Goal: Task Accomplishment & Management: Use online tool/utility

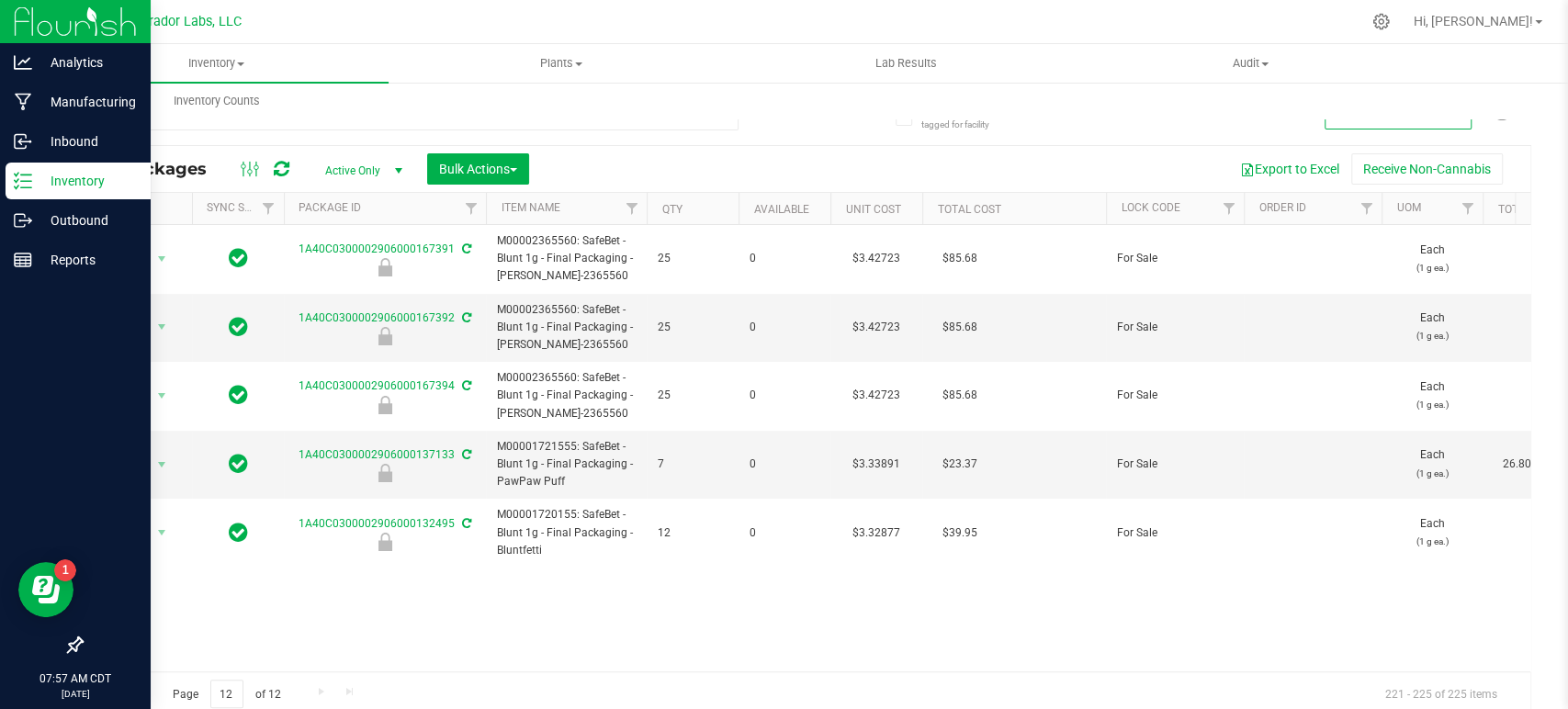
click at [16, 174] on icon at bounding box center [22, 180] width 18 height 18
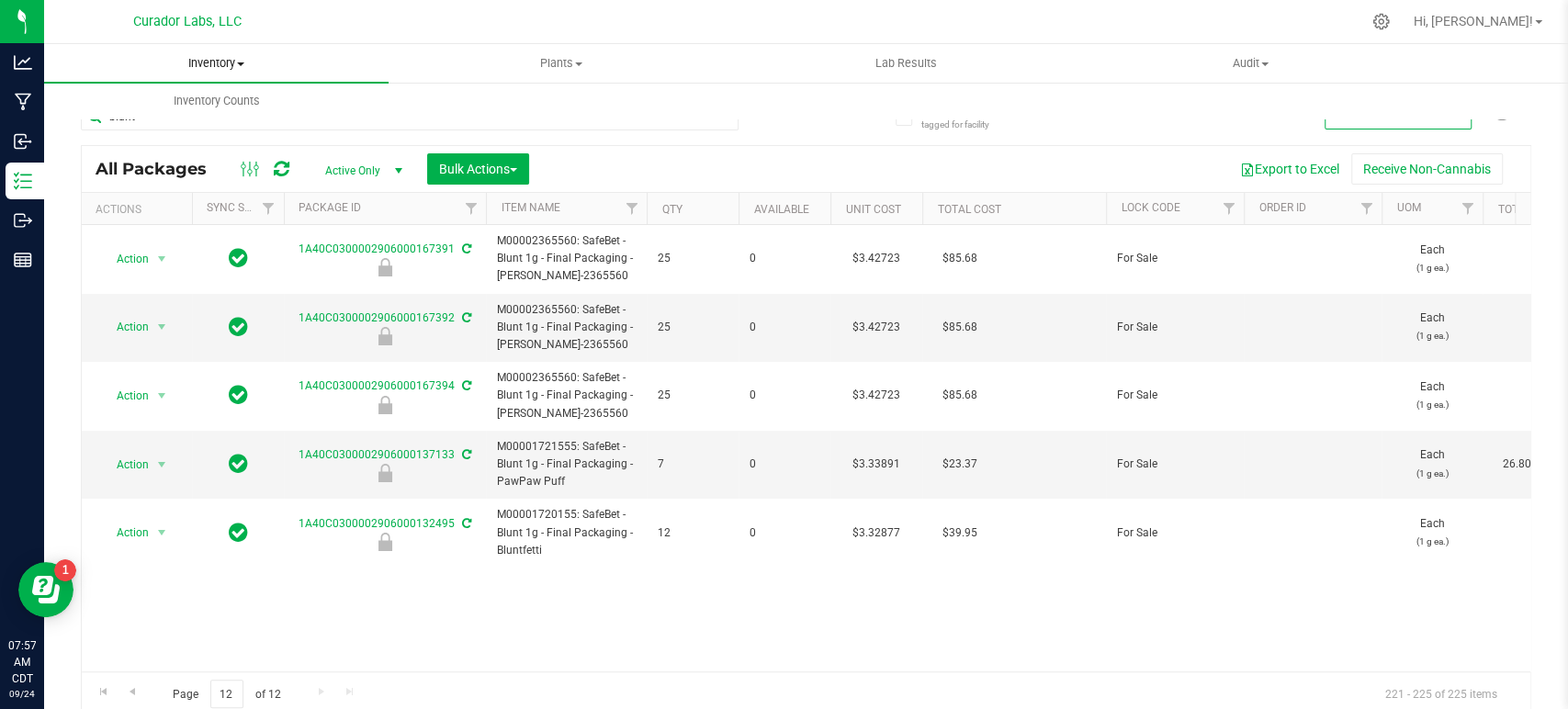
click at [203, 58] on span "Inventory" at bounding box center [215, 63] width 344 height 16
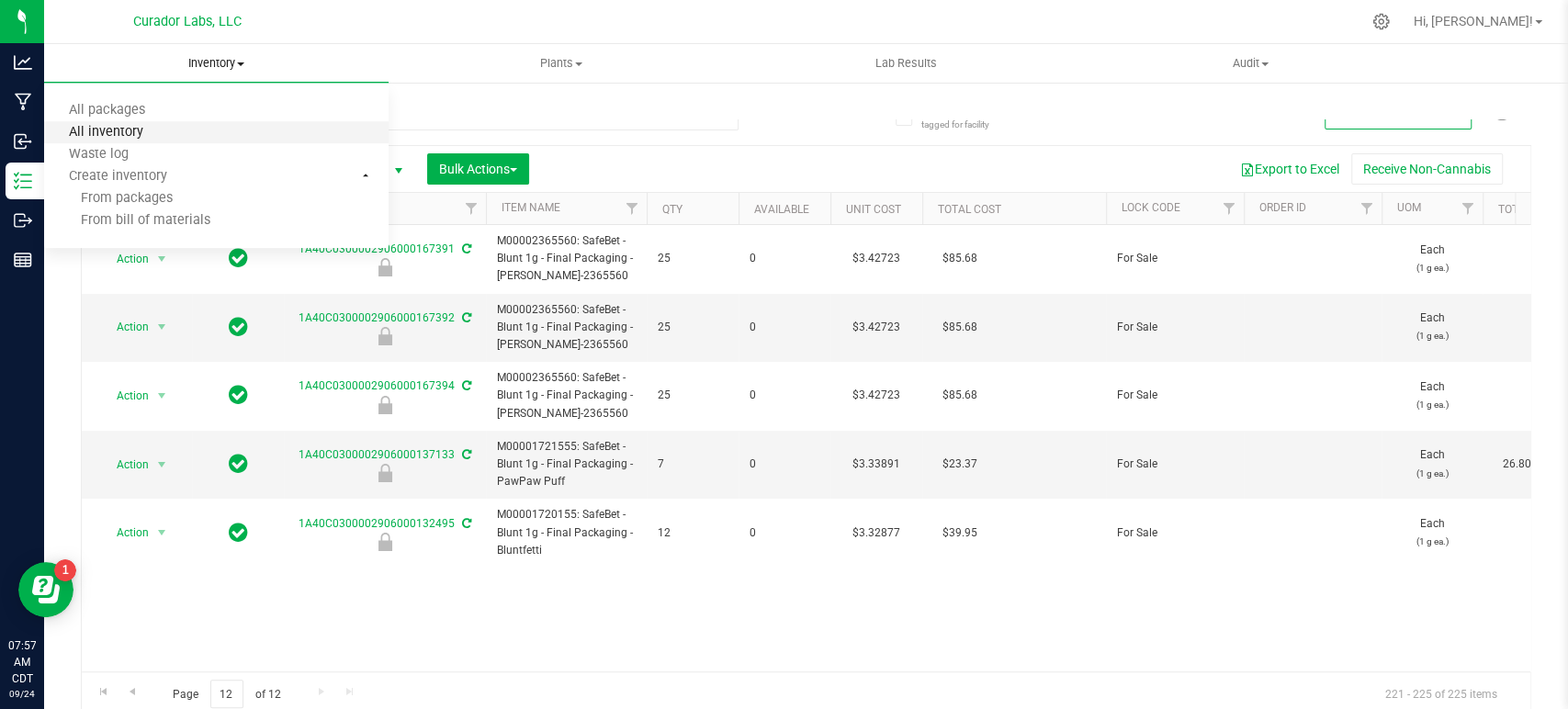
click at [129, 128] on span "All inventory" at bounding box center [106, 133] width 124 height 16
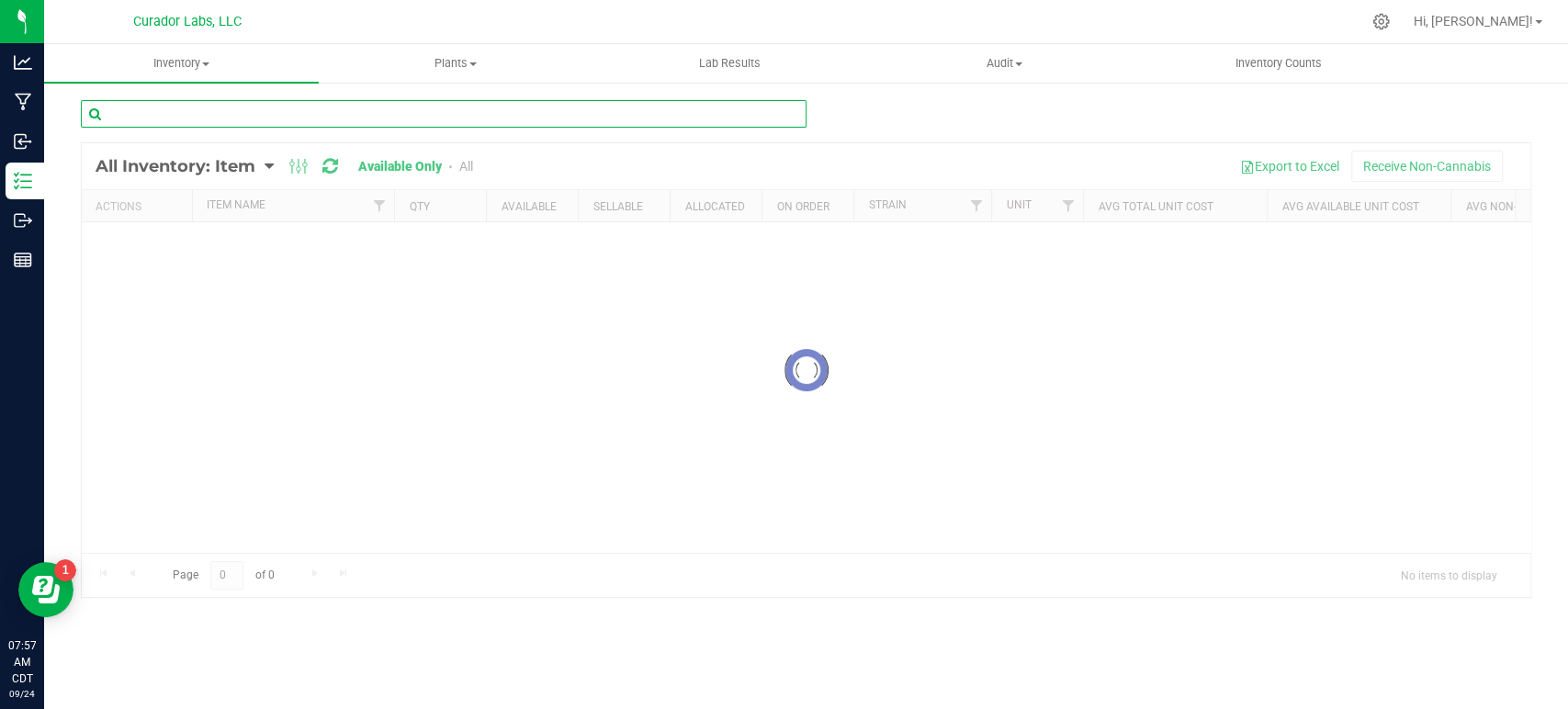
click at [156, 112] on input "text" at bounding box center [443, 113] width 726 height 27
paste input "Cart - HeadChange - Live Rosin THC M [PERSON_NAME] - 5ml"
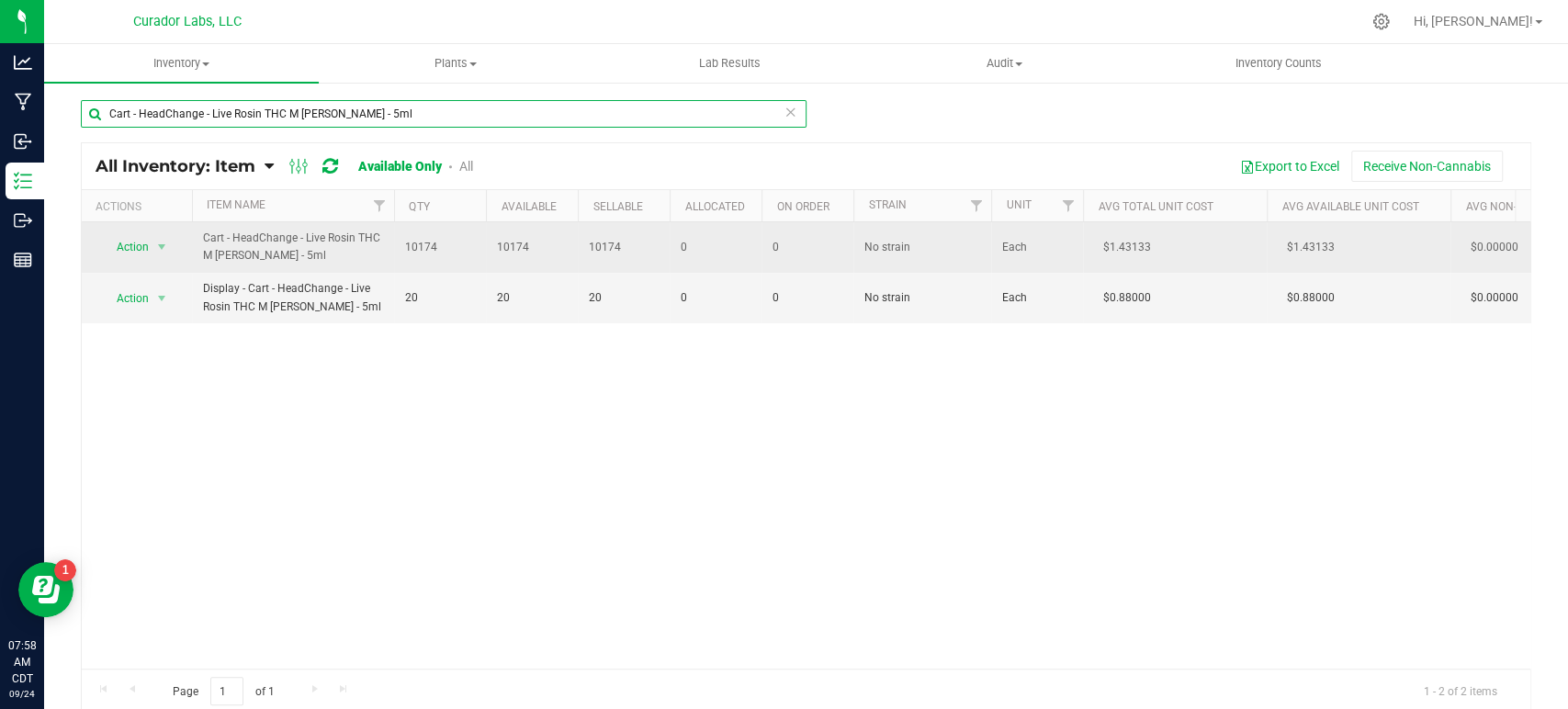
type input "Cart - HeadChange - Live Rosin THC M [PERSON_NAME] - 5ml"
click at [145, 243] on span "Action" at bounding box center [124, 246] width 49 height 26
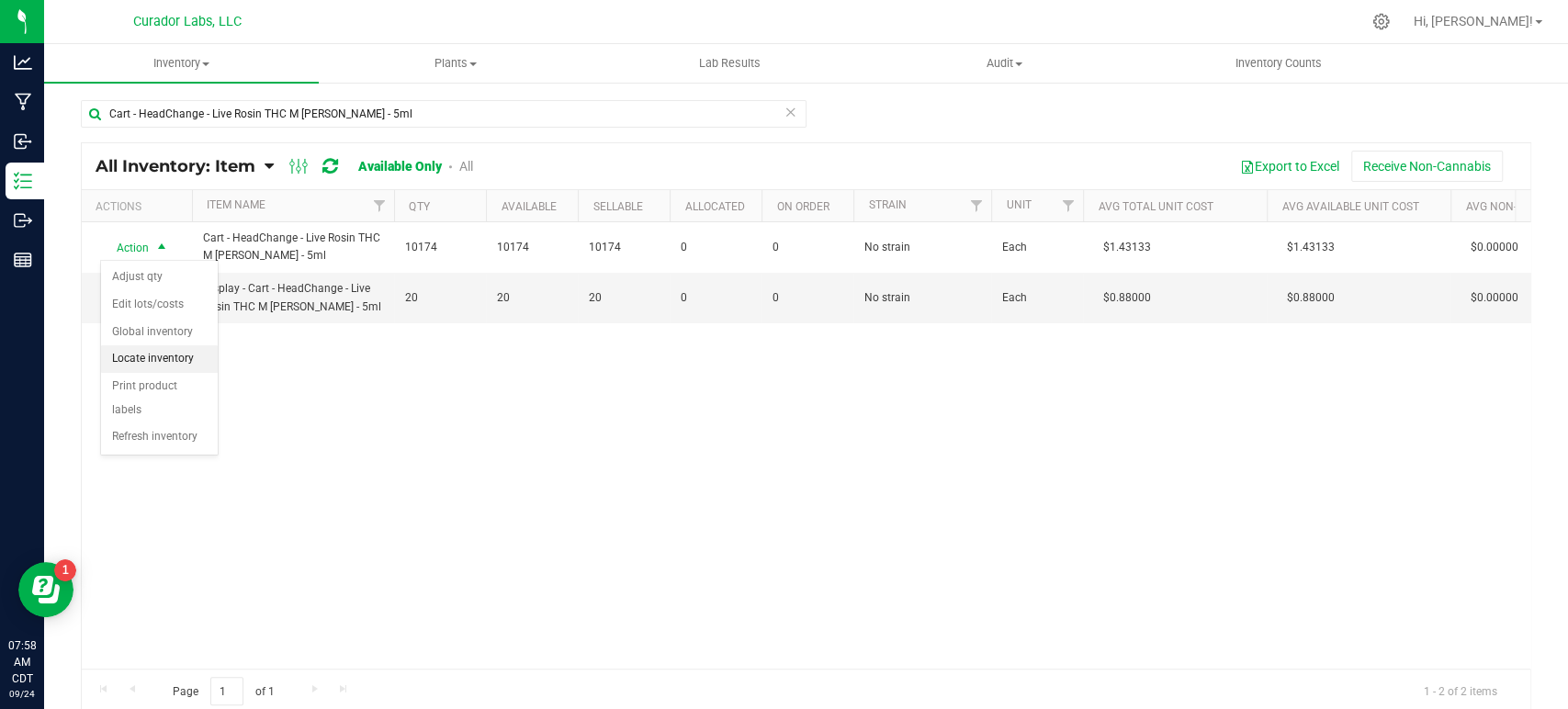
click at [162, 359] on li "Locate inventory" at bounding box center [159, 359] width 116 height 27
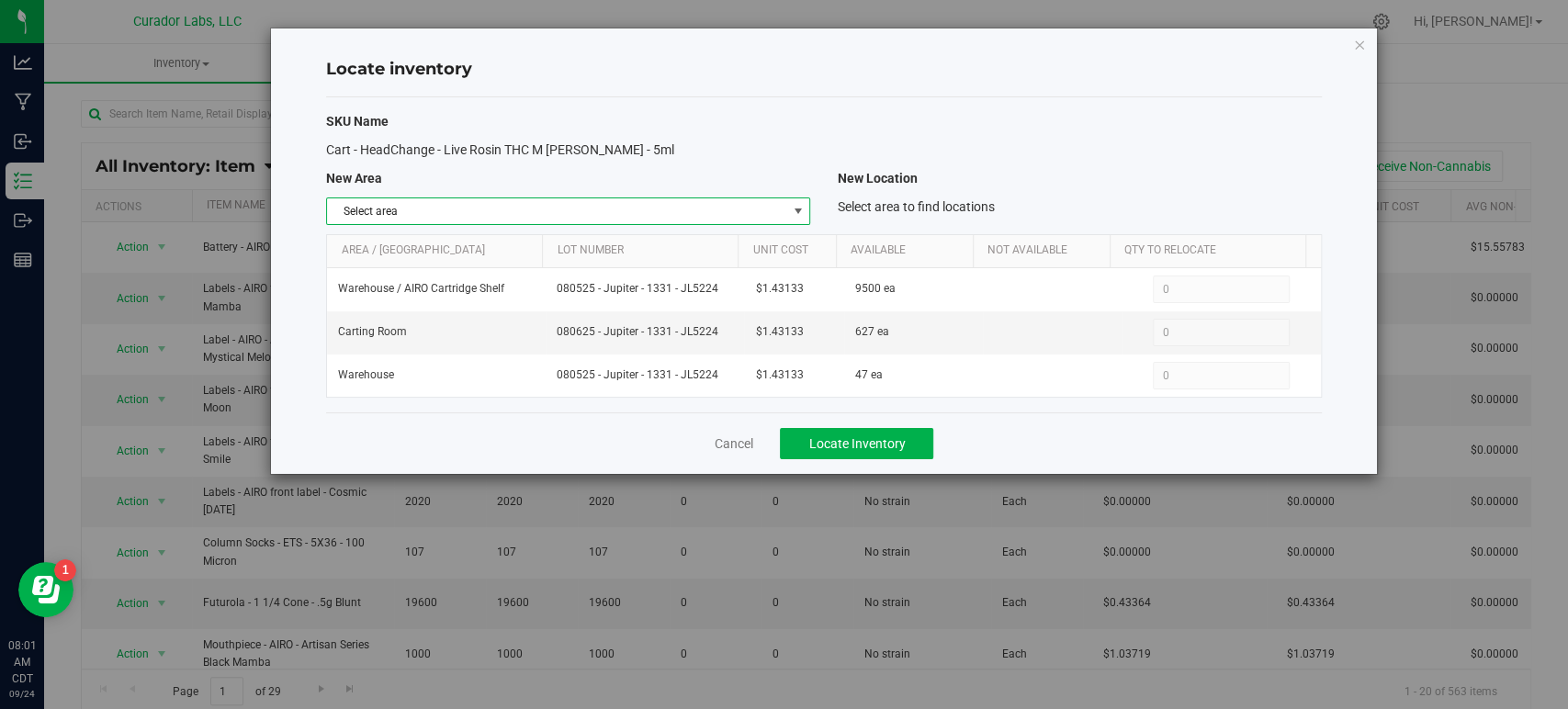
click at [506, 208] on span "Select area" at bounding box center [556, 210] width 459 height 26
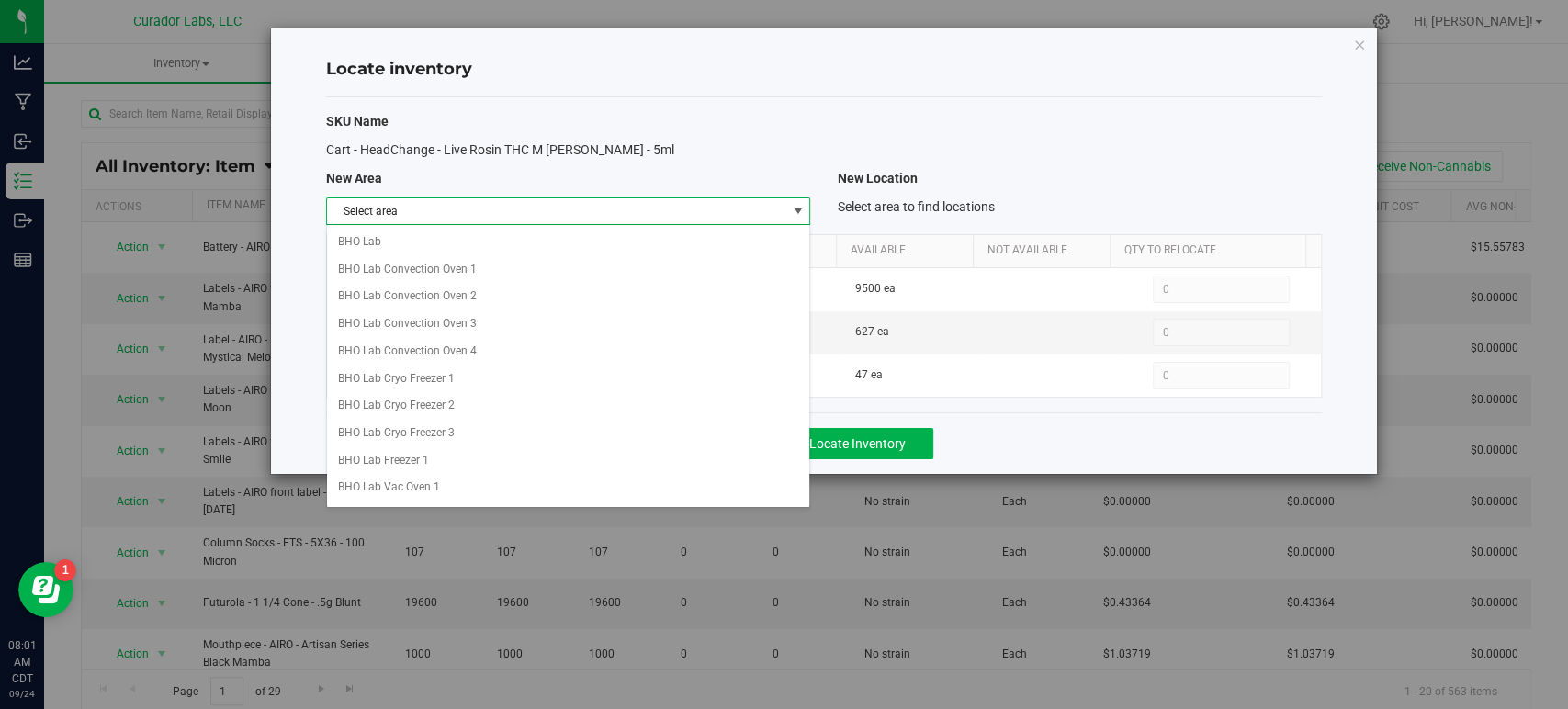
click at [506, 208] on span "Select area" at bounding box center [556, 210] width 459 height 26
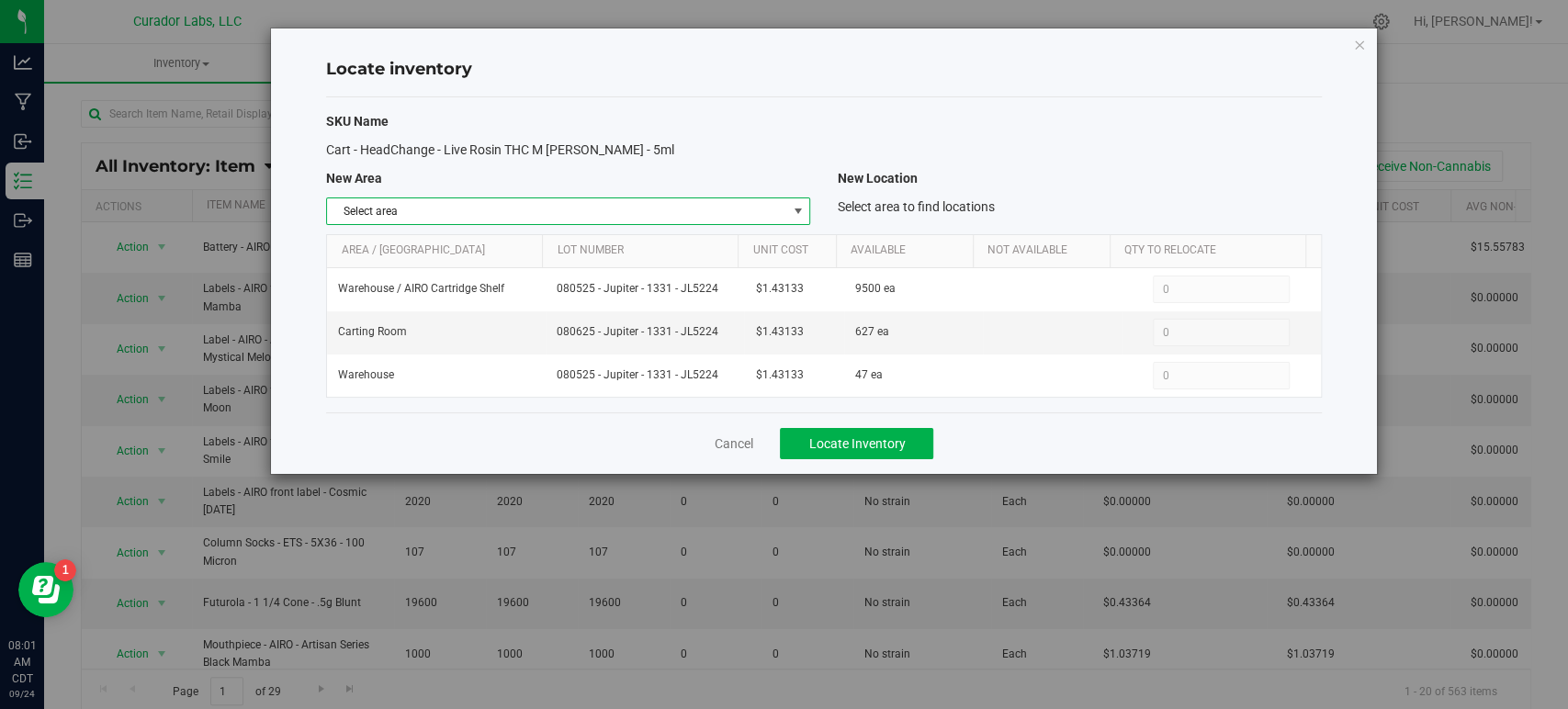
click at [506, 208] on span "Select area" at bounding box center [556, 210] width 459 height 26
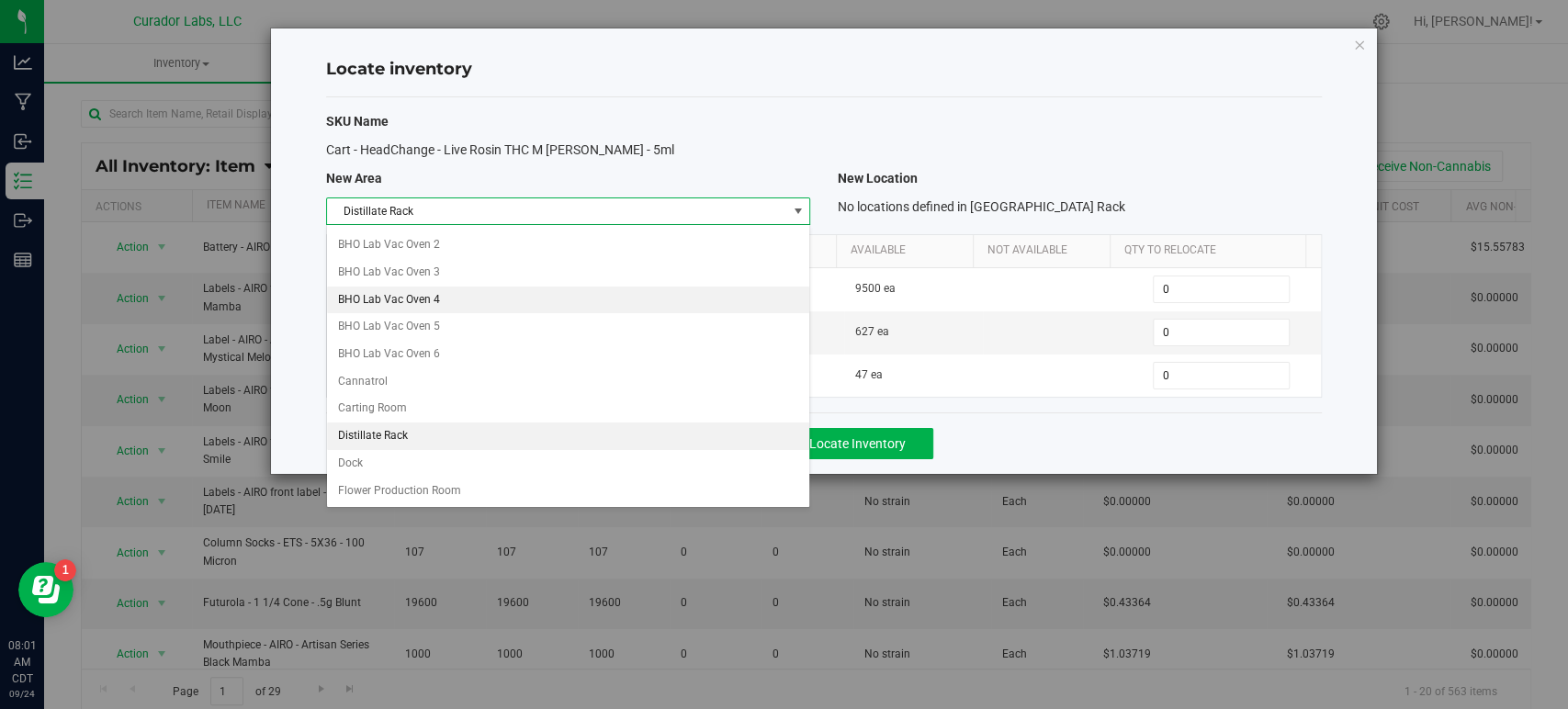
scroll to position [283, 0]
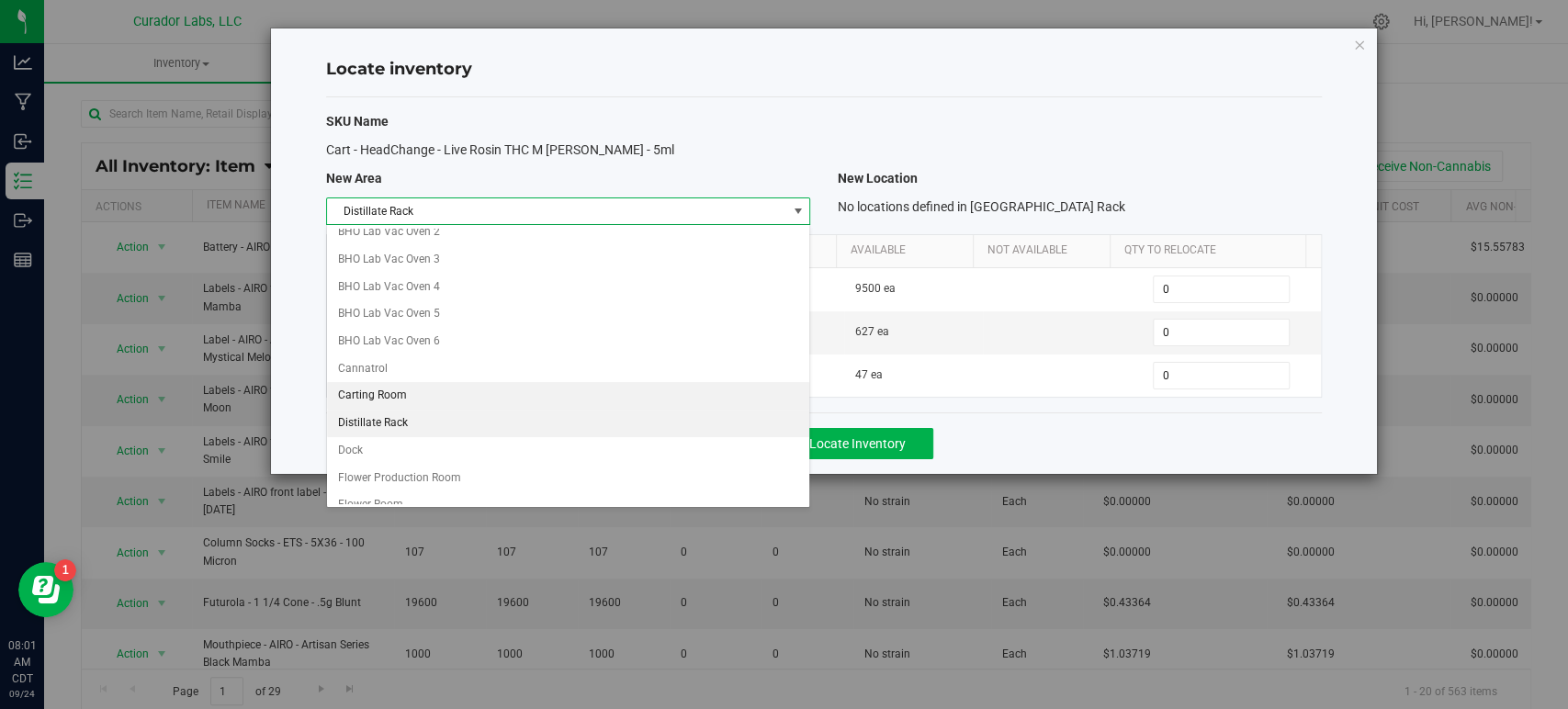
click at [438, 398] on li "Carting Room" at bounding box center [568, 396] width 482 height 27
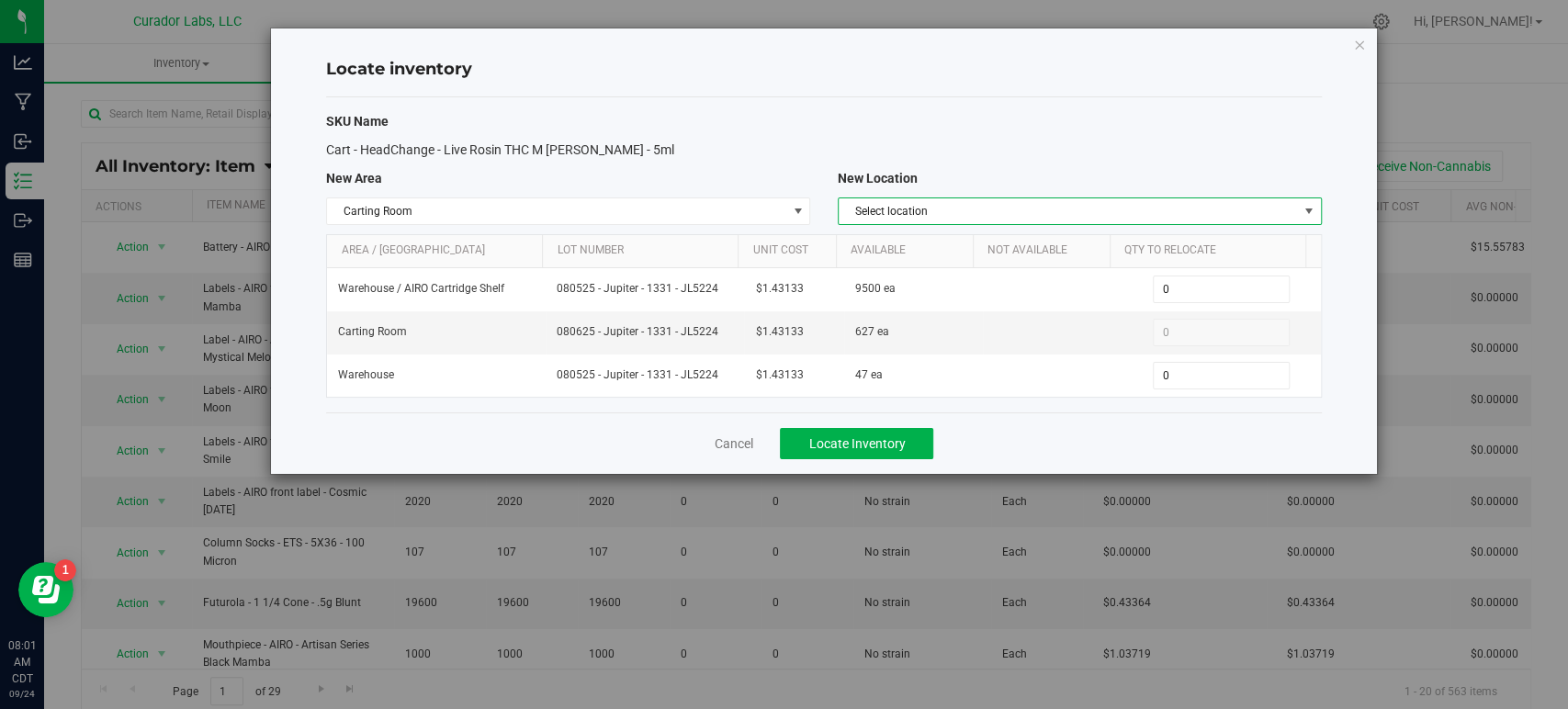
click at [956, 224] on span "Select location" at bounding box center [1079, 211] width 484 height 27
click at [956, 242] on li "Carting Room - Convection Oven" at bounding box center [1079, 242] width 482 height 27
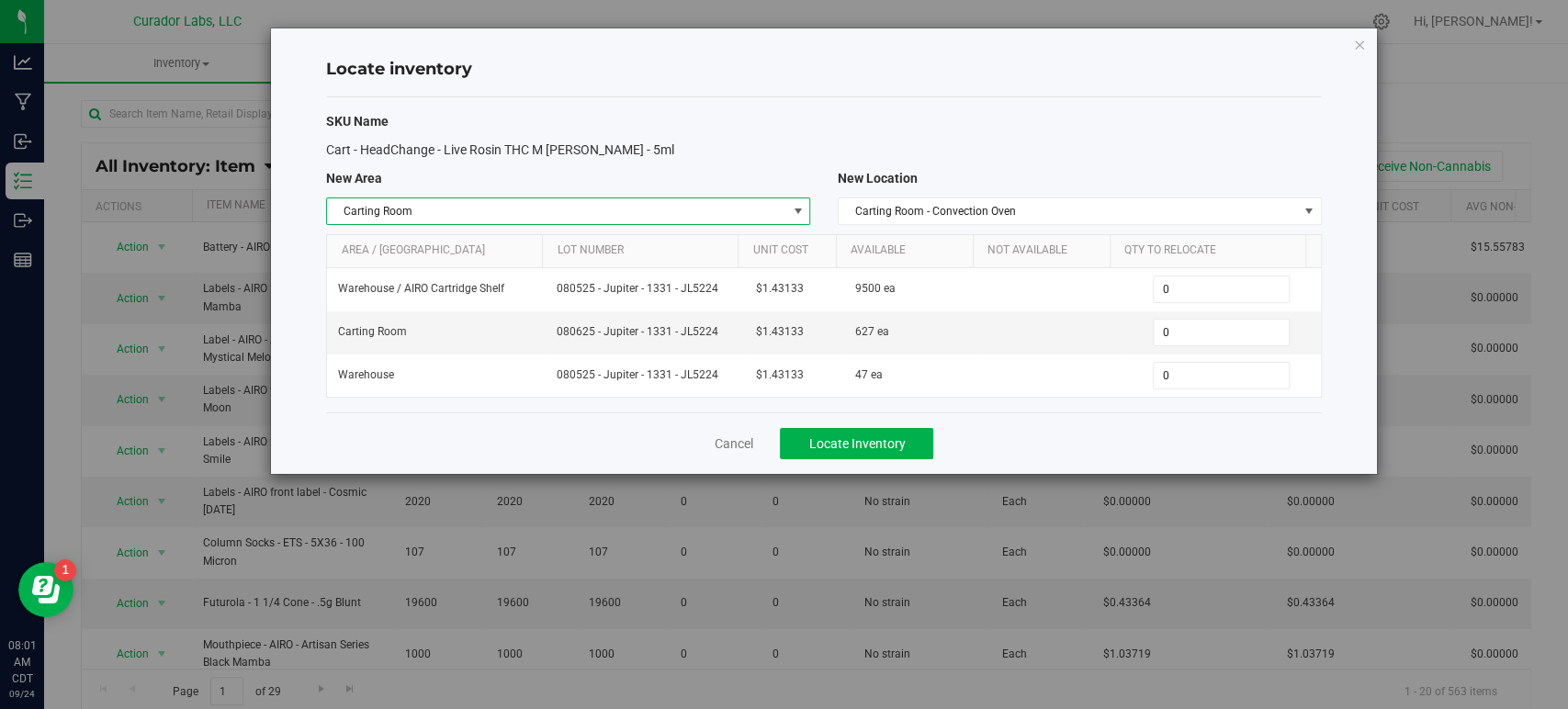
click at [723, 208] on span "Carting Room" at bounding box center [556, 210] width 459 height 26
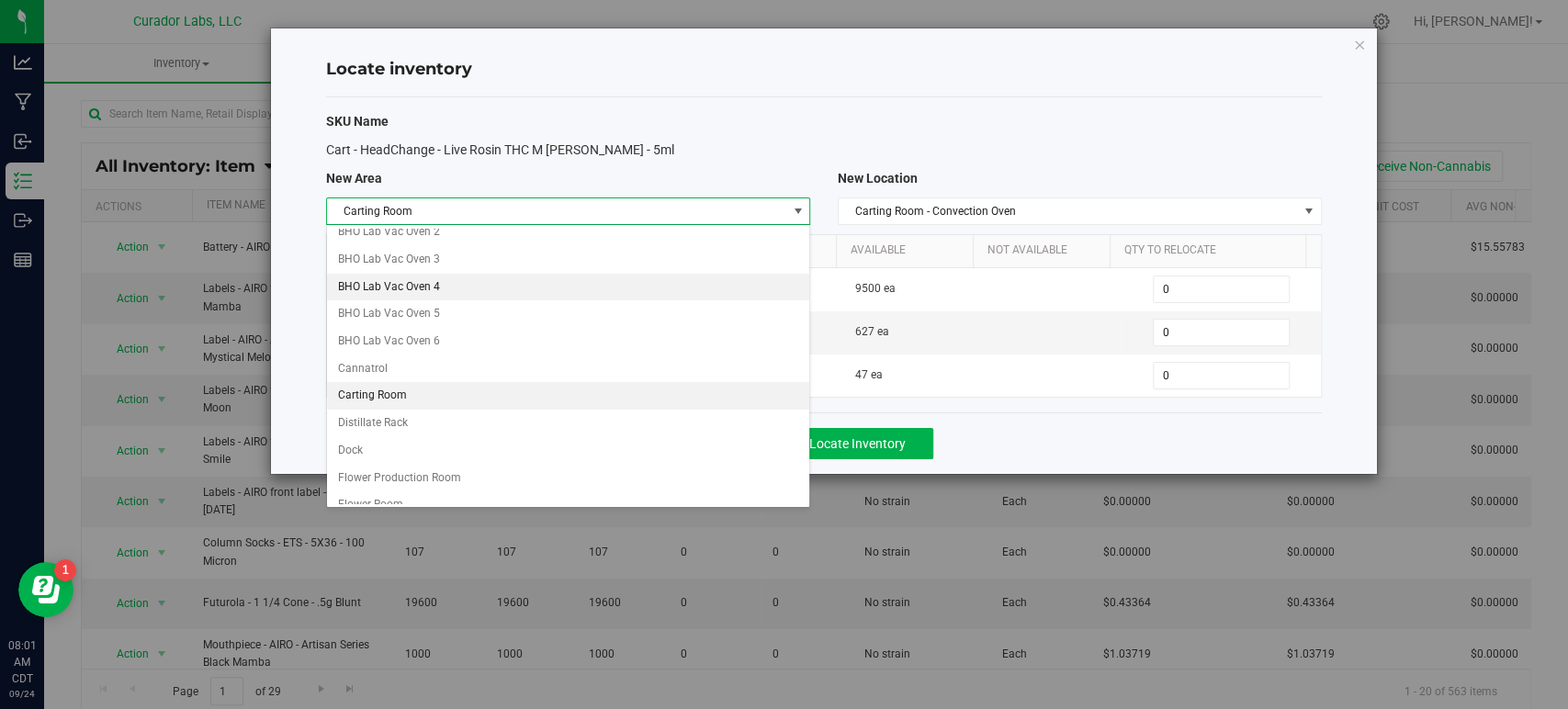
click at [685, 276] on li "BHO Lab Vac Oven 4" at bounding box center [568, 287] width 482 height 27
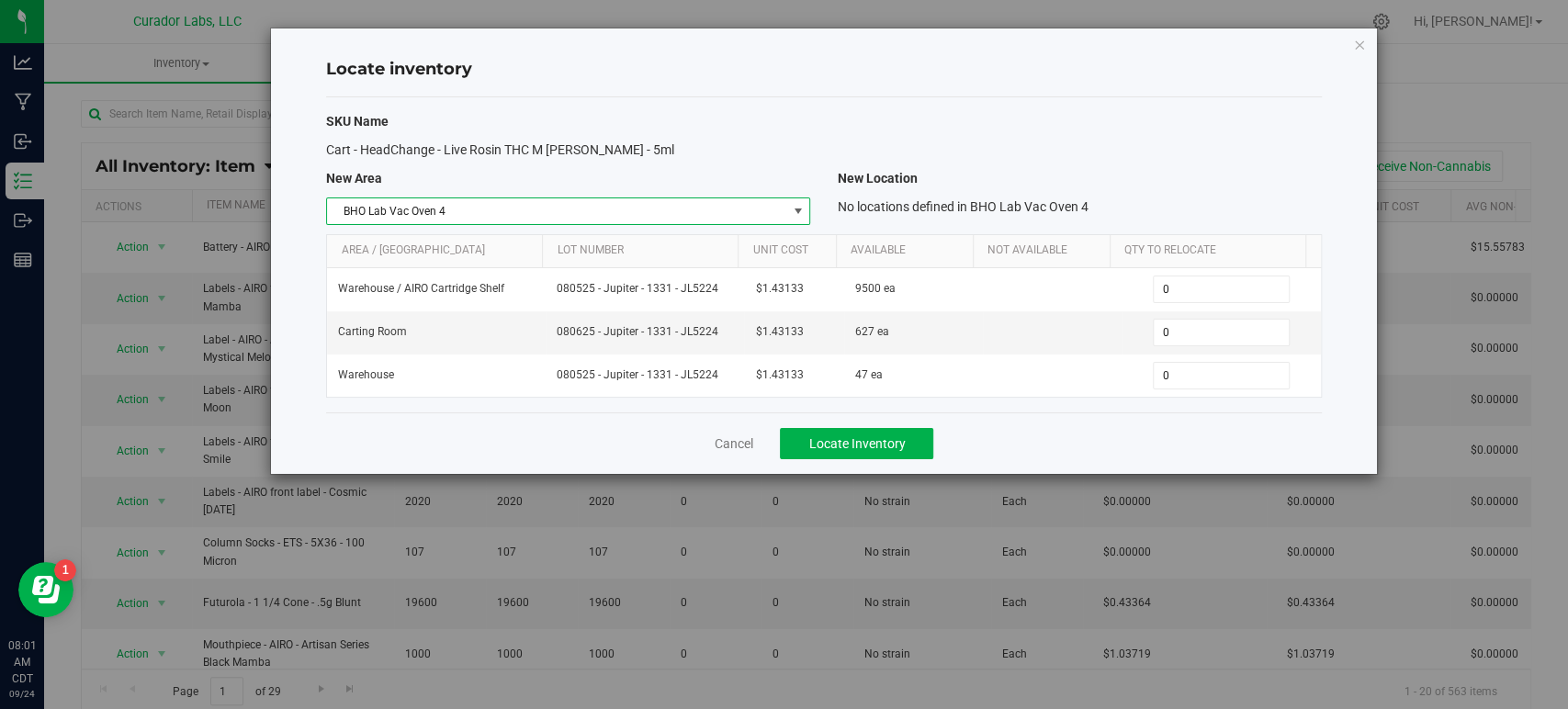
click at [645, 218] on span "BHO Lab Vac Oven 4" at bounding box center [556, 210] width 459 height 26
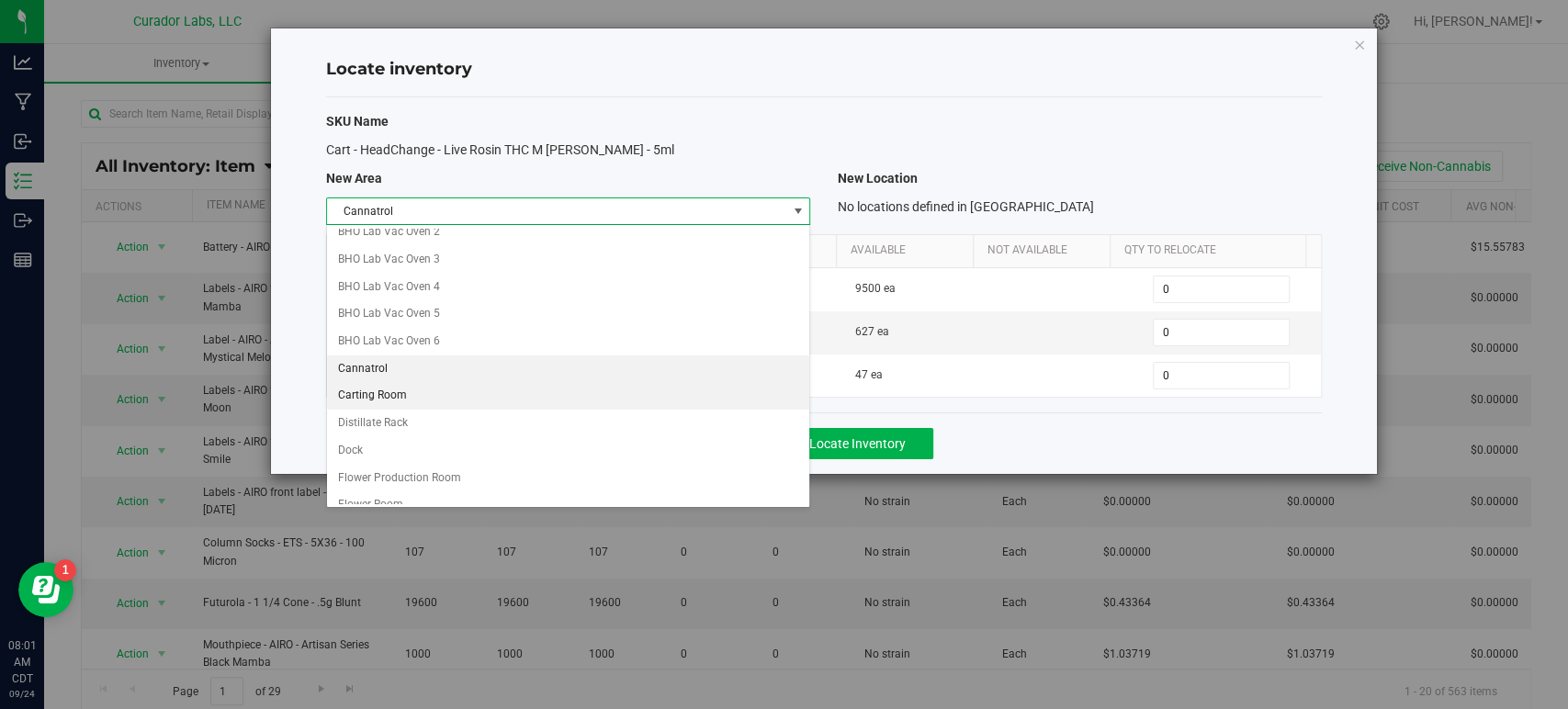
click at [530, 392] on li "Carting Room" at bounding box center [568, 396] width 482 height 27
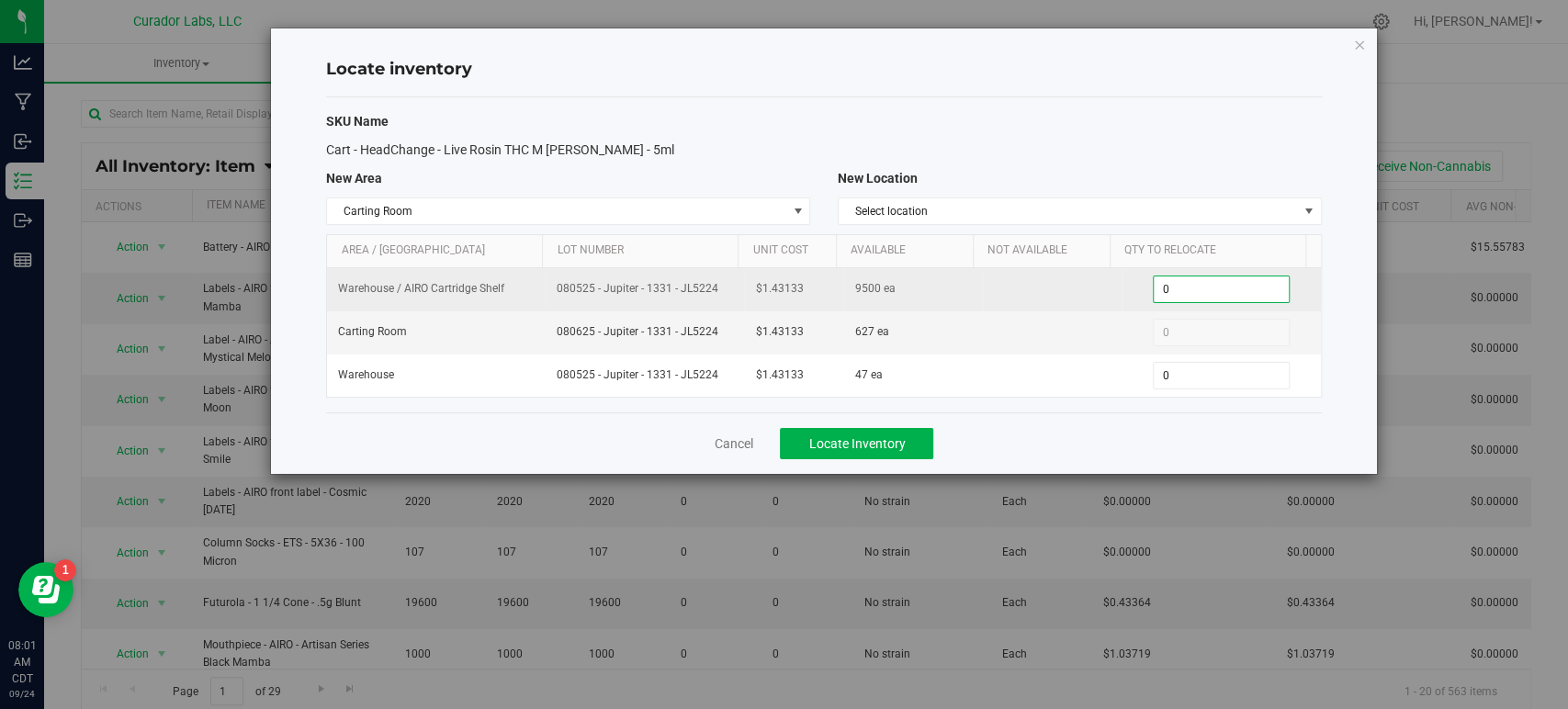
click at [1176, 284] on span "0 0" at bounding box center [1221, 289] width 137 height 27
click at [1176, 284] on input "0" at bounding box center [1221, 289] width 135 height 26
type input "600"
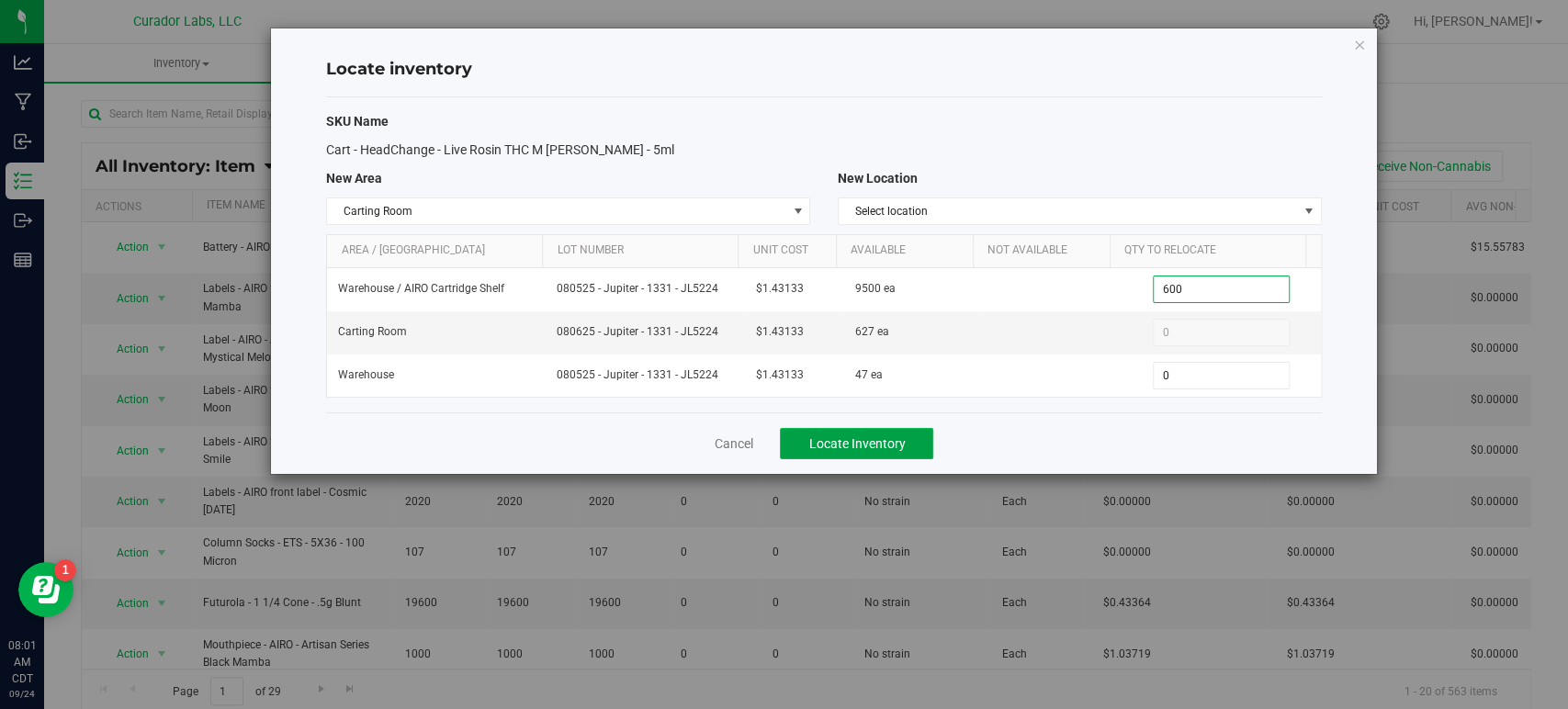
type input "600"
click at [892, 444] on span "Locate Inventory" at bounding box center [856, 443] width 96 height 15
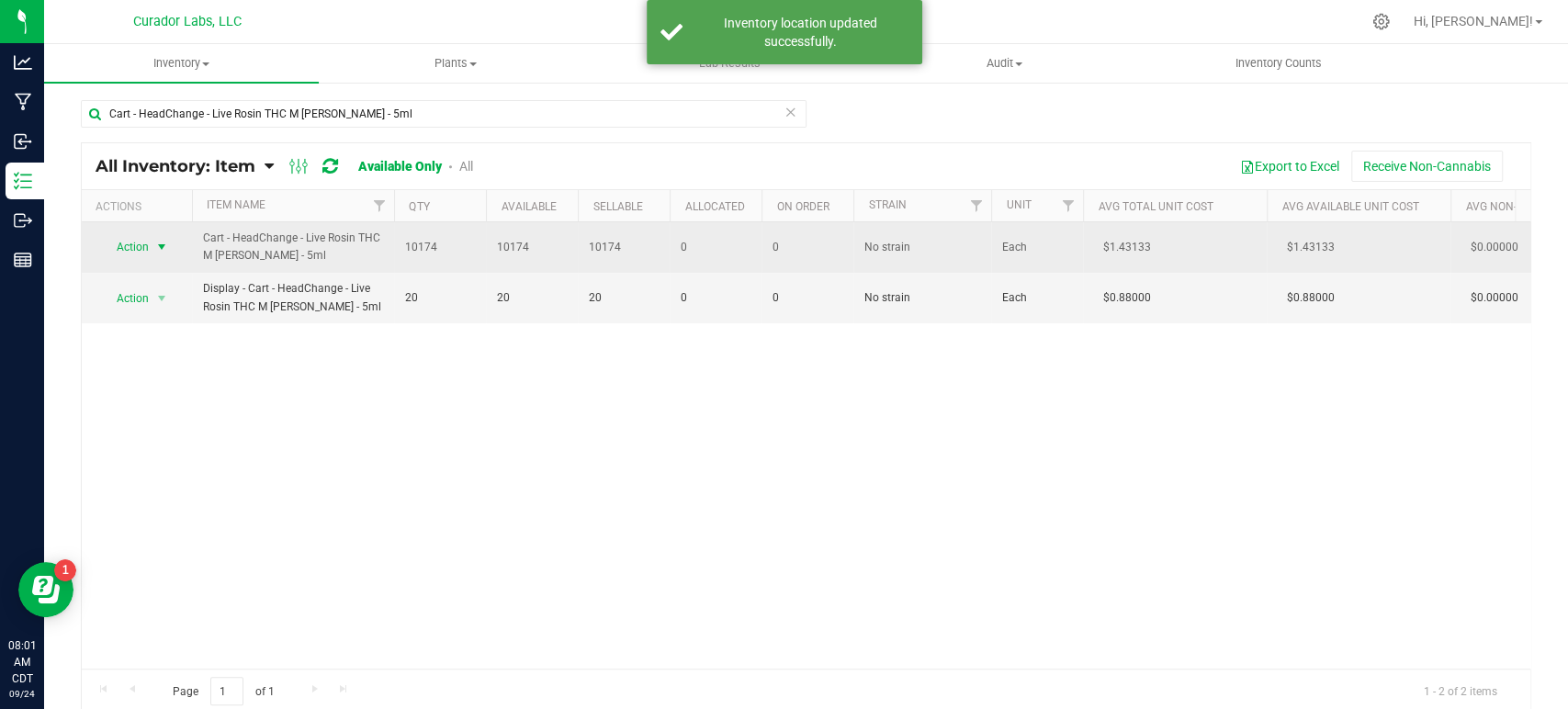
click at [151, 248] on span "select" at bounding box center [162, 246] width 23 height 26
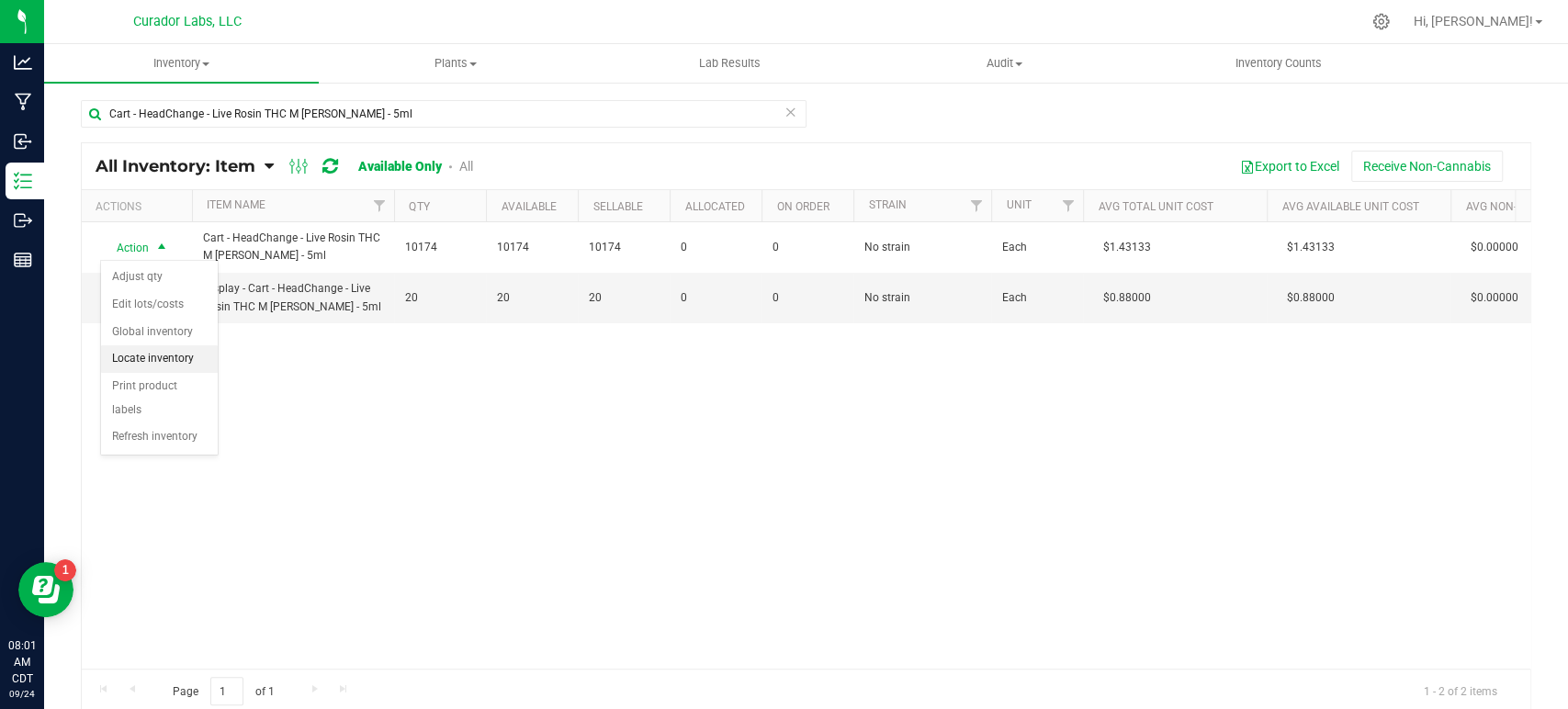
click at [190, 357] on li "Locate inventory" at bounding box center [159, 359] width 116 height 27
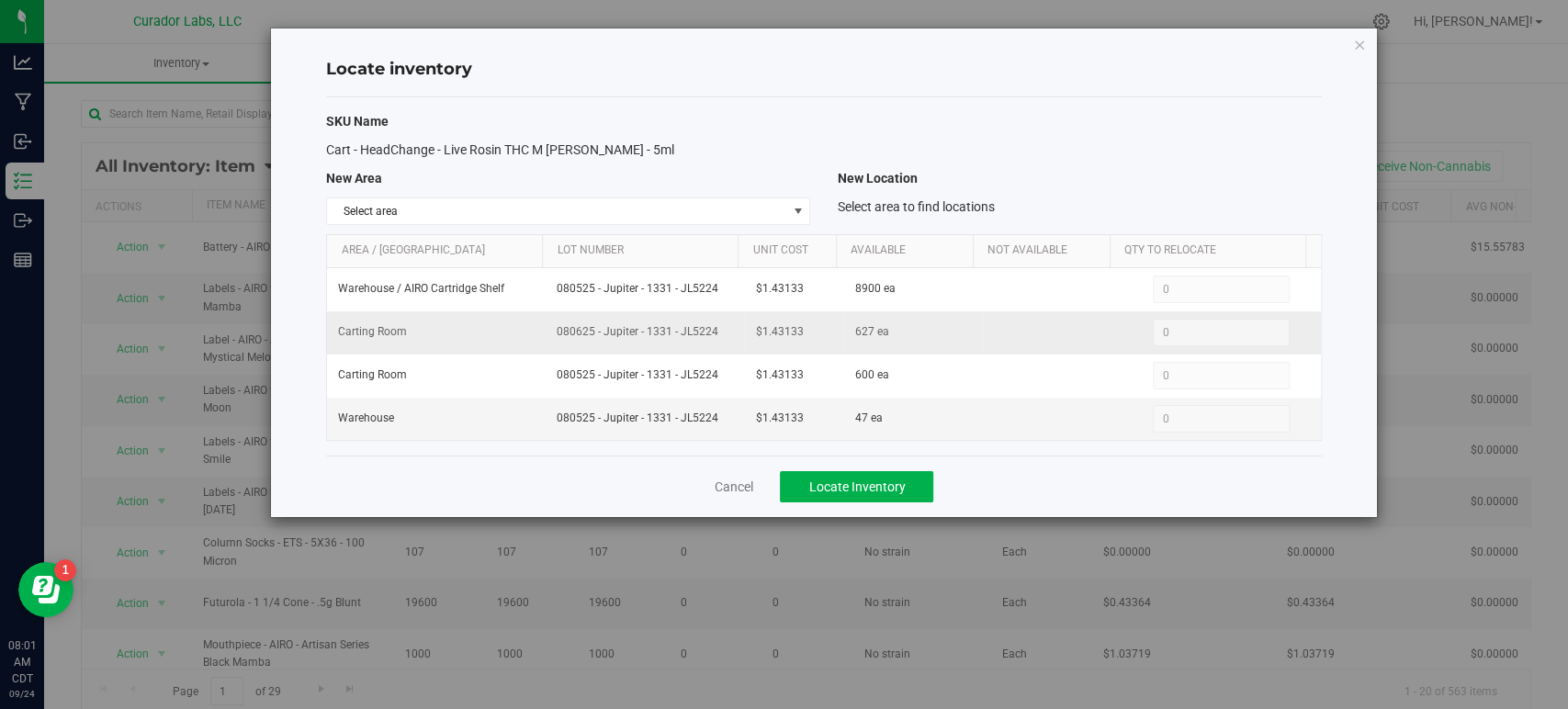
drag, startPoint x: 715, startPoint y: 331, endPoint x: 600, endPoint y: 343, distance: 115.6
click at [557, 329] on span "080625 - Jupiter - 1331 - JL5224" at bounding box center [645, 332] width 177 height 17
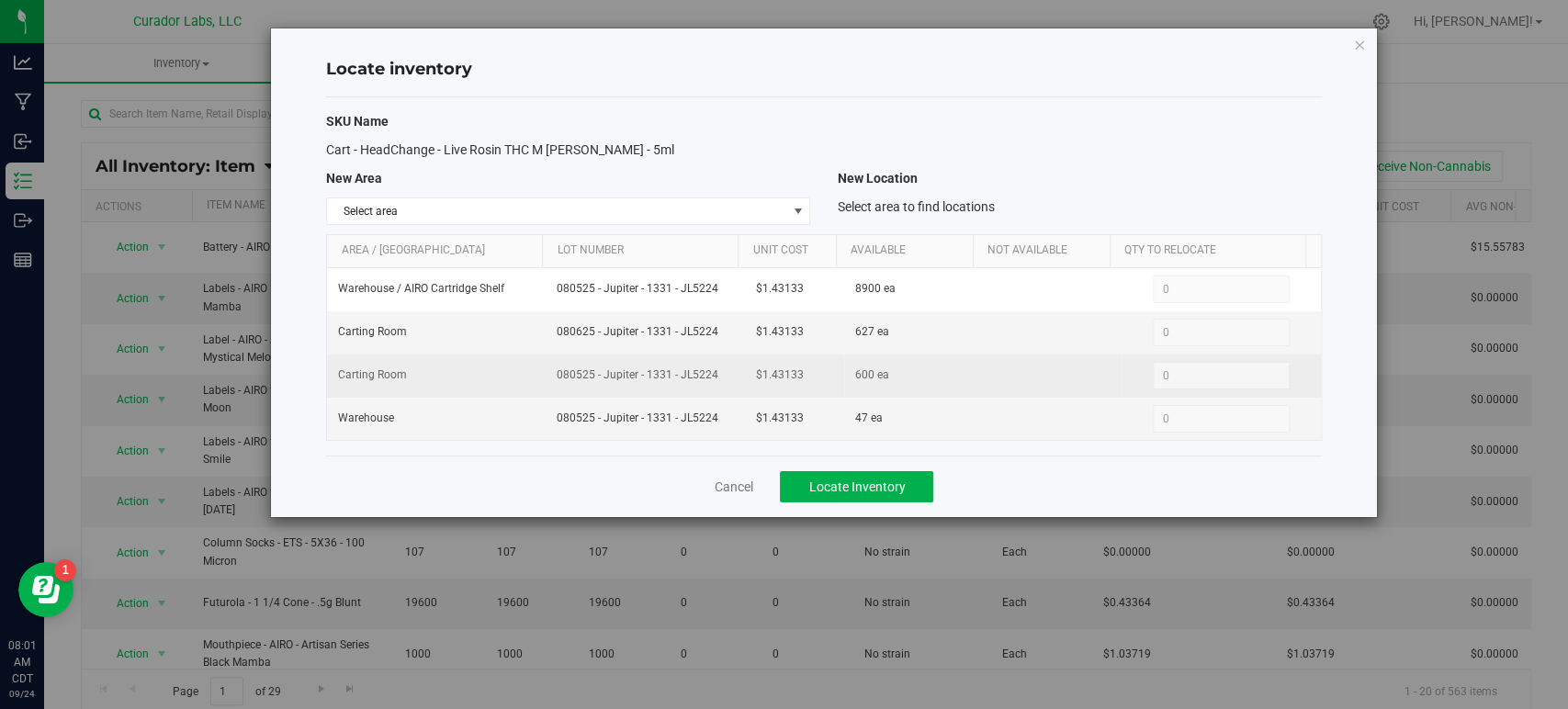
drag, startPoint x: 717, startPoint y: 372, endPoint x: 537, endPoint y: 369, distance: 180.0
click at [537, 369] on tr "Carting Room 080525 - Jupiter - 1331 - JL5224 $1.43133 600 ea 0 0" at bounding box center [823, 375] width 993 height 43
copy tr "080525 - Jupiter - 1331 - JL5224"
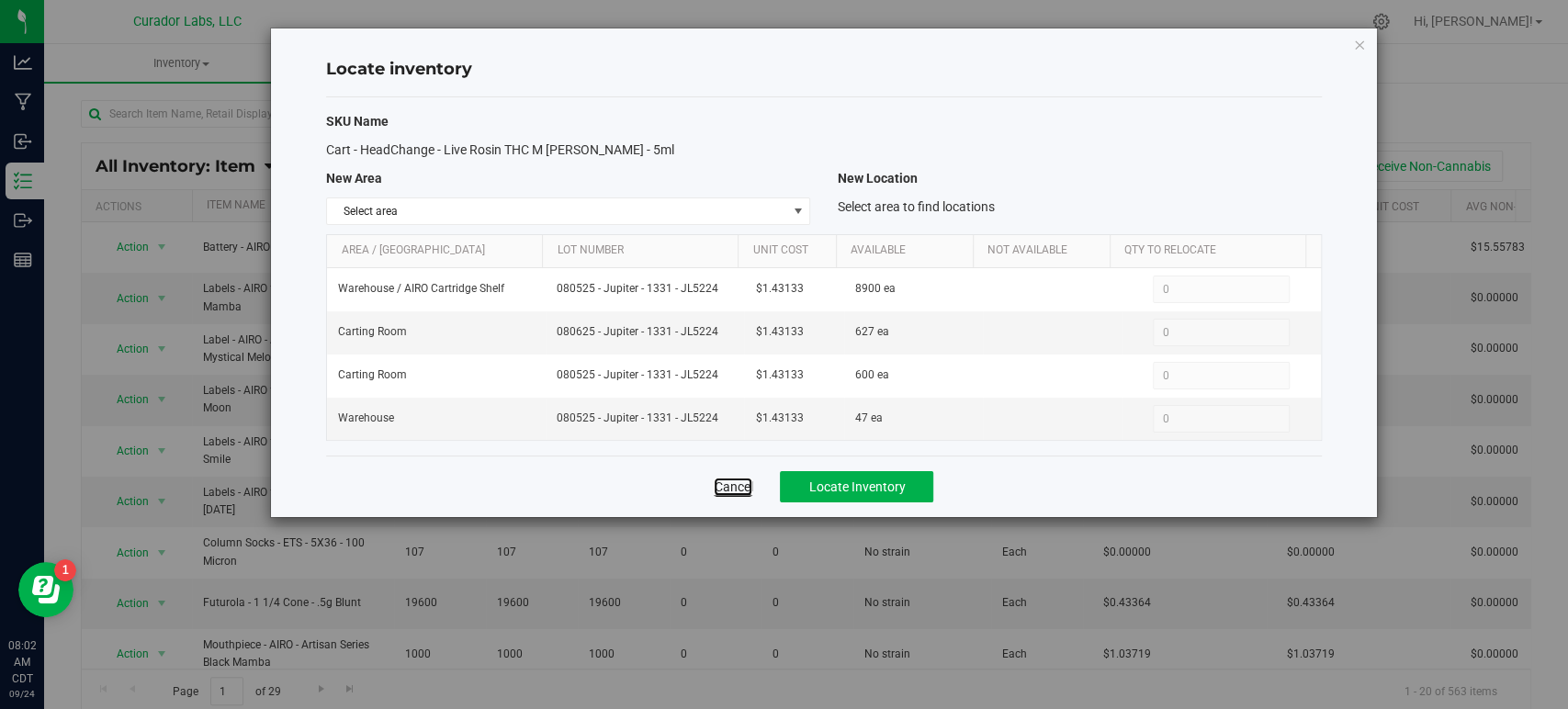
click at [728, 491] on link "Cancel" at bounding box center [734, 486] width 39 height 18
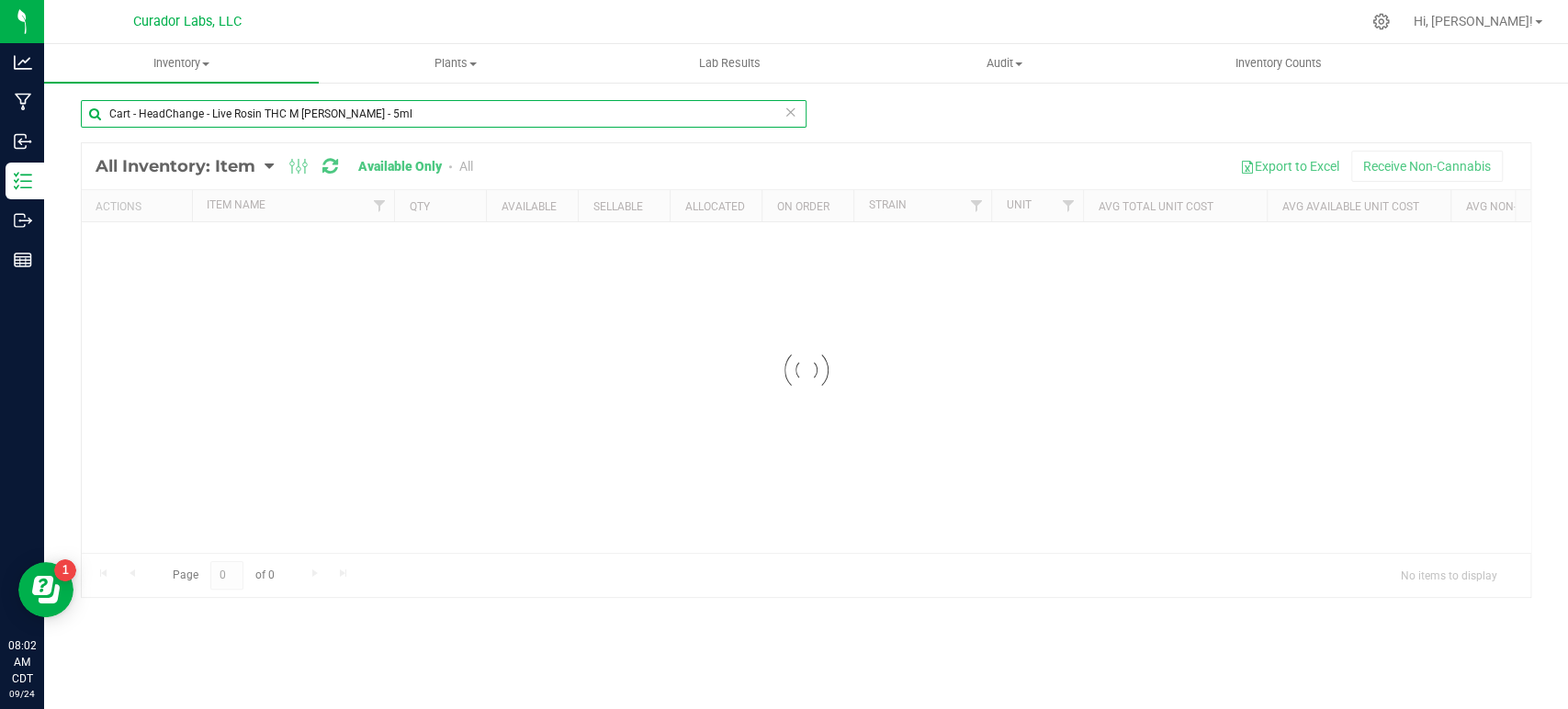
click at [324, 109] on input "Cart - HeadChange - Live Rosin THC M [PERSON_NAME] - 5ml" at bounding box center [443, 113] width 726 height 27
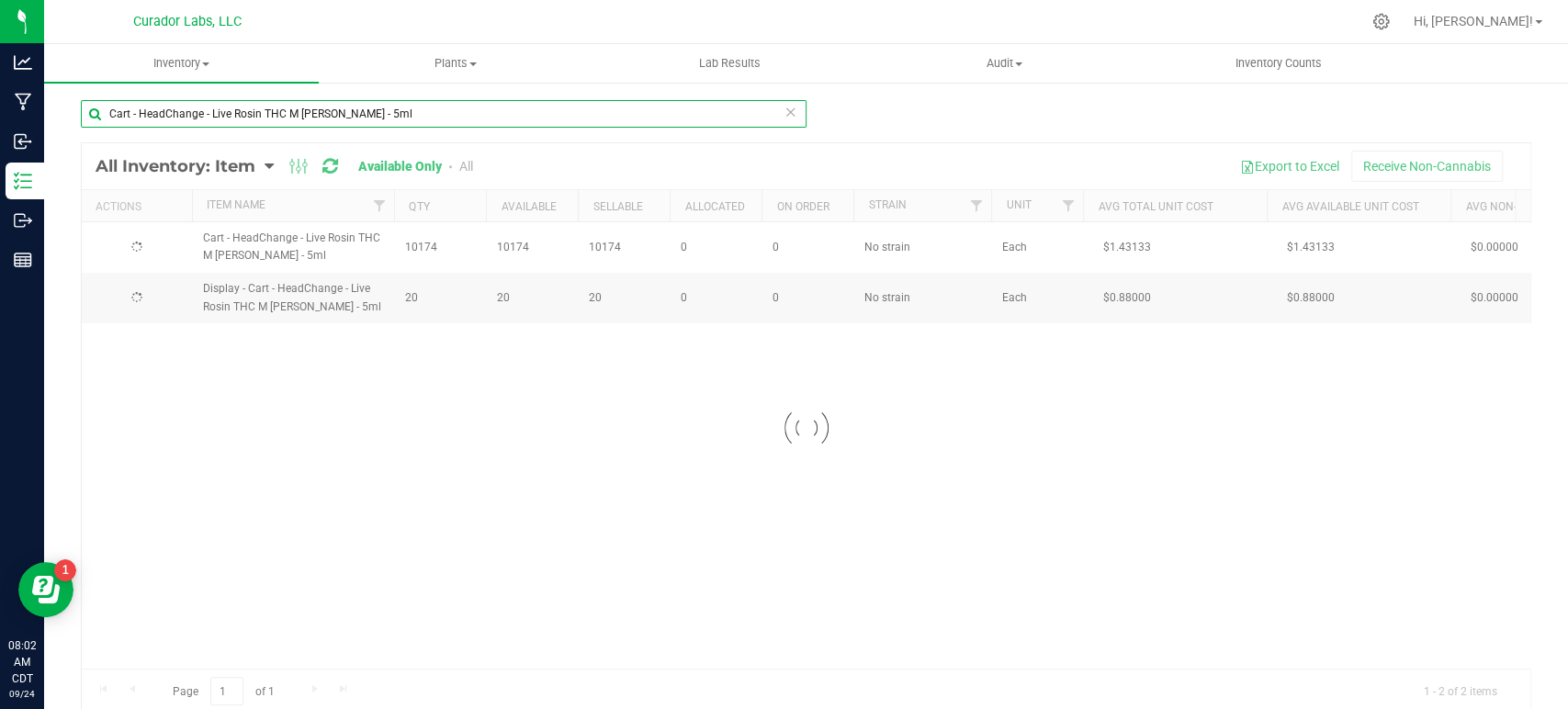
click at [324, 109] on input "Cart - HeadChange - Live Rosin THC M [PERSON_NAME] - 5ml" at bounding box center [443, 113] width 726 height 27
paste input "Mouthpiece - HeadChange - Live Rosin Rounded Ceramic Black"
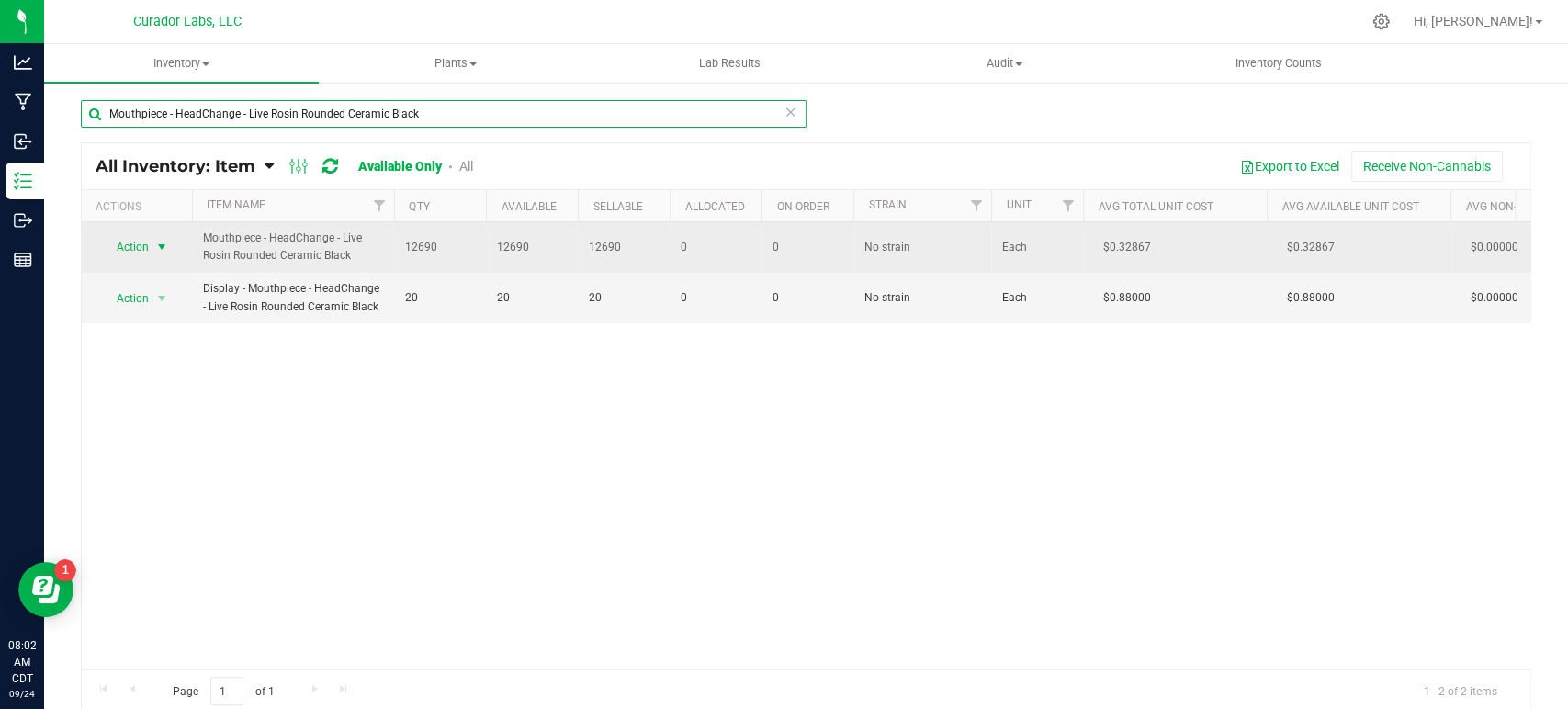
type input "Mouthpiece - HeadChange - Live Rosin Rounded Ceramic Black"
click at [147, 242] on span "Action" at bounding box center [124, 246] width 49 height 26
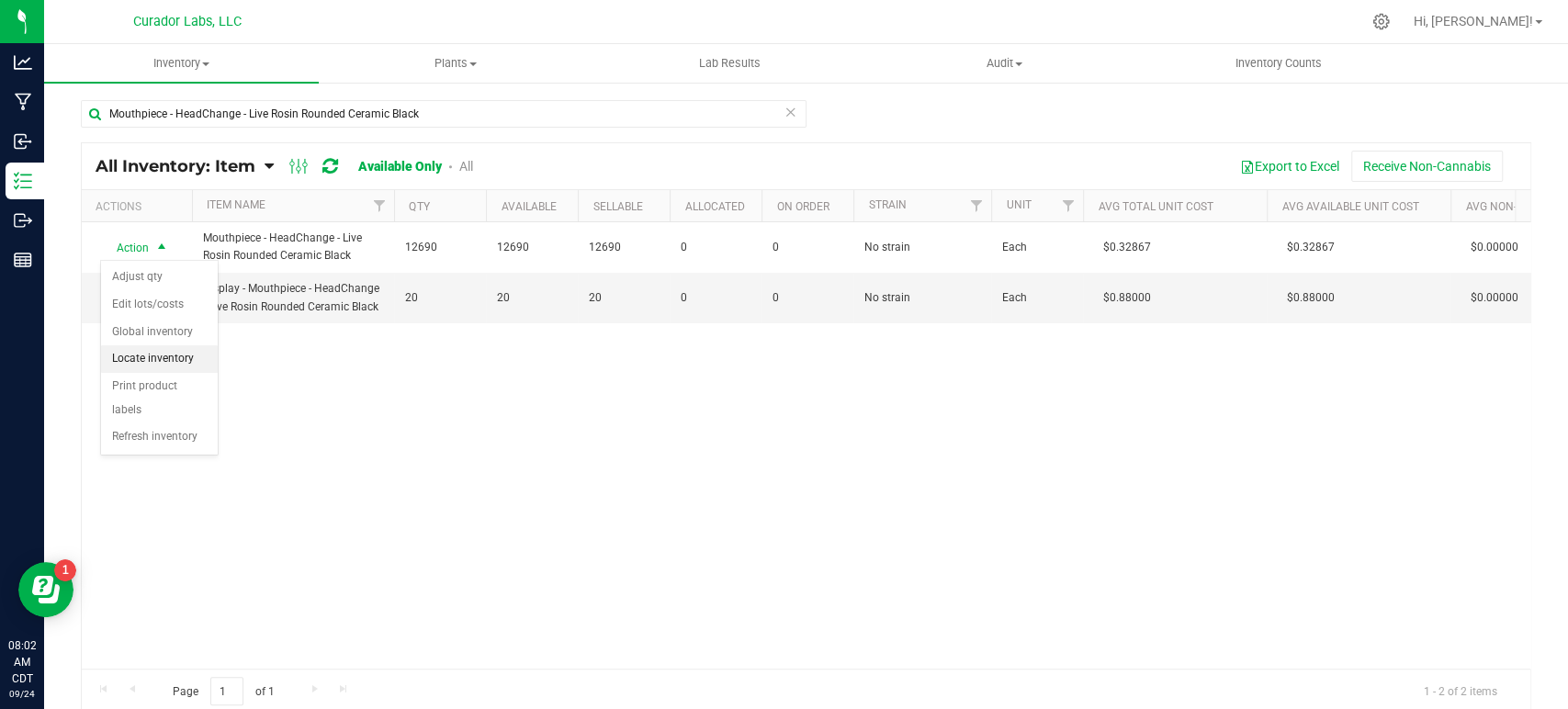
click at [154, 354] on li "Locate inventory" at bounding box center [159, 359] width 116 height 27
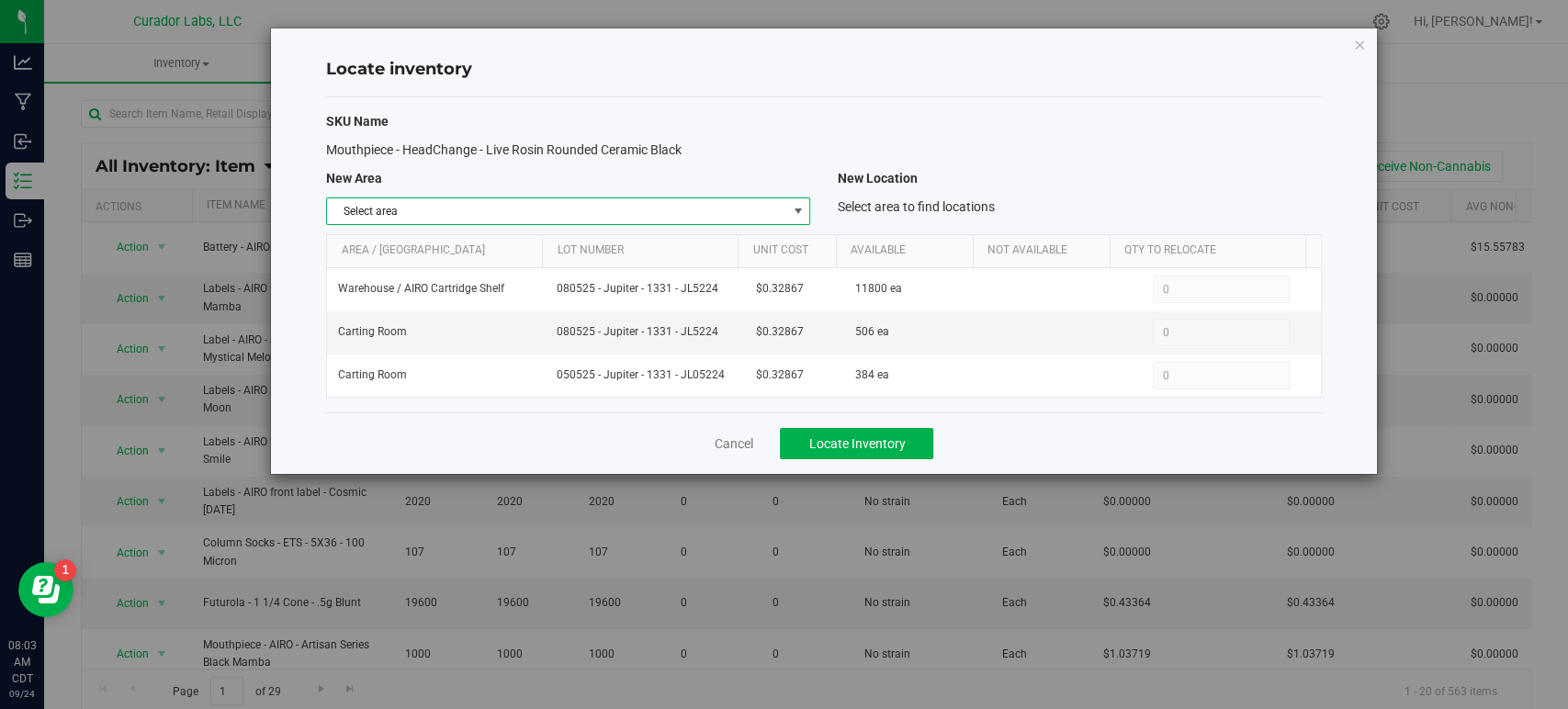
click at [433, 210] on span "Select area" at bounding box center [556, 210] width 459 height 26
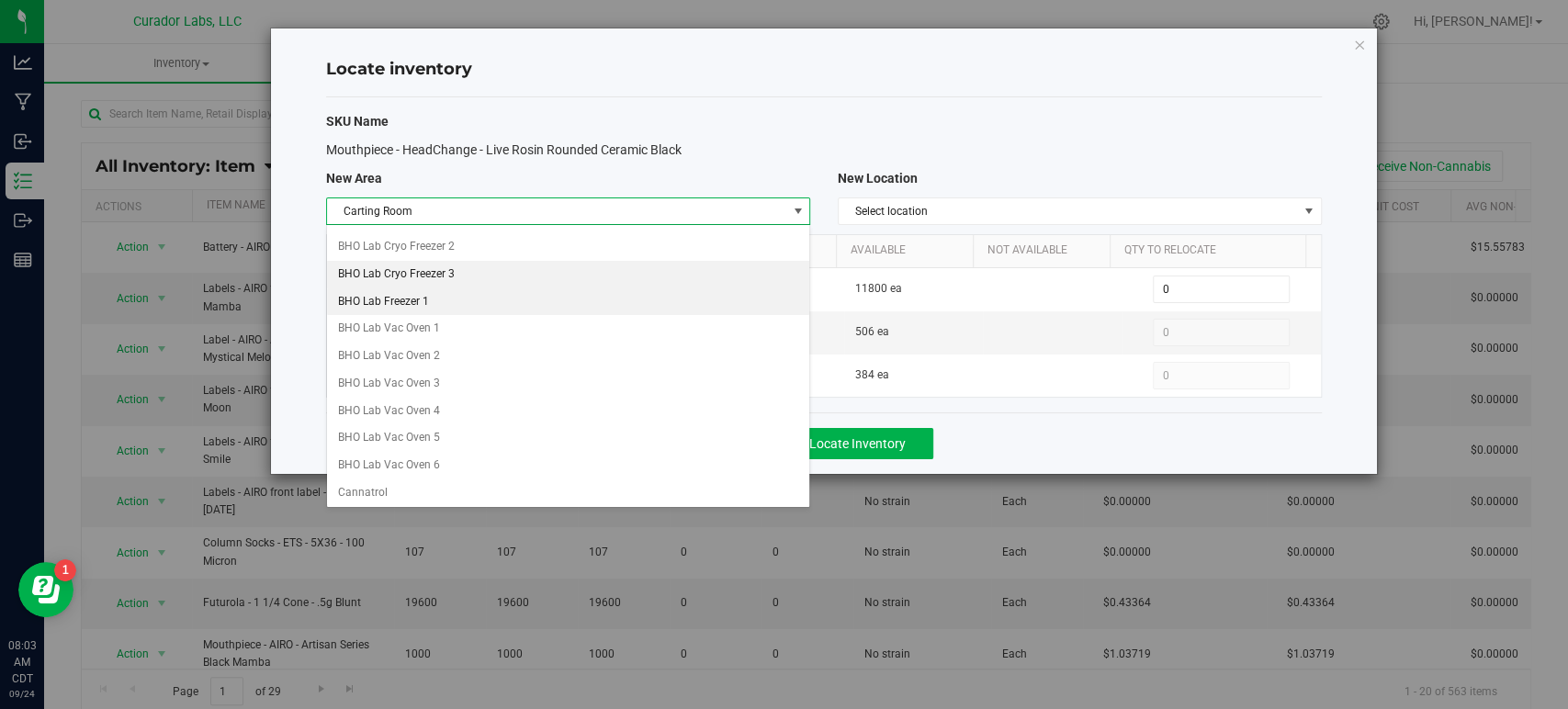
scroll to position [184, 0]
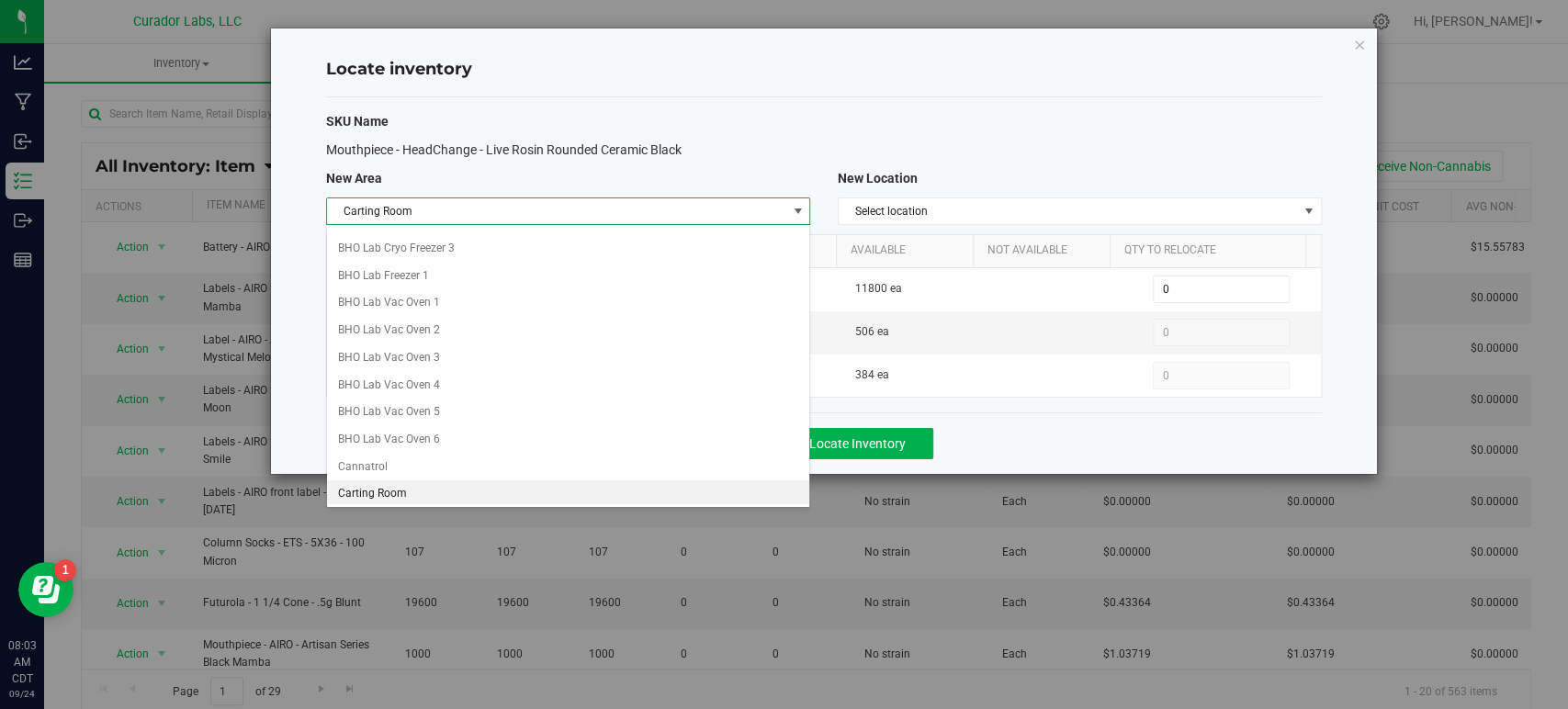
click at [397, 492] on li "Carting Room" at bounding box center [568, 494] width 482 height 27
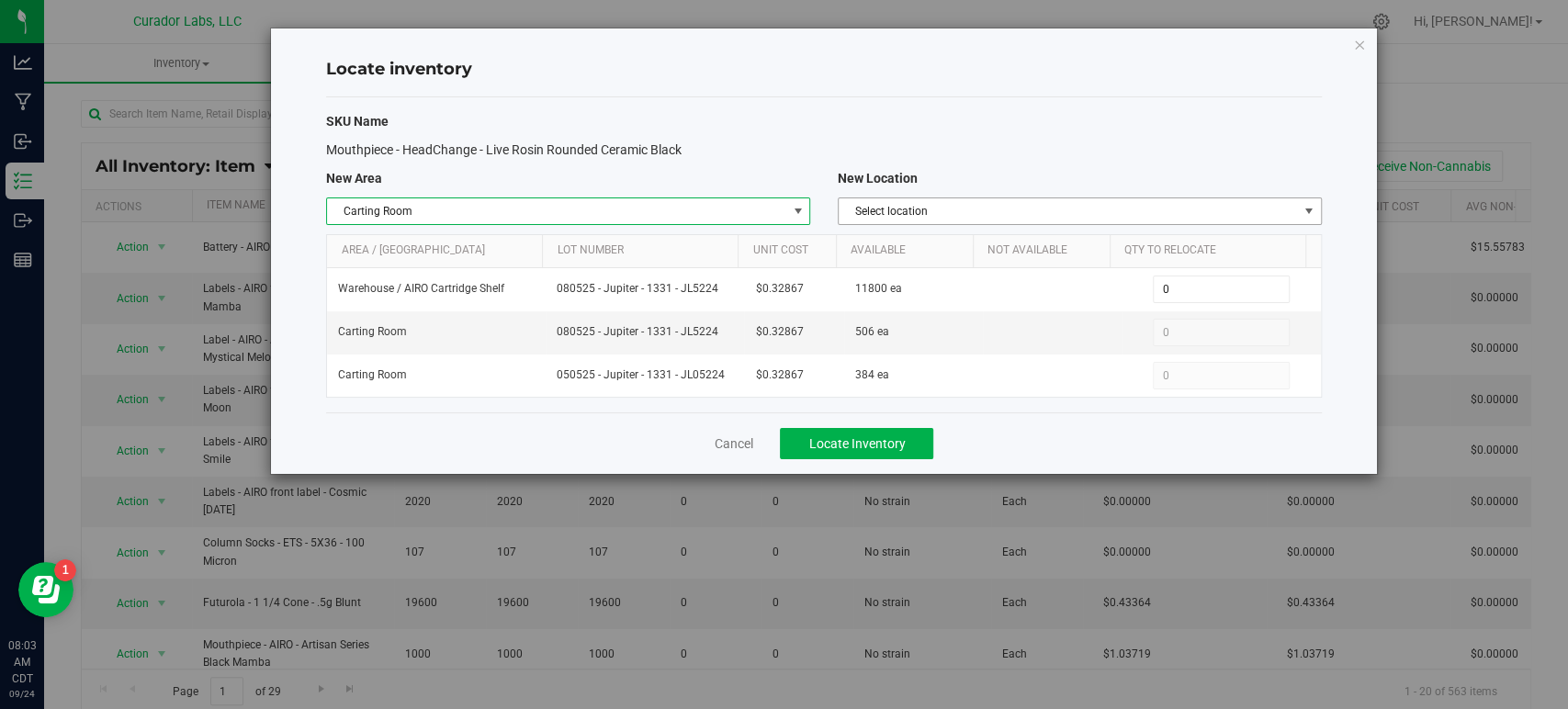
click at [1050, 202] on span "Select location" at bounding box center [1067, 210] width 459 height 26
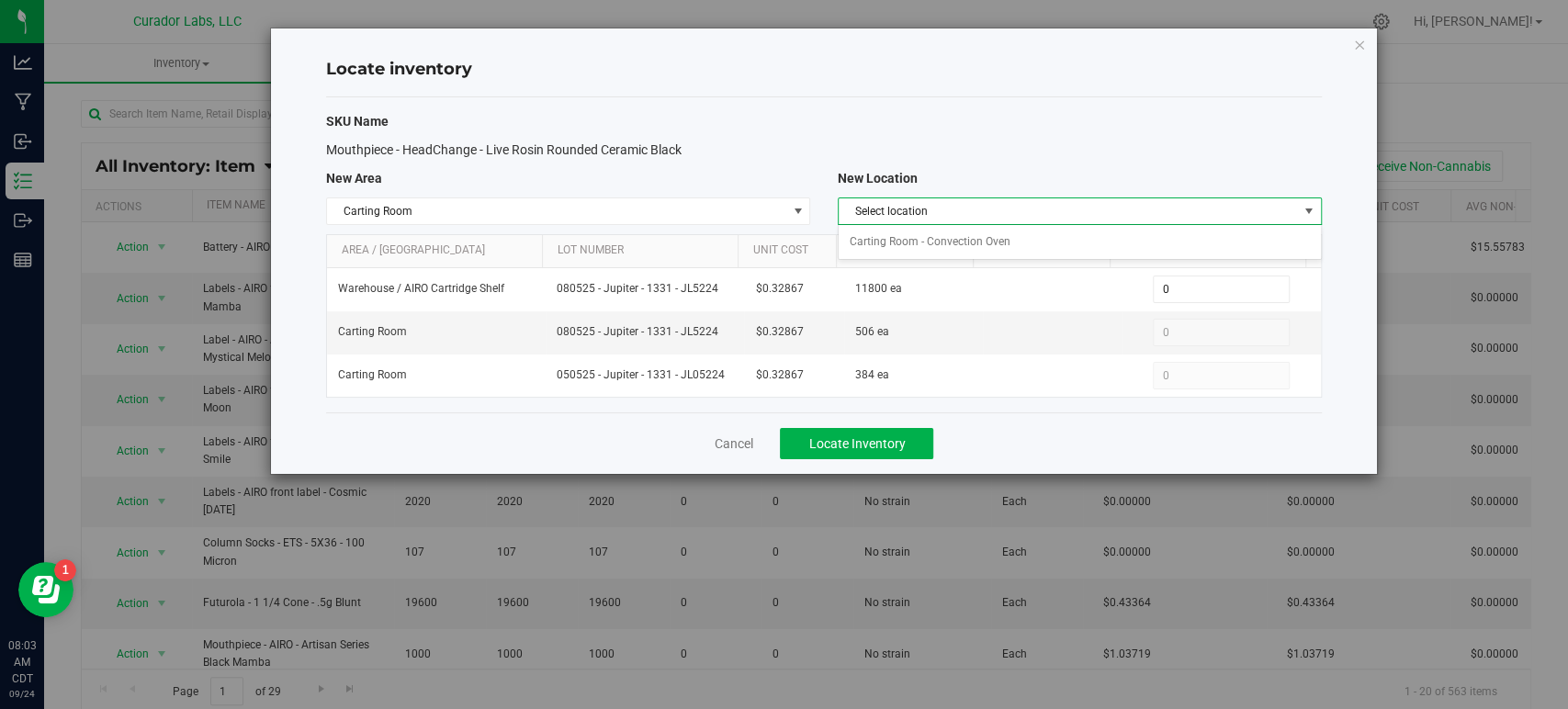
click at [1050, 202] on span "Select location" at bounding box center [1067, 210] width 459 height 26
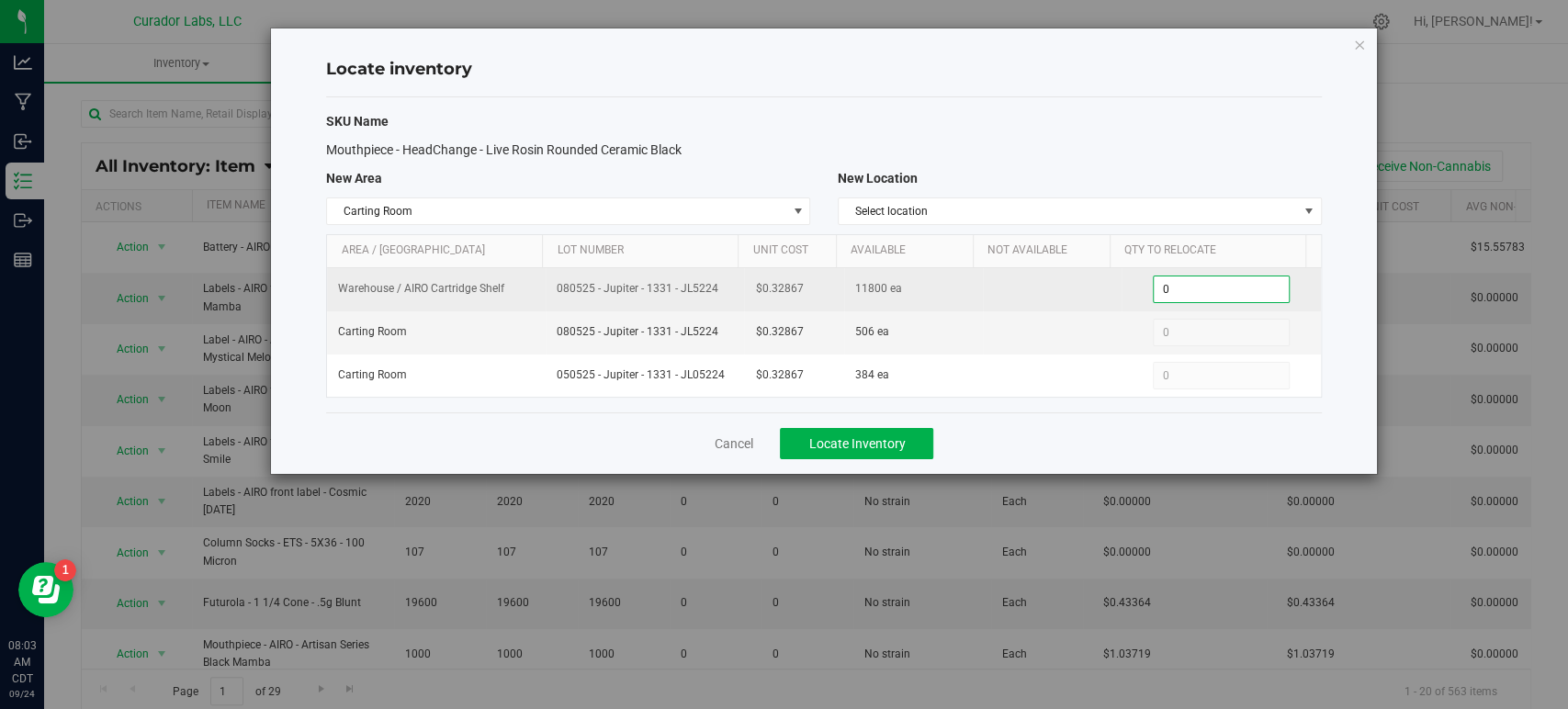
click at [1191, 281] on span "0 0" at bounding box center [1221, 289] width 137 height 27
click at [1191, 281] on input "0" at bounding box center [1221, 289] width 135 height 26
type input "600"
drag, startPoint x: 720, startPoint y: 282, endPoint x: 532, endPoint y: 288, distance: 188.1
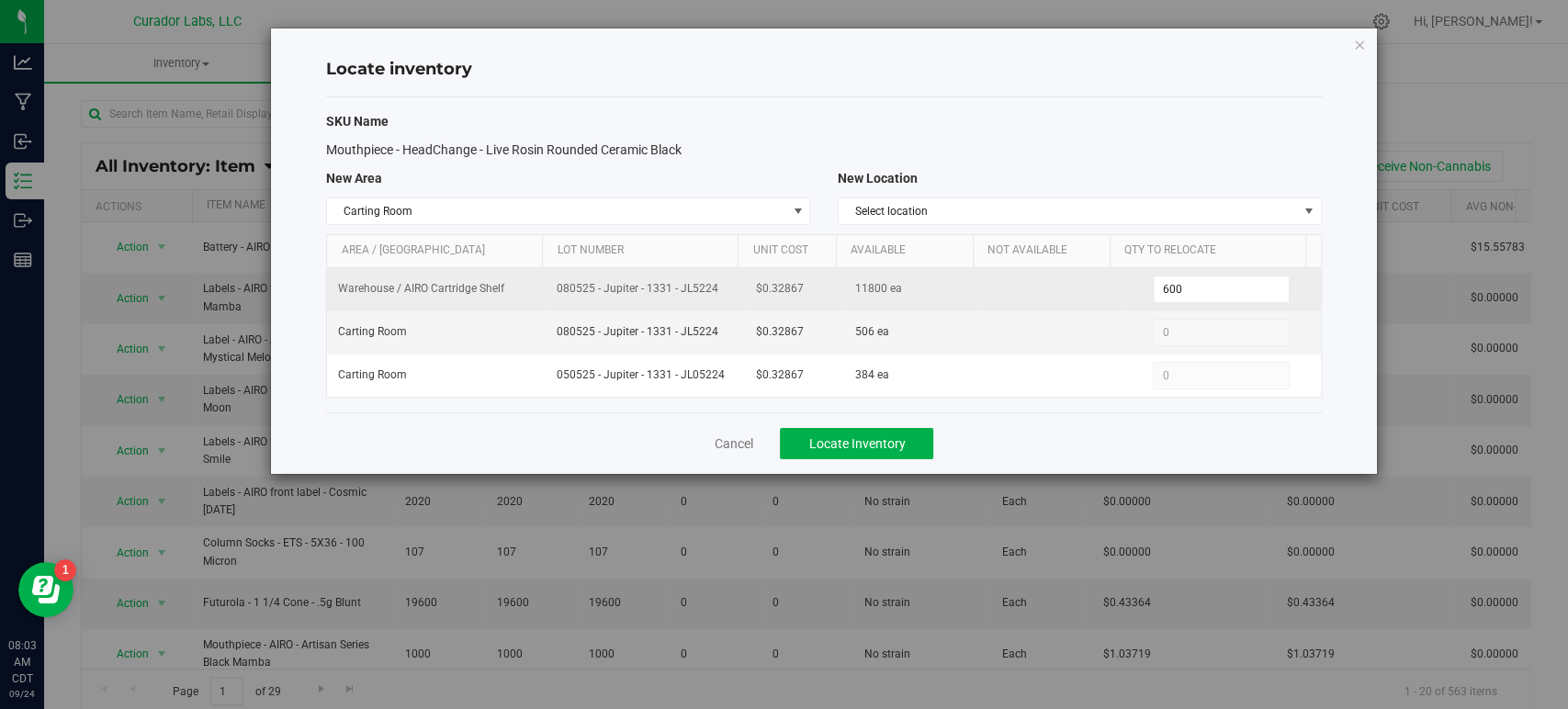
click at [532, 288] on tr "Warehouse / AIRO Cartridge Shelf 080525 - Jupiter - 1331 - JL5224 $0.32867 1180…" at bounding box center [823, 289] width 993 height 43
copy tr "080525 - Jupiter - 1331 - JL5224"
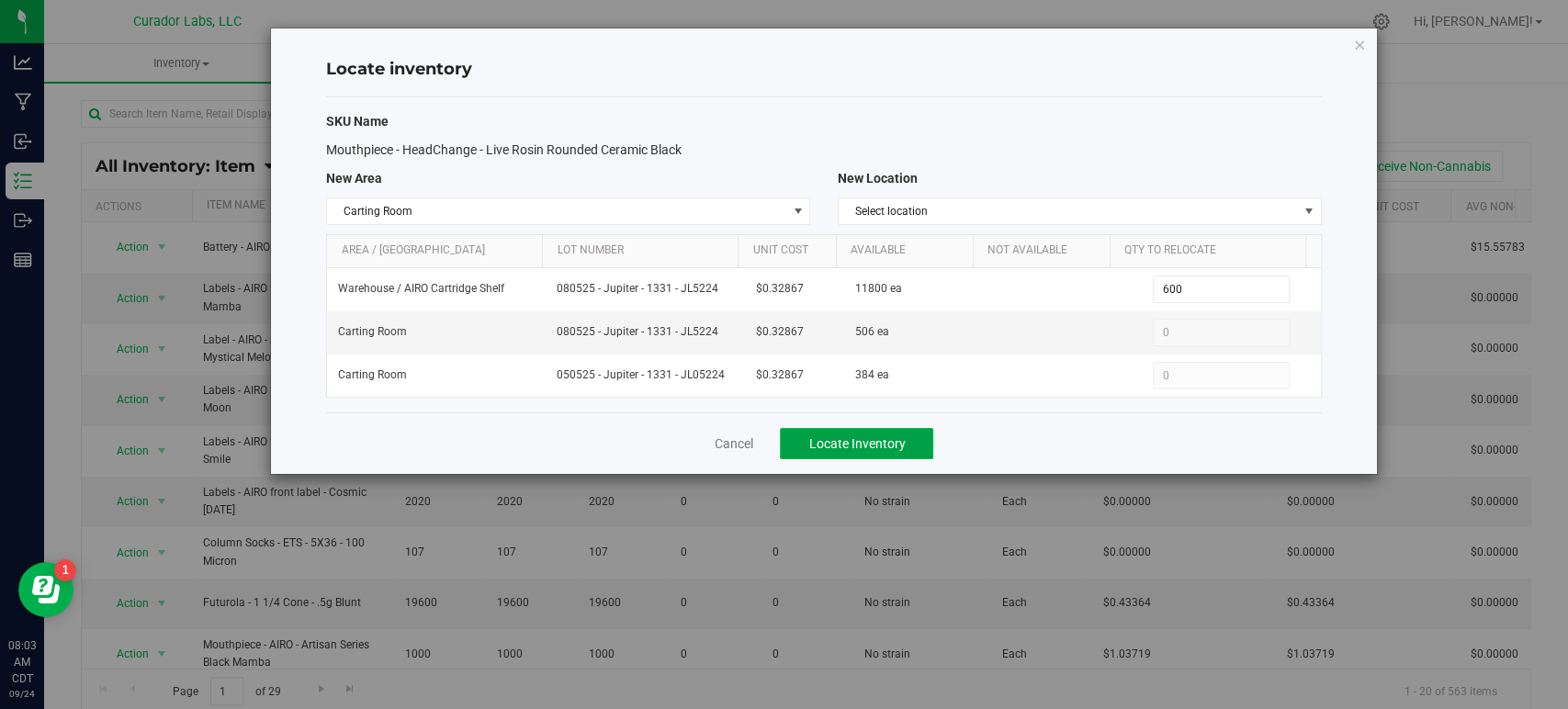
click at [857, 441] on span "Locate Inventory" at bounding box center [856, 443] width 96 height 15
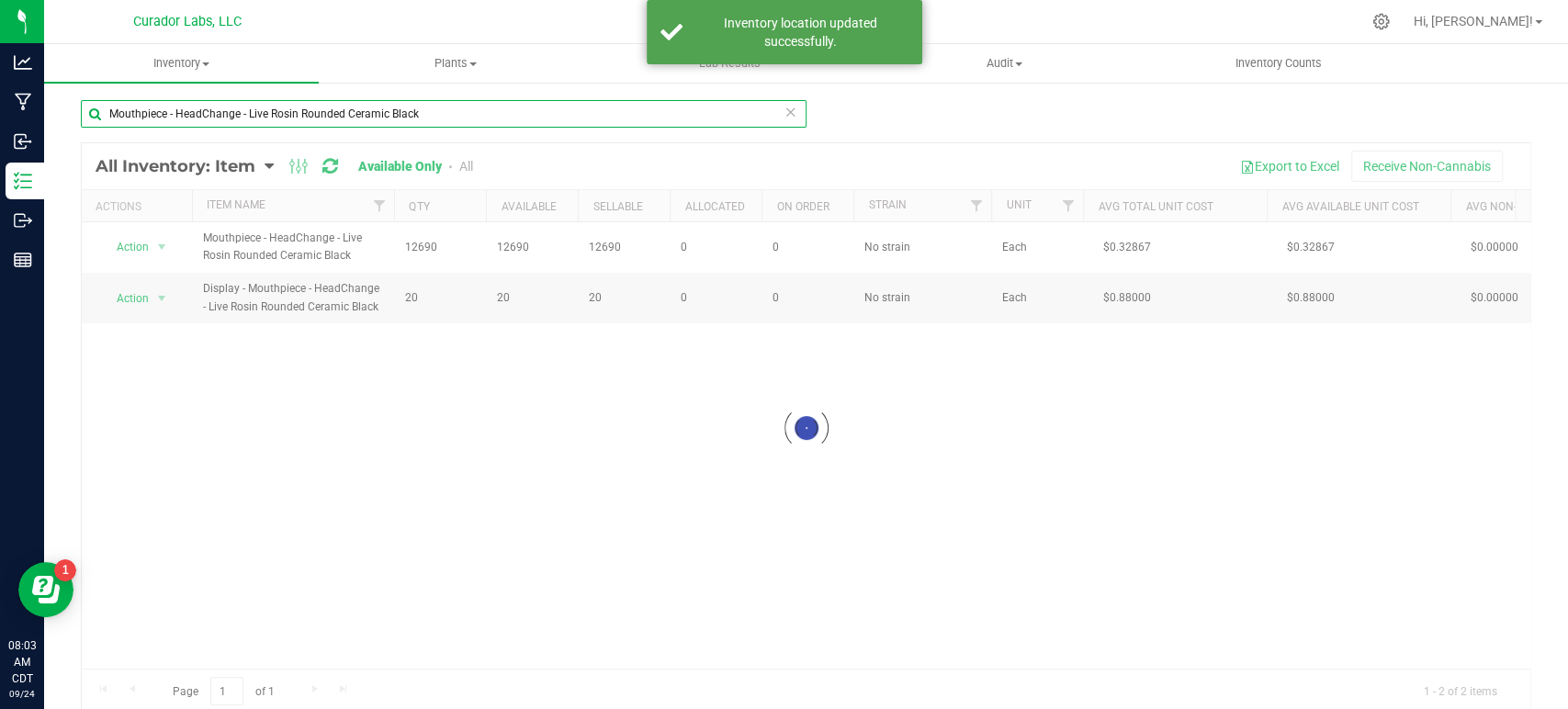
click at [284, 111] on input "Mouthpiece - HeadChange - Live Rosin Rounded Ceramic Black" at bounding box center [443, 113] width 726 height 27
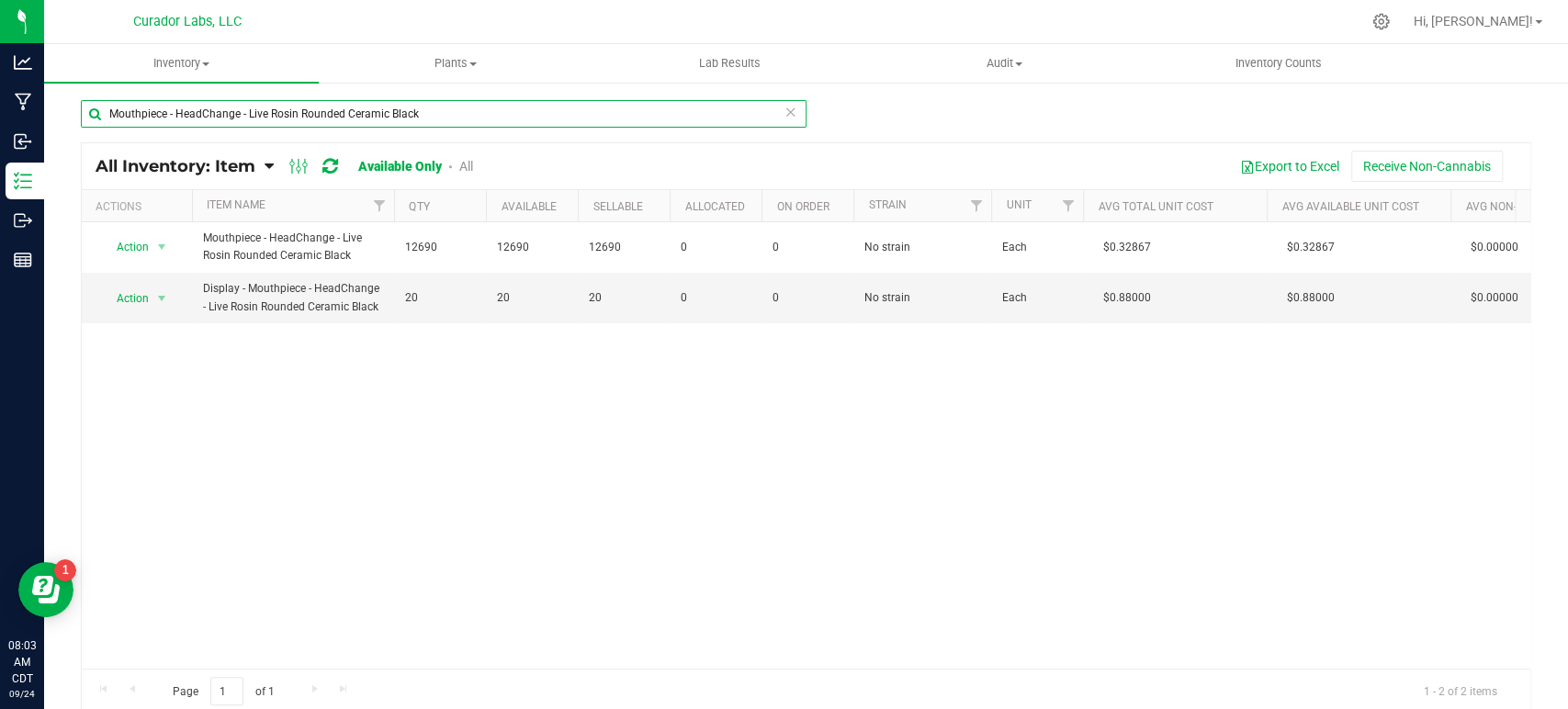
paste input "Cart - HeadChange - EZ Click Glass Live Resin THC M [PERSON_NAME] - 0.5mL"
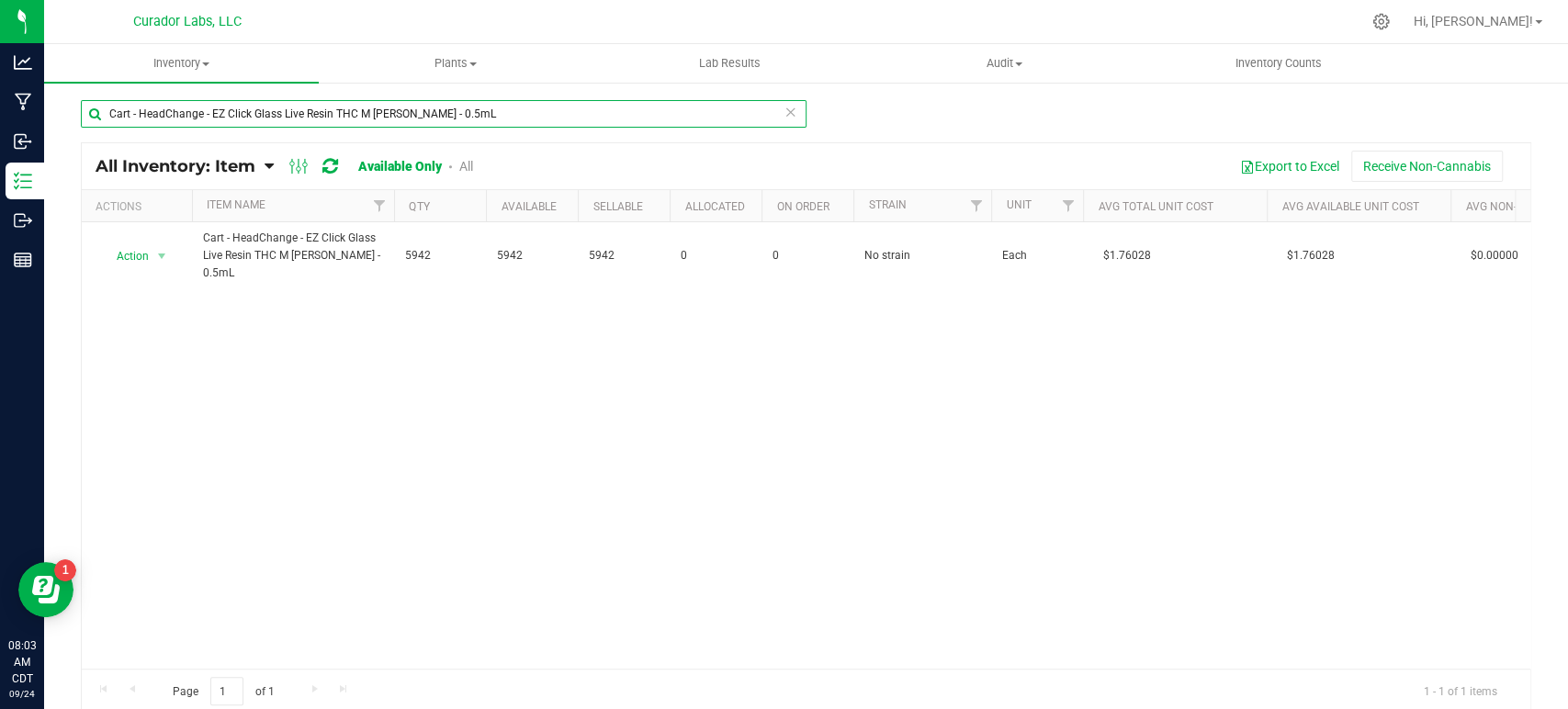
type input "Cart - HeadChange - EZ Click Glass Live Resin THC M [PERSON_NAME] - 0.5mL"
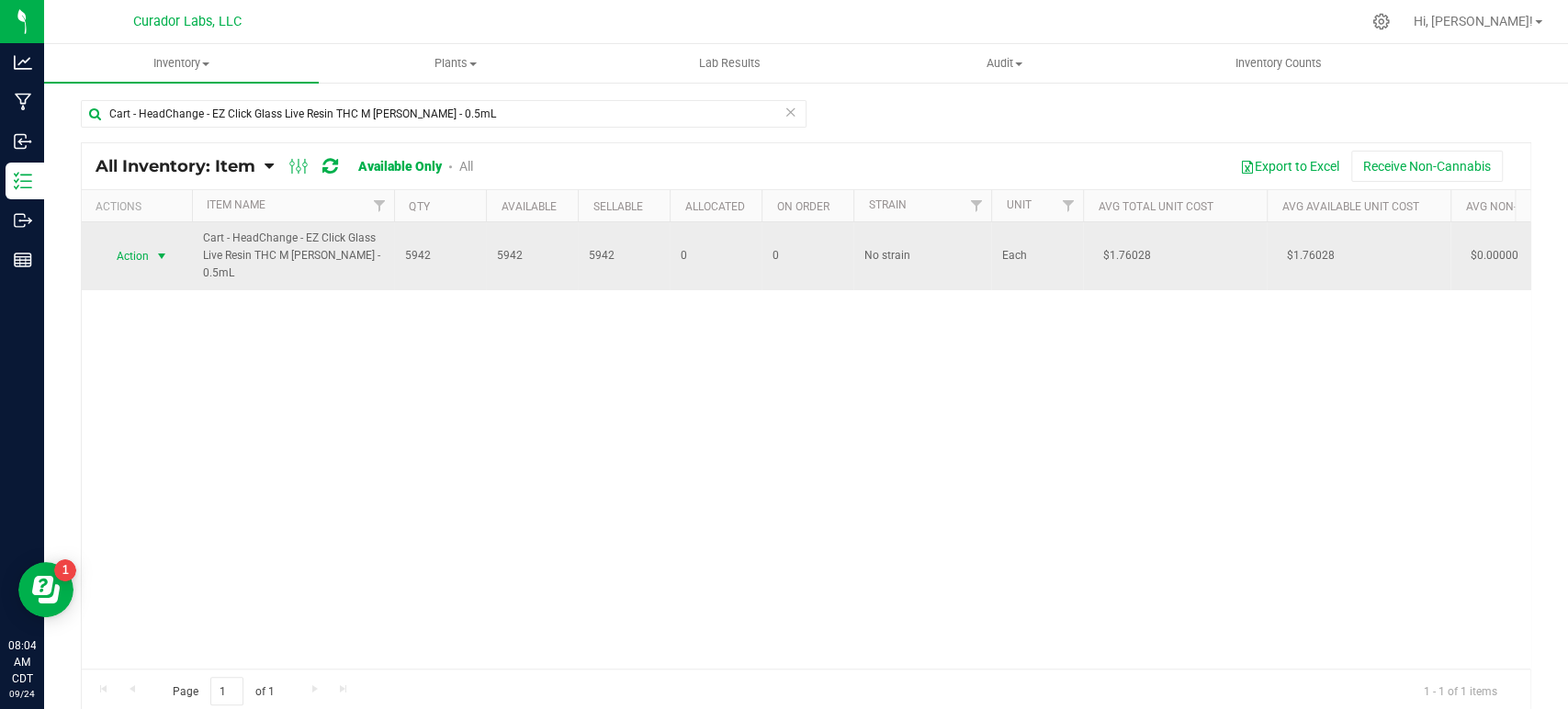
click at [127, 255] on span "Action" at bounding box center [124, 256] width 49 height 26
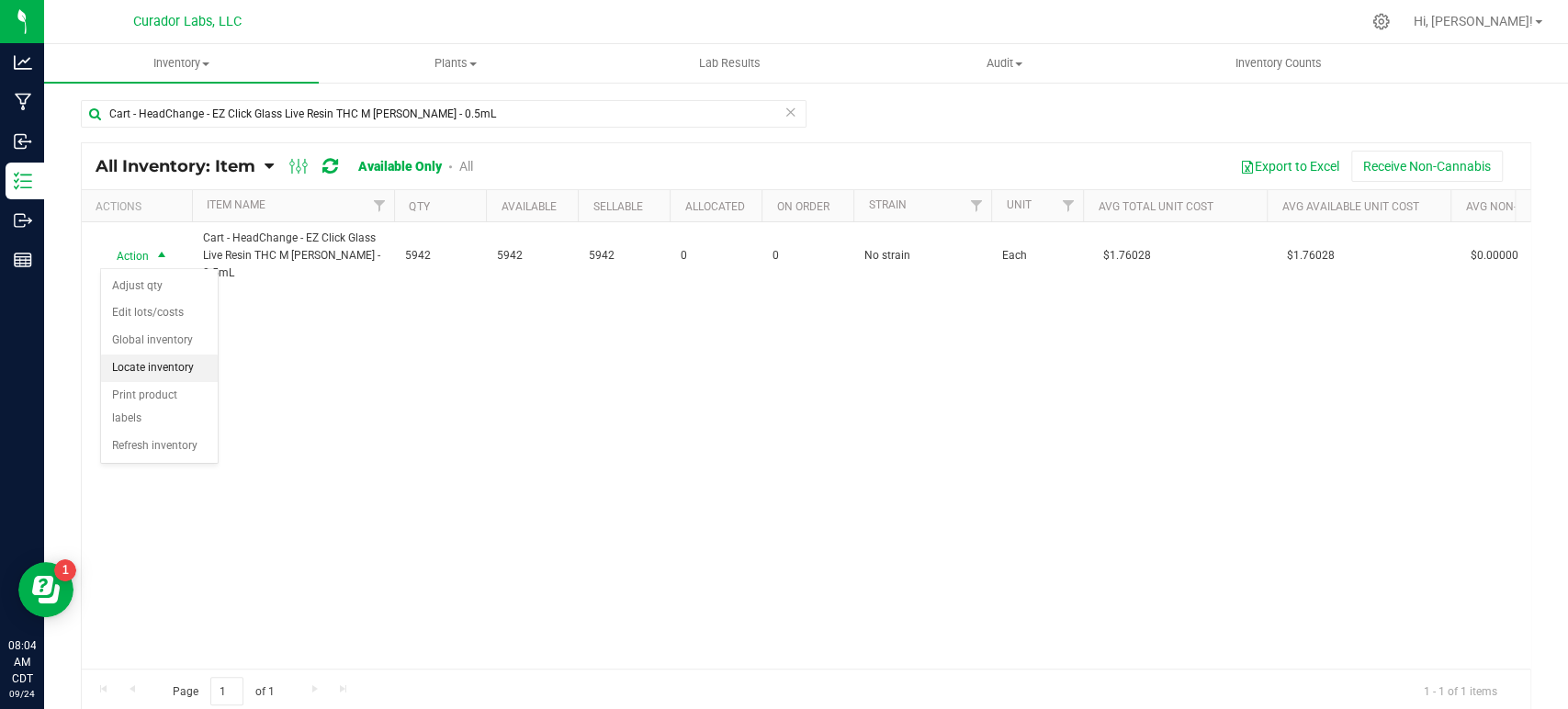
click at [147, 372] on li "Locate inventory" at bounding box center [159, 368] width 116 height 27
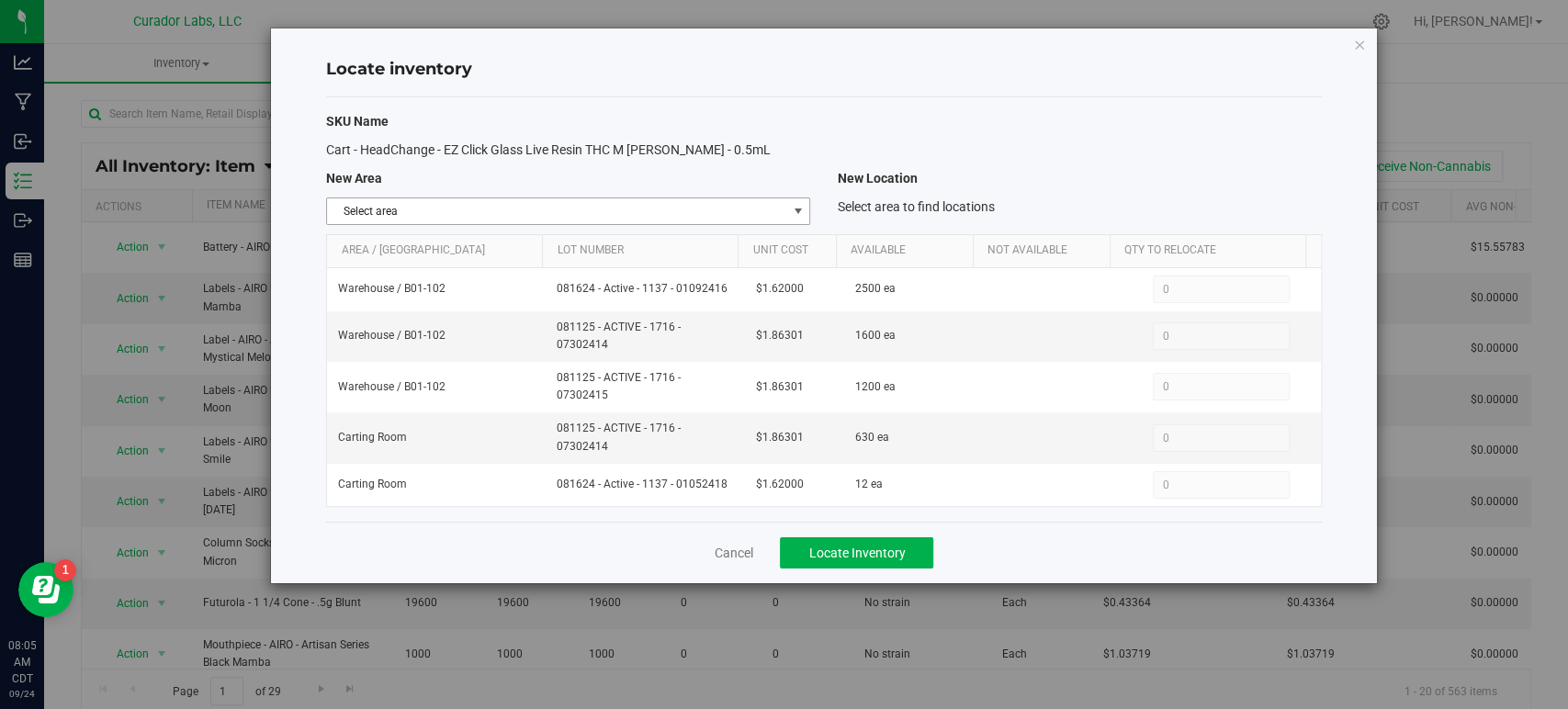
click at [694, 202] on span "Select area" at bounding box center [556, 210] width 459 height 26
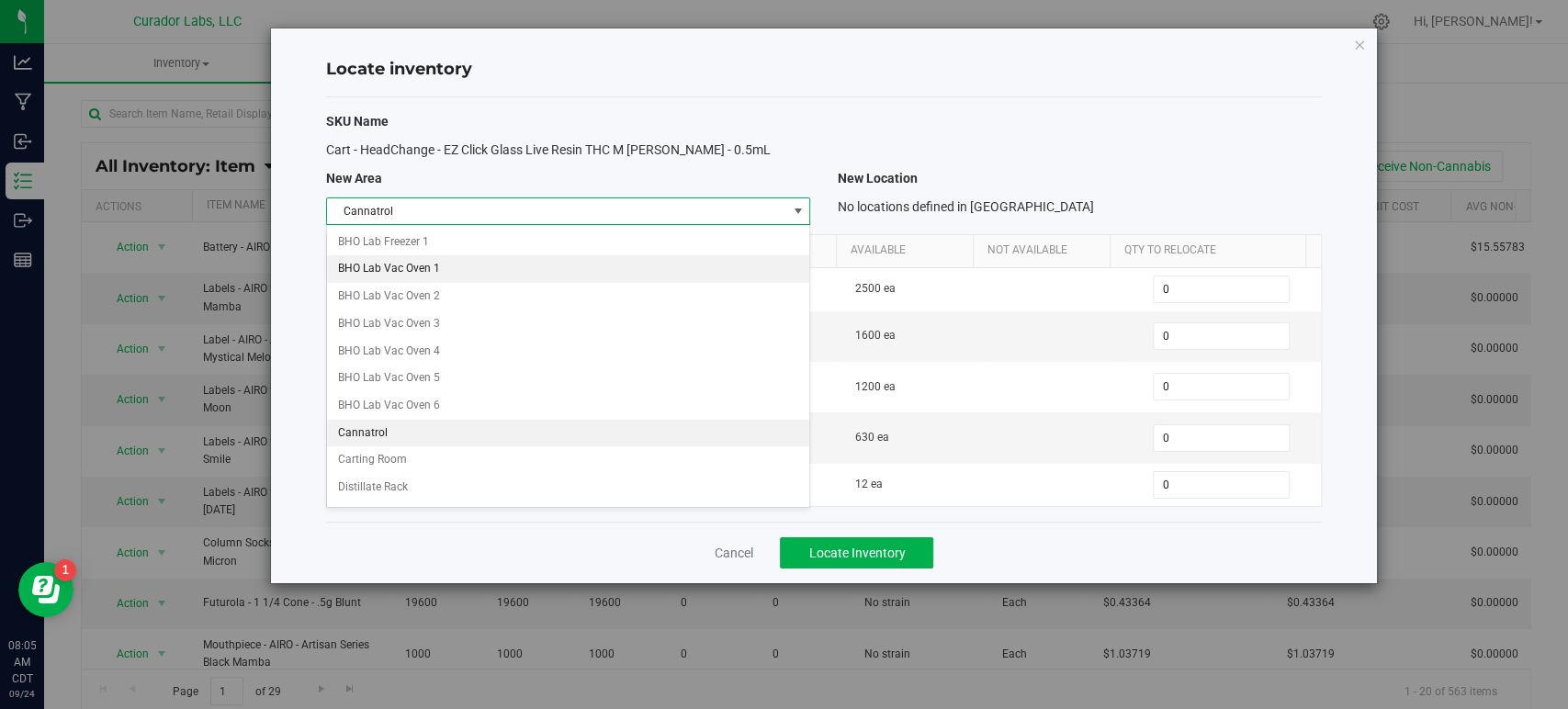
scroll to position [228, 0]
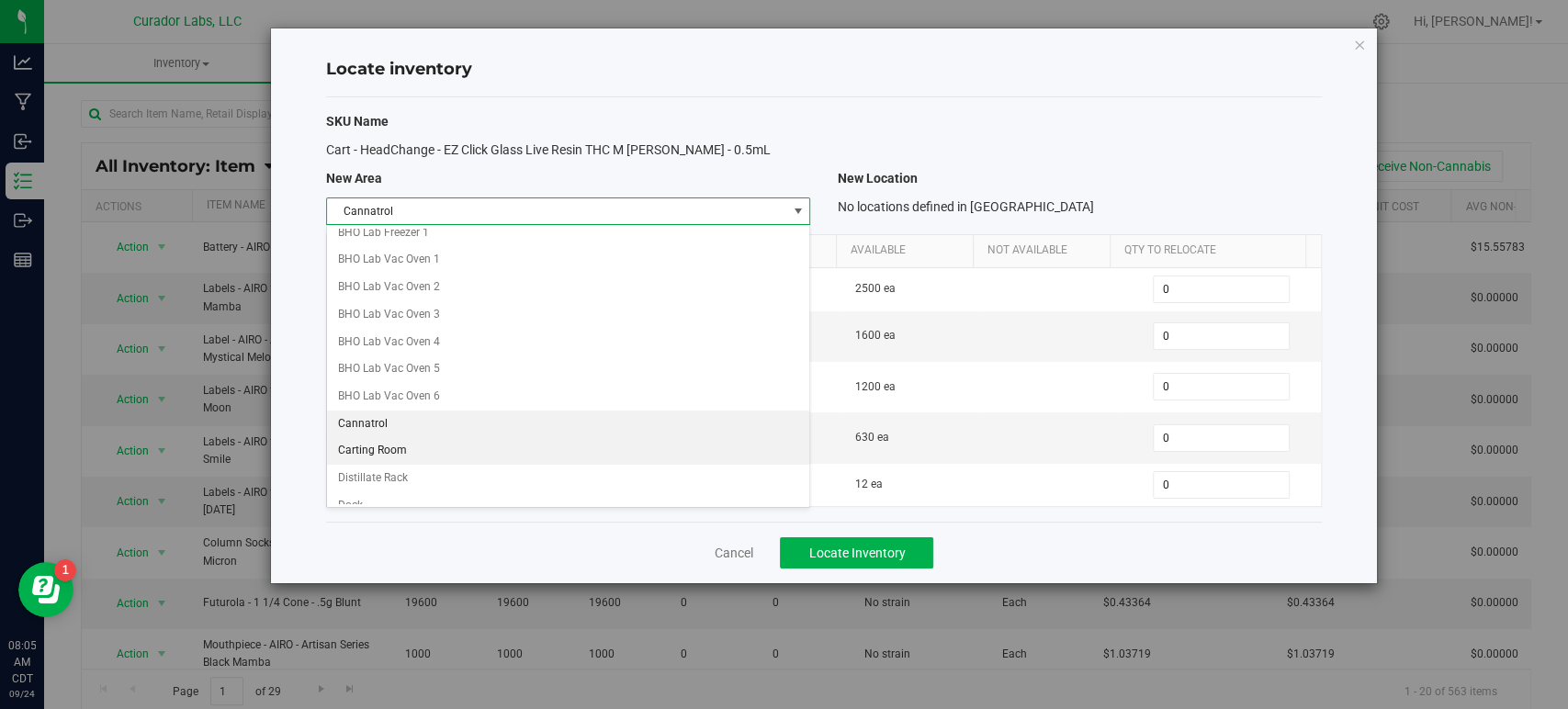
click at [477, 441] on li "Carting Room" at bounding box center [568, 451] width 482 height 27
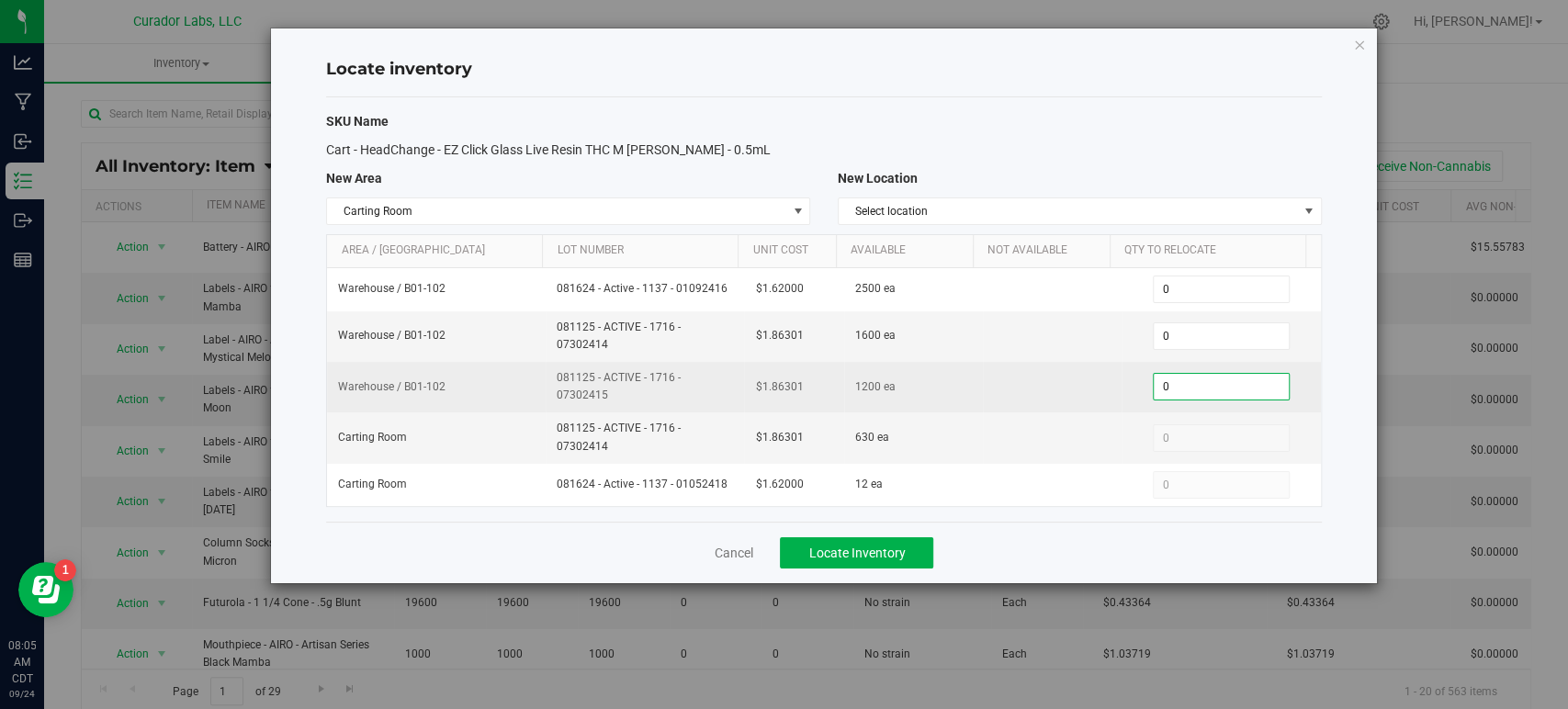
click at [1201, 392] on span "0 0" at bounding box center [1221, 386] width 137 height 27
click at [1201, 392] on input "0" at bounding box center [1221, 386] width 135 height 26
type input "600"
click at [664, 402] on span "081125 - ACTIVE - 1716 - 07302415" at bounding box center [645, 387] width 177 height 35
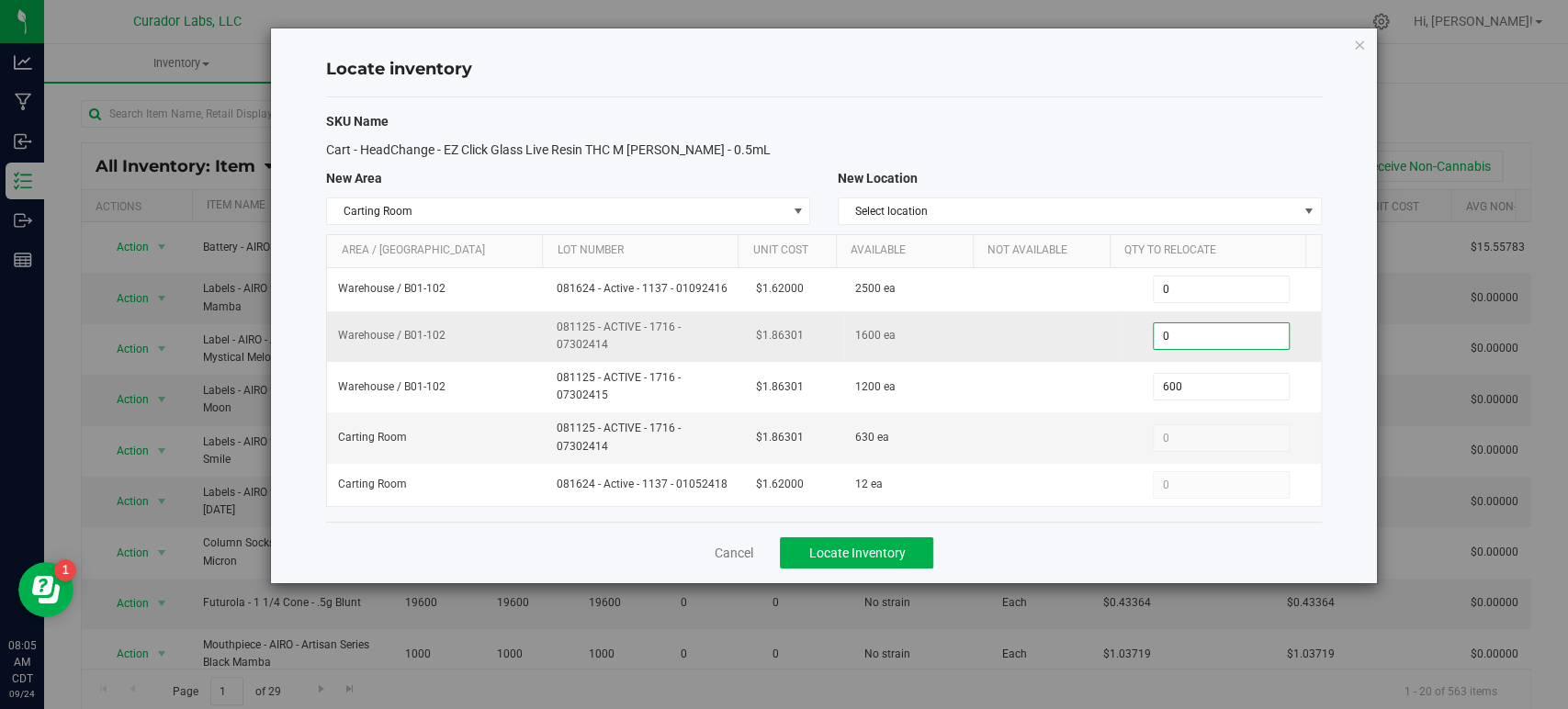
click at [1158, 329] on span "0 0" at bounding box center [1221, 336] width 137 height 27
click at [1158, 329] on input "0" at bounding box center [1221, 336] width 135 height 26
type input "600"
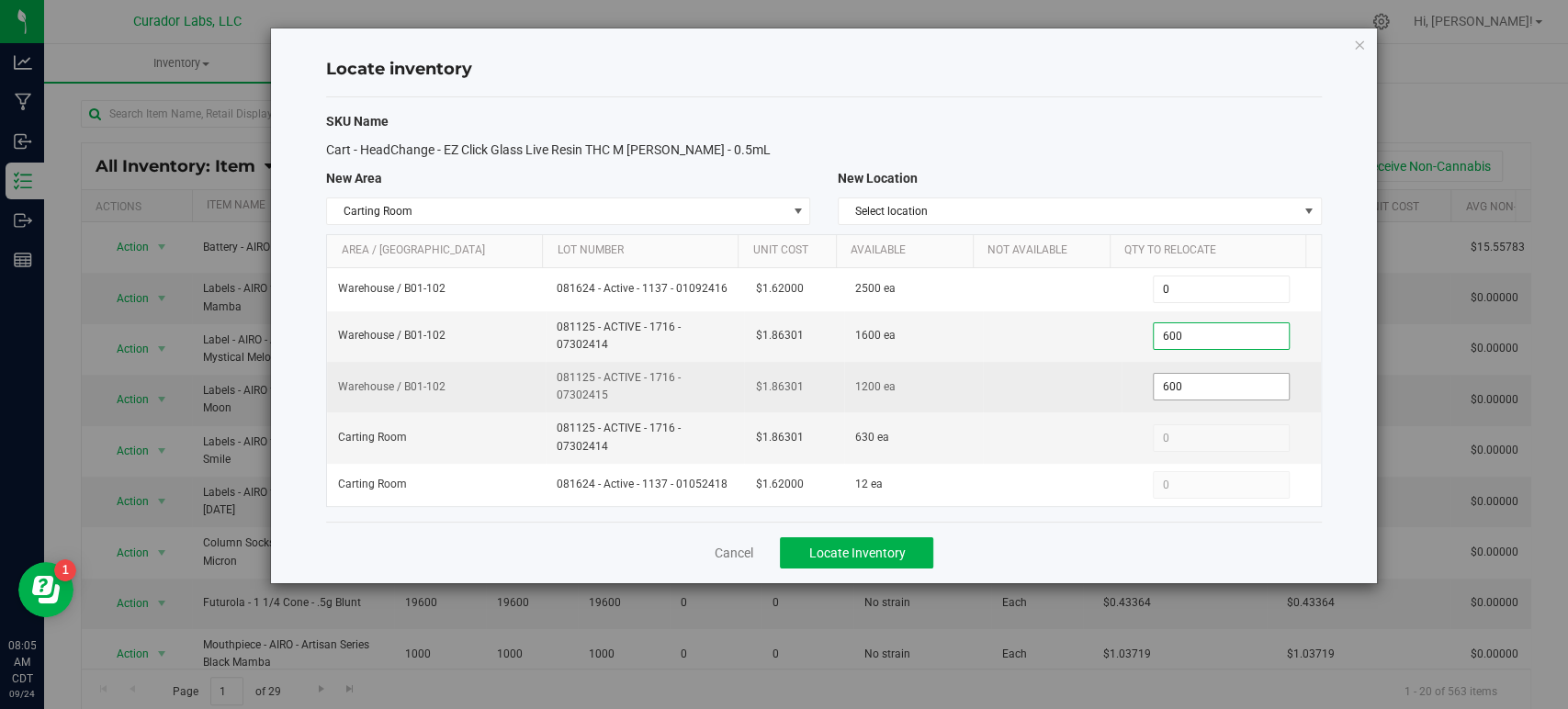
type input "600"
click at [1188, 390] on span "600 600" at bounding box center [1221, 386] width 137 height 27
drag, startPoint x: 1188, startPoint y: 391, endPoint x: 1179, endPoint y: 390, distance: 9.1
click at [1179, 390] on input "600" at bounding box center [1221, 386] width 135 height 26
type input "6"
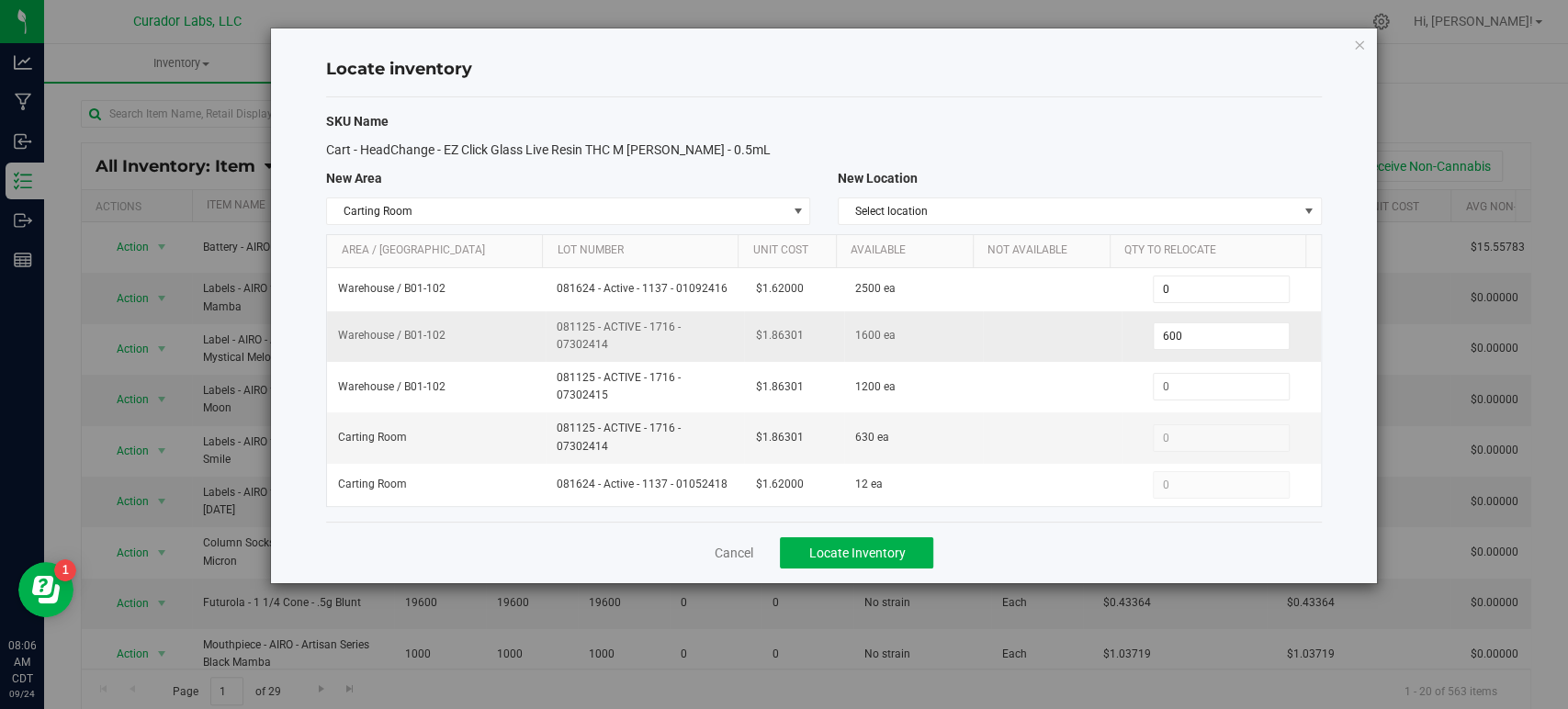
drag, startPoint x: 612, startPoint y: 351, endPoint x: 545, endPoint y: 330, distance: 70.2
click at [545, 330] on td "081125 - ACTIVE - 1716 - 07302414" at bounding box center [644, 337] width 198 height 50
copy span "081125 - ACTIVE - 1716 - 07302414"
click at [868, 545] on span "Locate Inventory" at bounding box center [856, 552] width 96 height 15
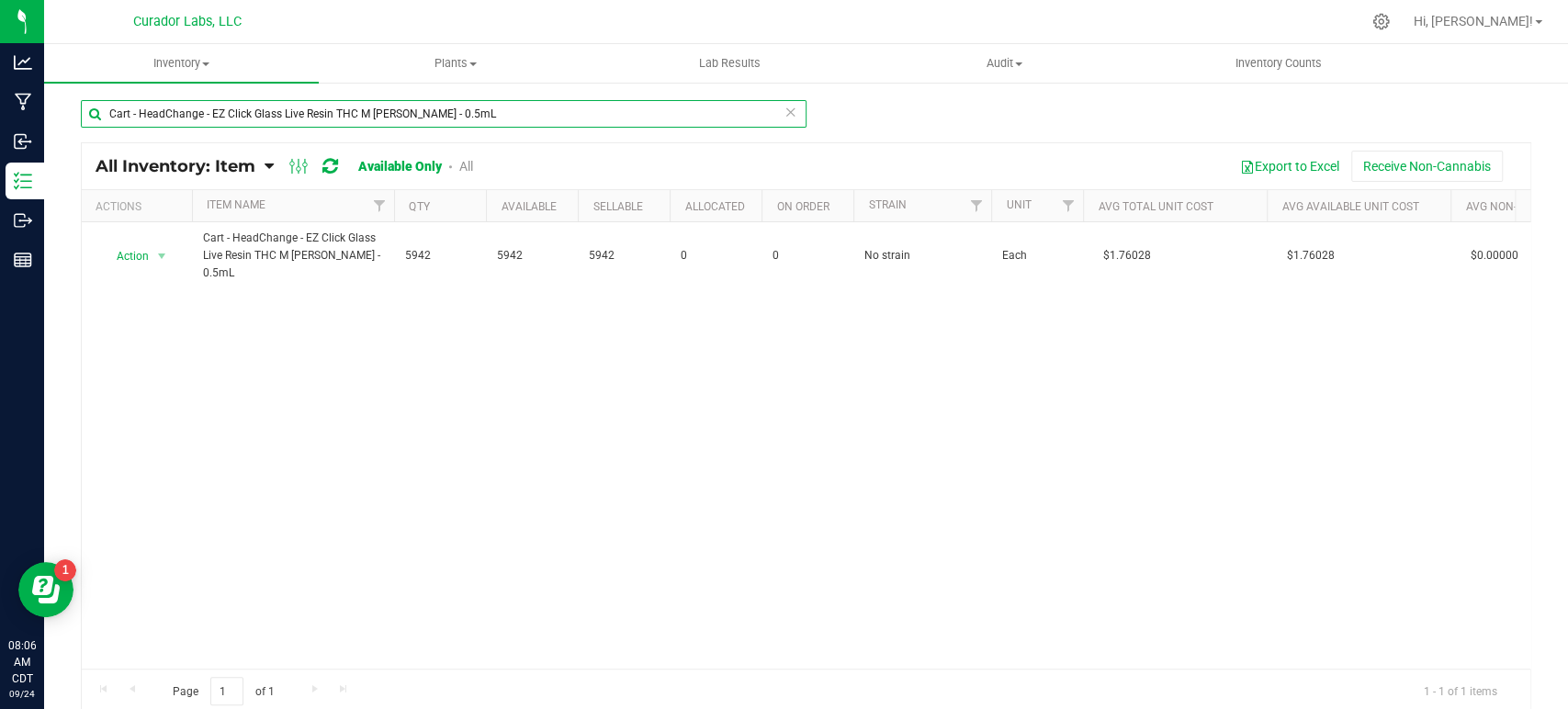
click at [326, 110] on input "Cart - HeadChange - EZ Click Glass Live Resin THC M [PERSON_NAME] - 0.5mL" at bounding box center [443, 113] width 726 height 27
paste input "Mouthpiece - HeadChange - Live Resin Ceramic Barrel Black"
type input "Mouthpiece - HeadChange - Live Resin Ceramic Barrel Black"
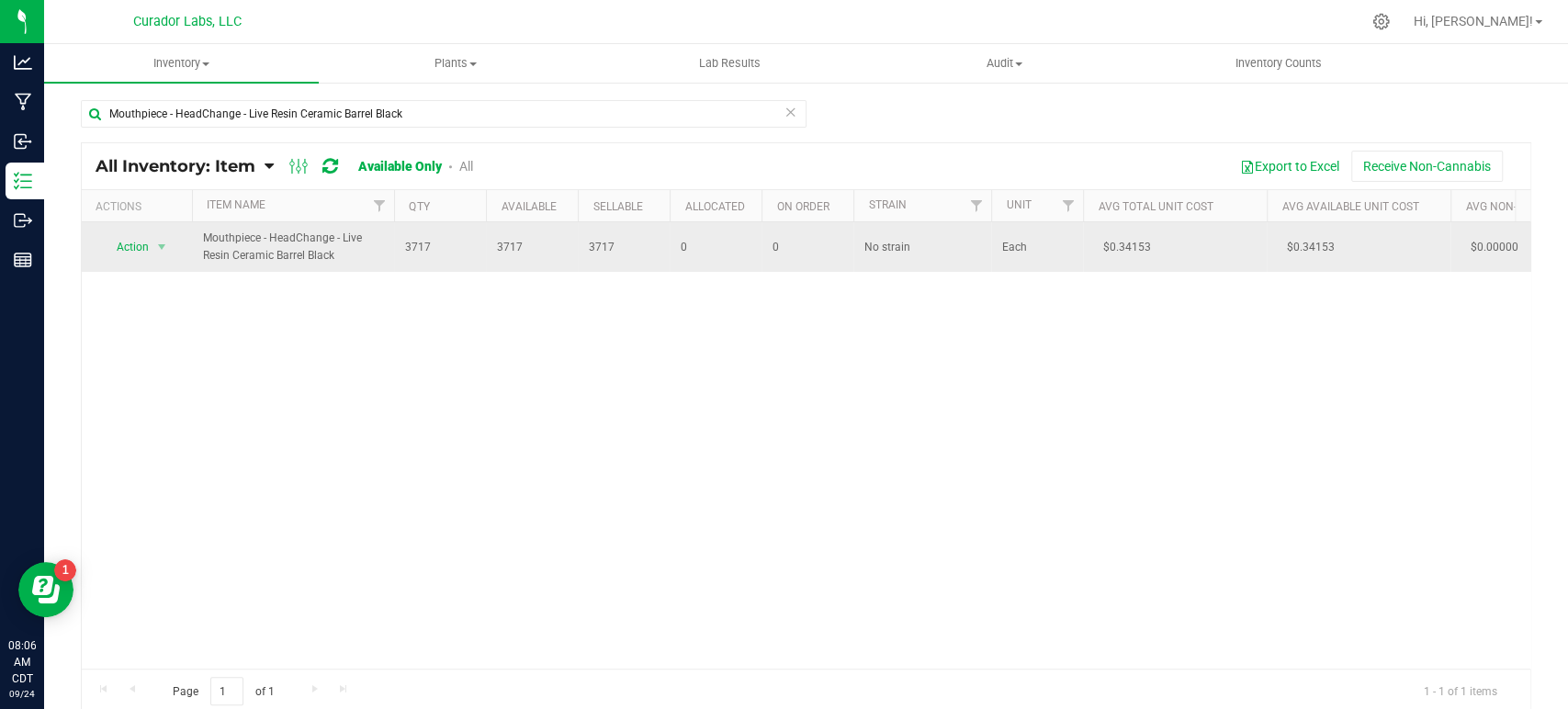
click at [134, 234] on span "Action" at bounding box center [124, 246] width 49 height 26
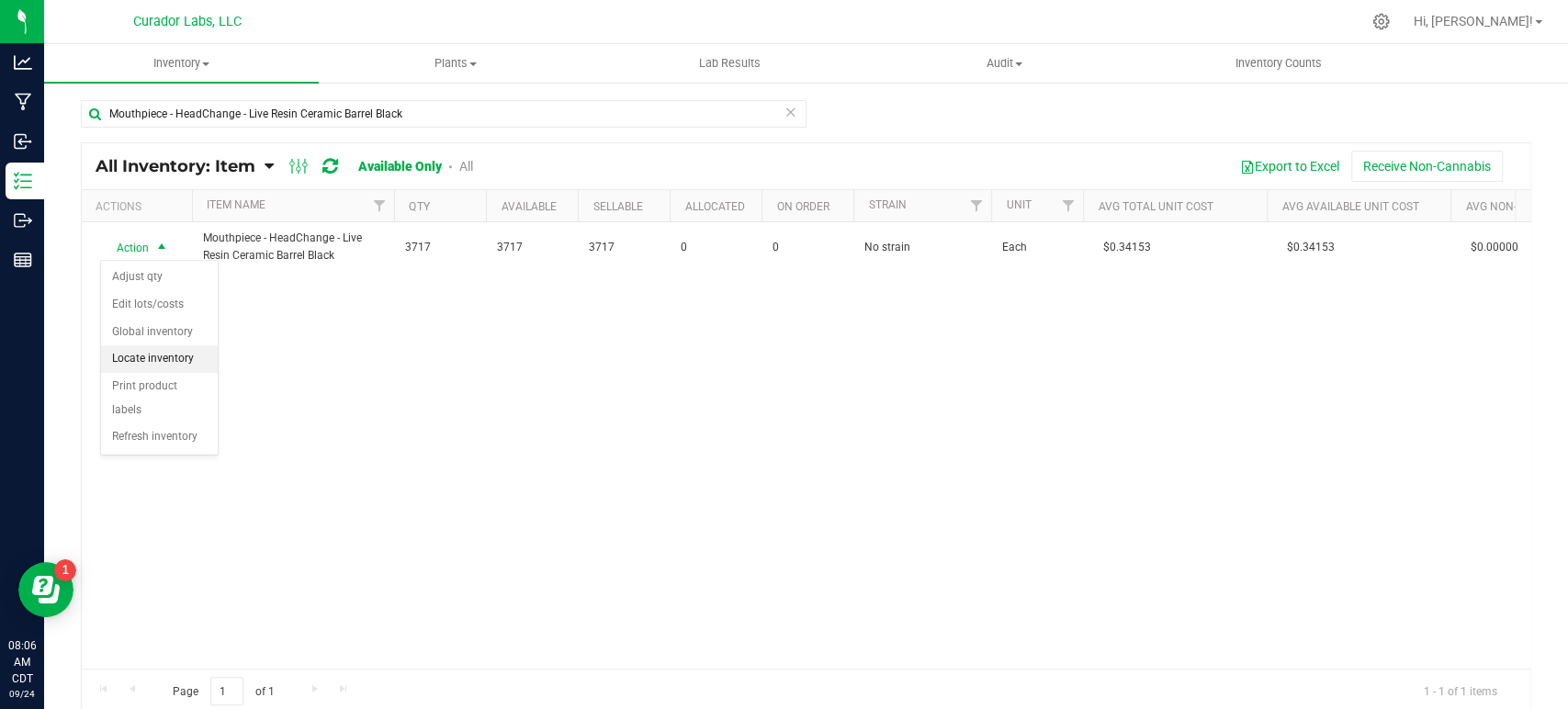
click at [164, 356] on li "Locate inventory" at bounding box center [159, 359] width 116 height 27
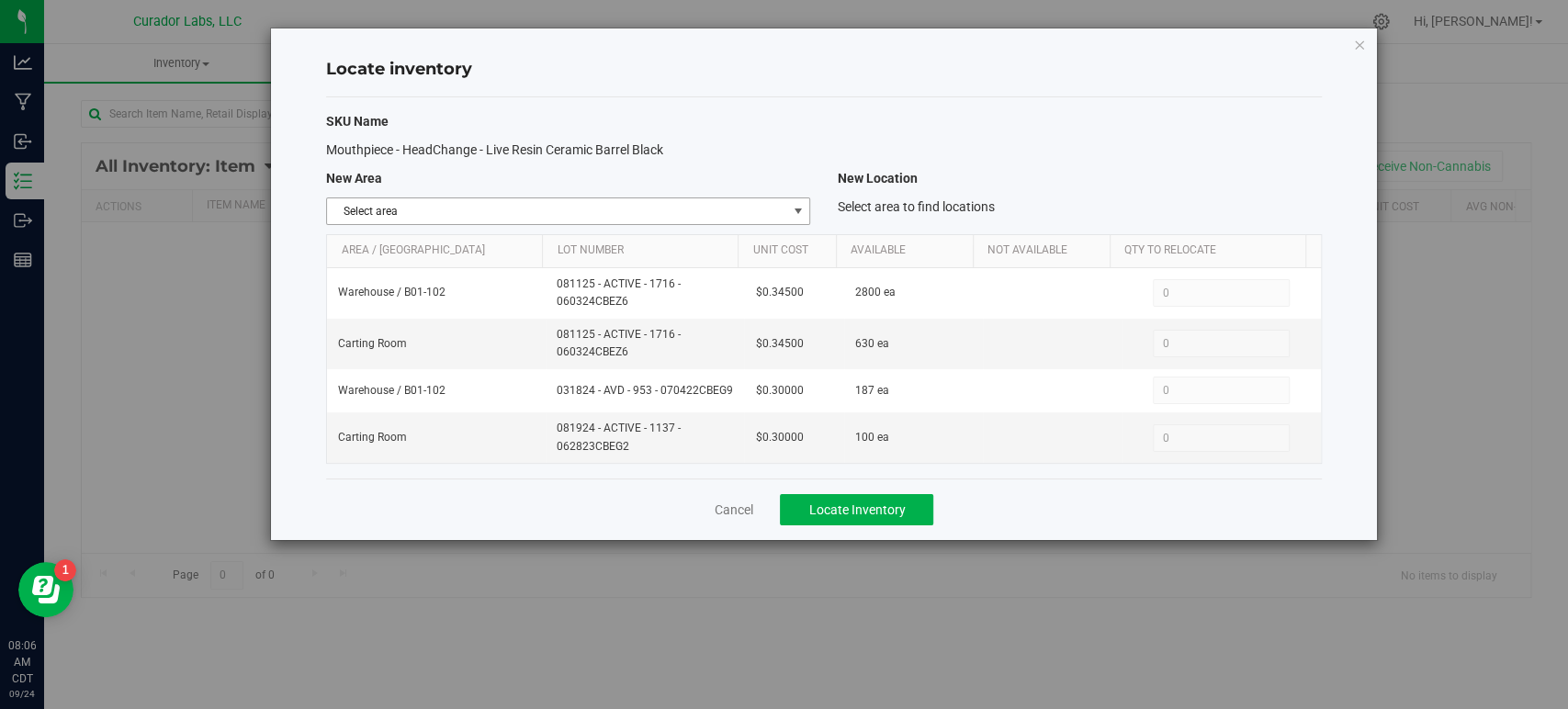
click at [483, 209] on span "Select area" at bounding box center [556, 210] width 459 height 26
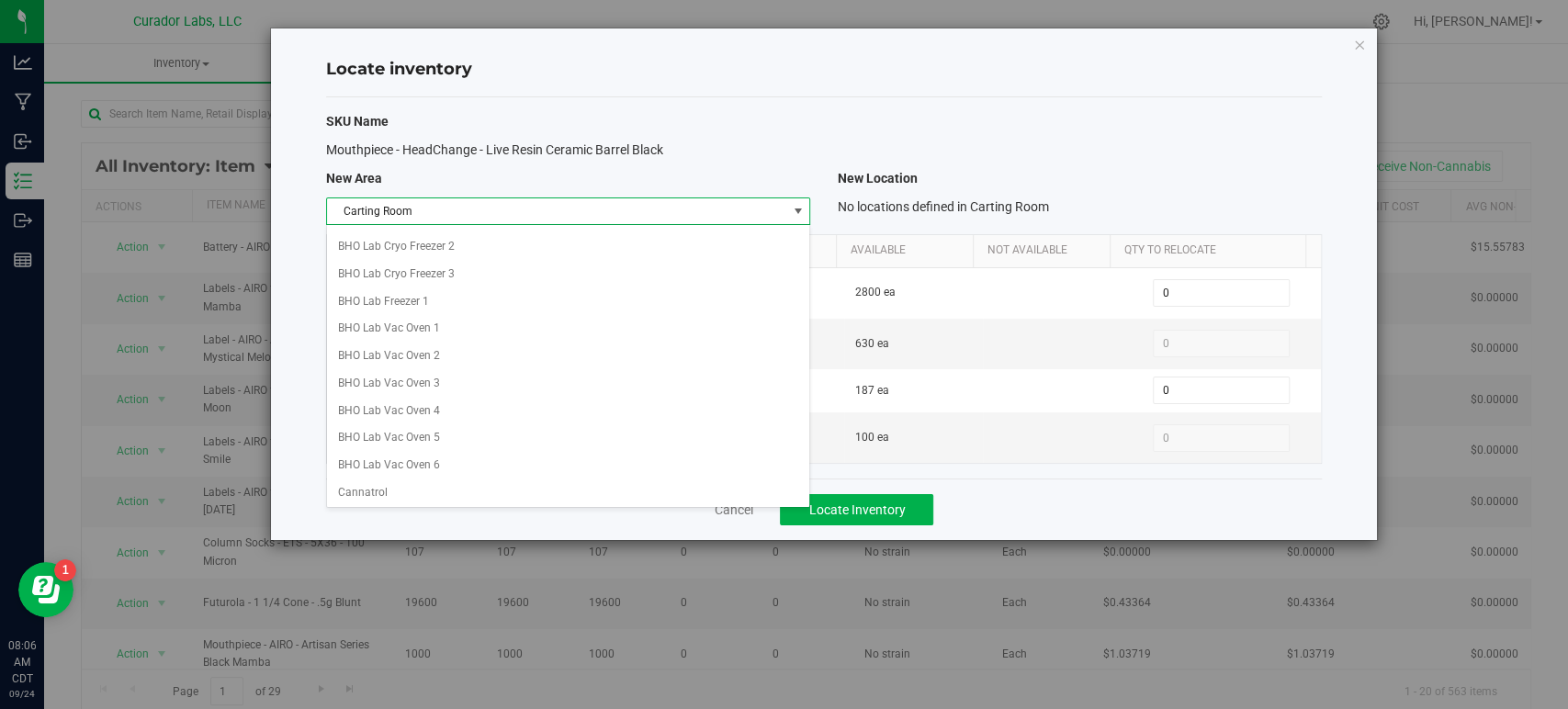
scroll to position [184, 0]
click at [366, 492] on li "Carting Room" at bounding box center [568, 494] width 482 height 27
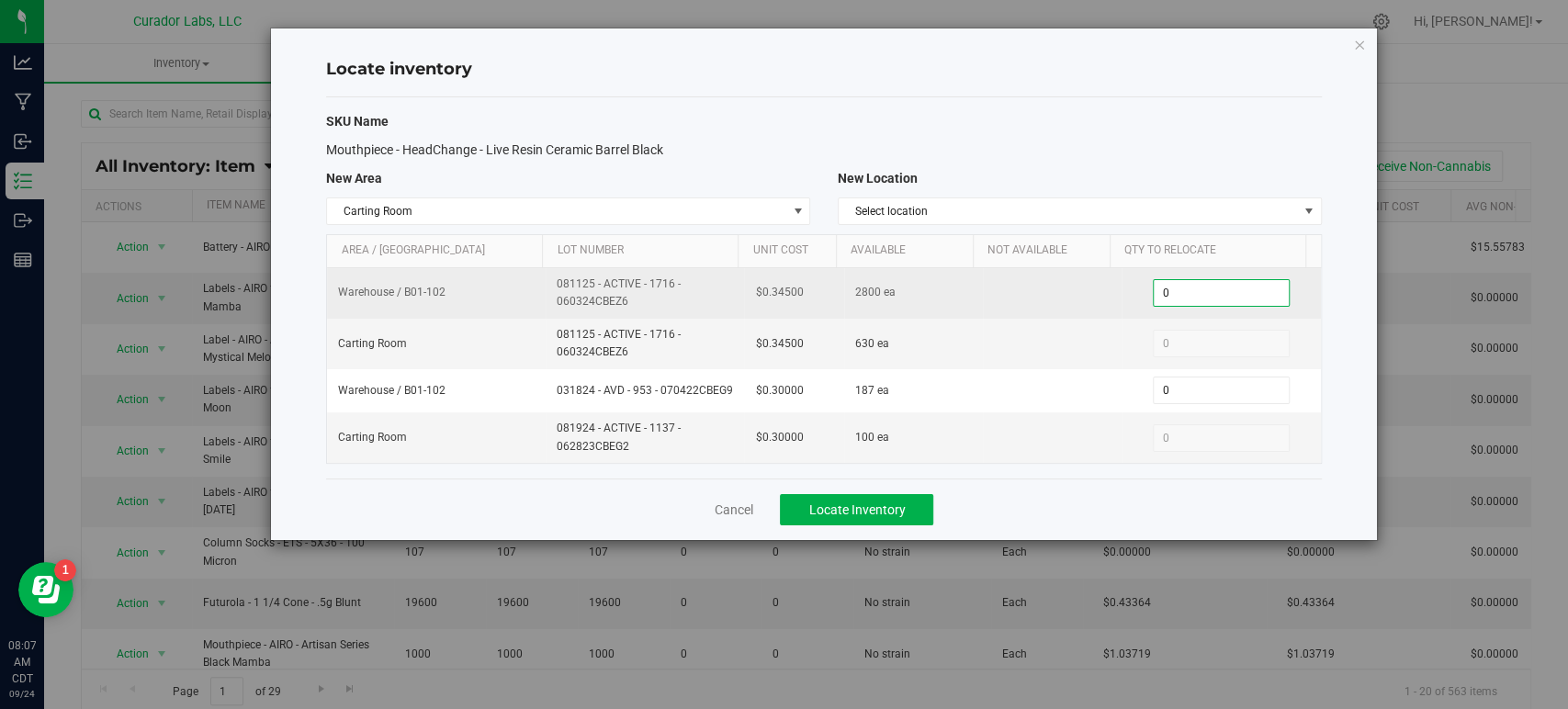
click at [1189, 292] on span "0 0" at bounding box center [1221, 293] width 137 height 27
drag, startPoint x: 1189, startPoint y: 292, endPoint x: 1151, endPoint y: 292, distance: 38.0
click at [1154, 292] on input "0" at bounding box center [1221, 293] width 135 height 26
type input "600"
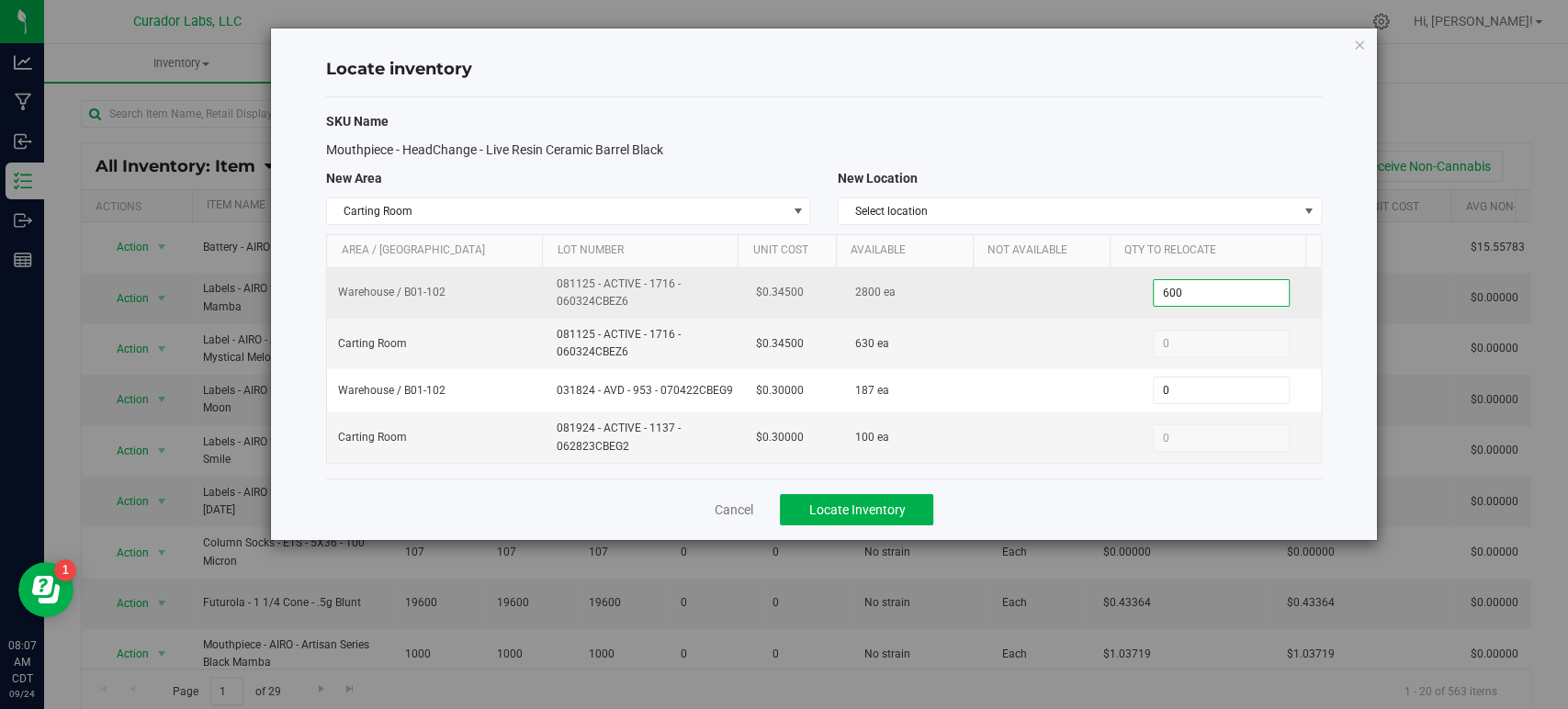
type input "600"
click at [635, 305] on span "081125 - ACTIVE - 1716 - 060324CBEZ6" at bounding box center [645, 293] width 177 height 35
drag, startPoint x: 635, startPoint y: 305, endPoint x: 533, endPoint y: 285, distance: 103.9
click at [533, 285] on tr "Warehouse / B01-102 081125 - ACTIVE - 1716 - 060324CBEZ6 $0.34500 2800 ea 600 6…" at bounding box center [823, 293] width 993 height 50
copy tr "081125 - ACTIVE - 1716 - 060324CBEZ6"
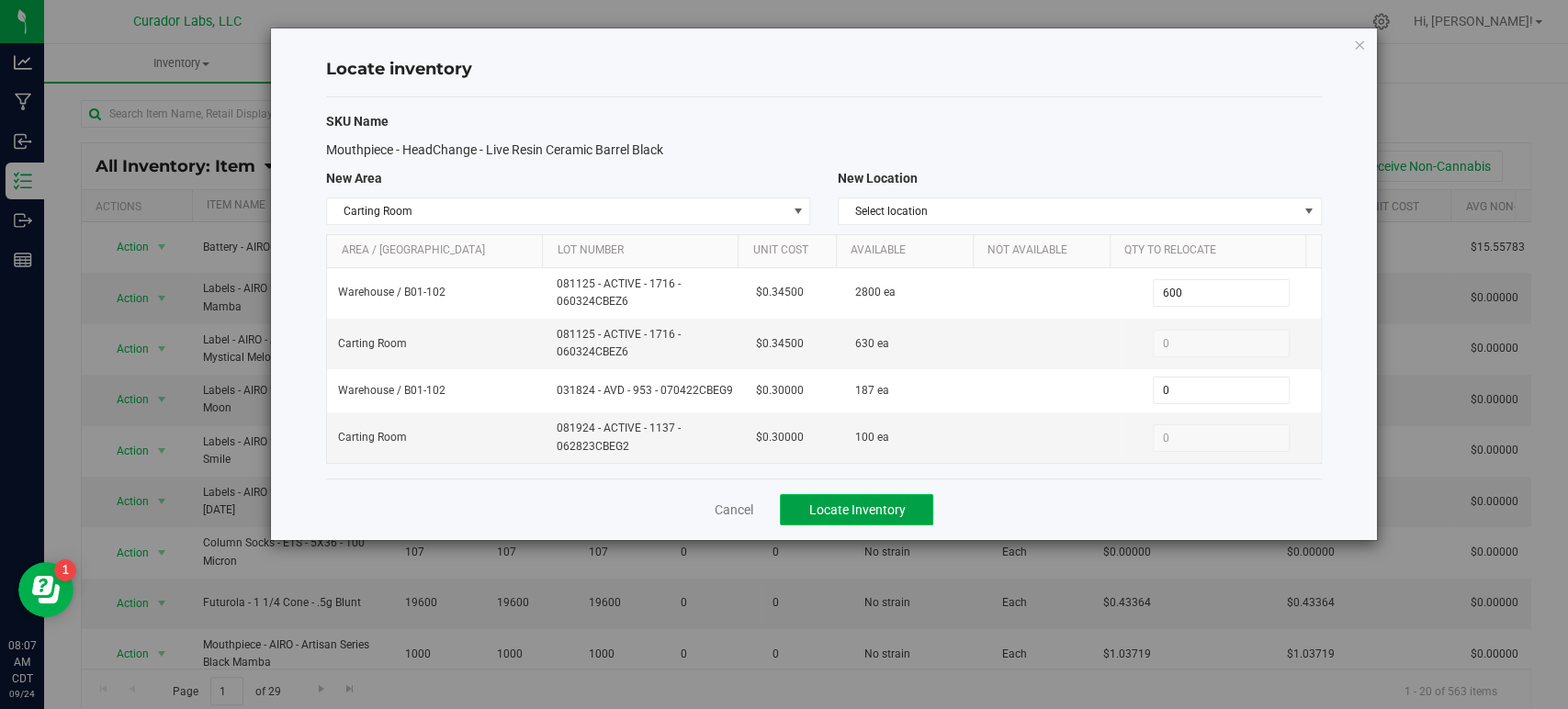
click at [823, 504] on span "Locate Inventory" at bounding box center [856, 509] width 96 height 15
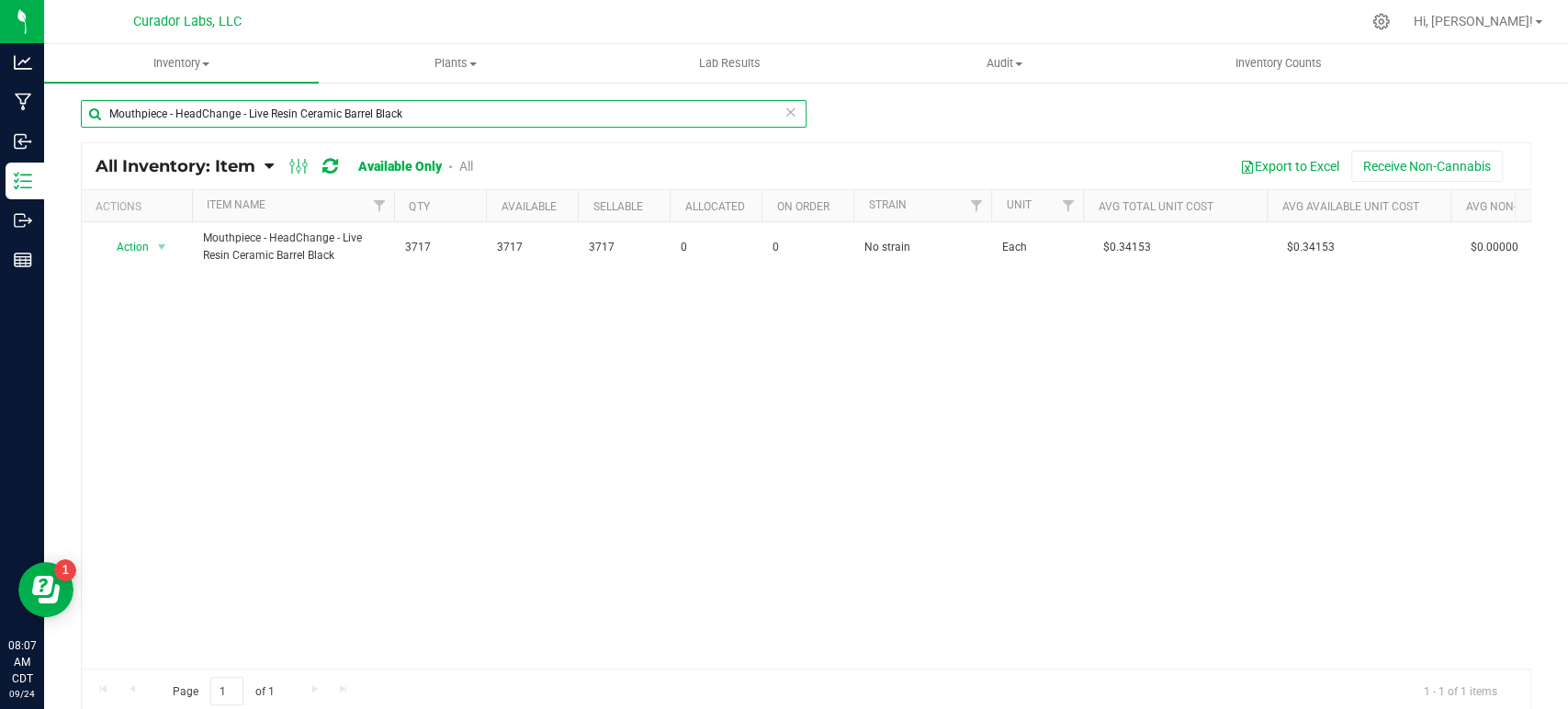
click at [244, 107] on input "Mouthpiece - HeadChange - Live Resin Ceramic Barrel Black" at bounding box center [443, 113] width 726 height 27
paste input "Case box - HeadChange Safe Bet - Terps Up White on Black - 4x4x4"
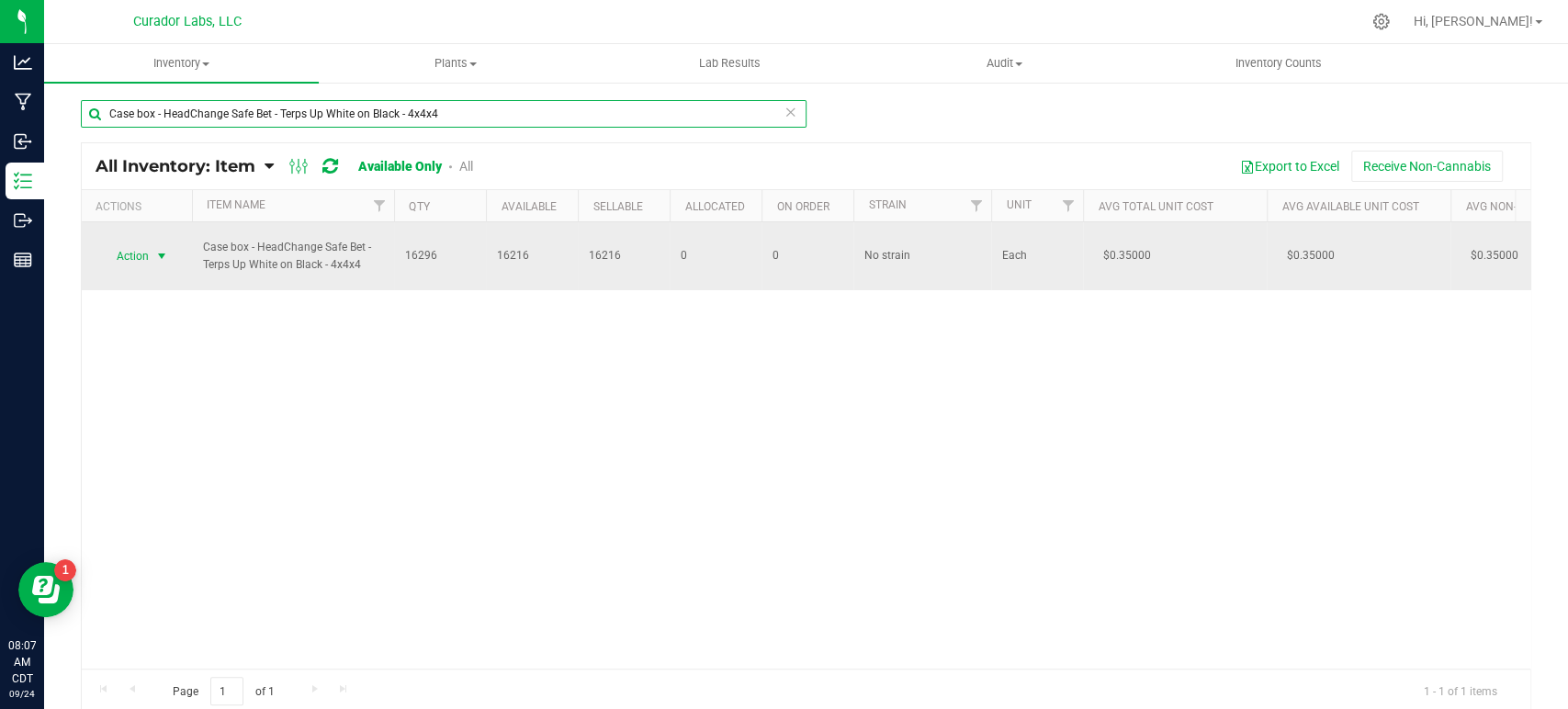
type input "Case box - HeadChange Safe Bet - Terps Up White on Black - 4x4x4"
click at [162, 259] on span "select" at bounding box center [161, 256] width 15 height 15
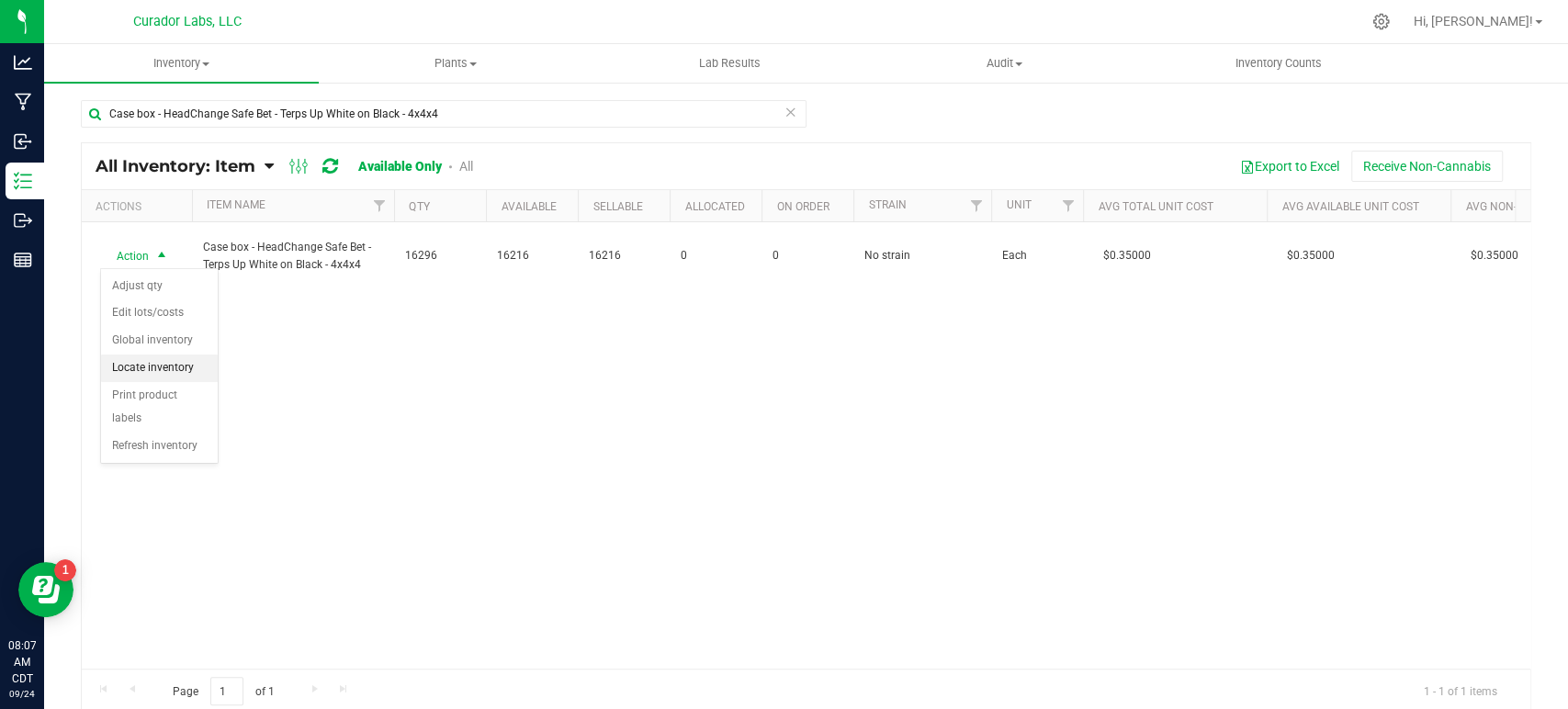
click at [168, 373] on li "Locate inventory" at bounding box center [159, 368] width 116 height 27
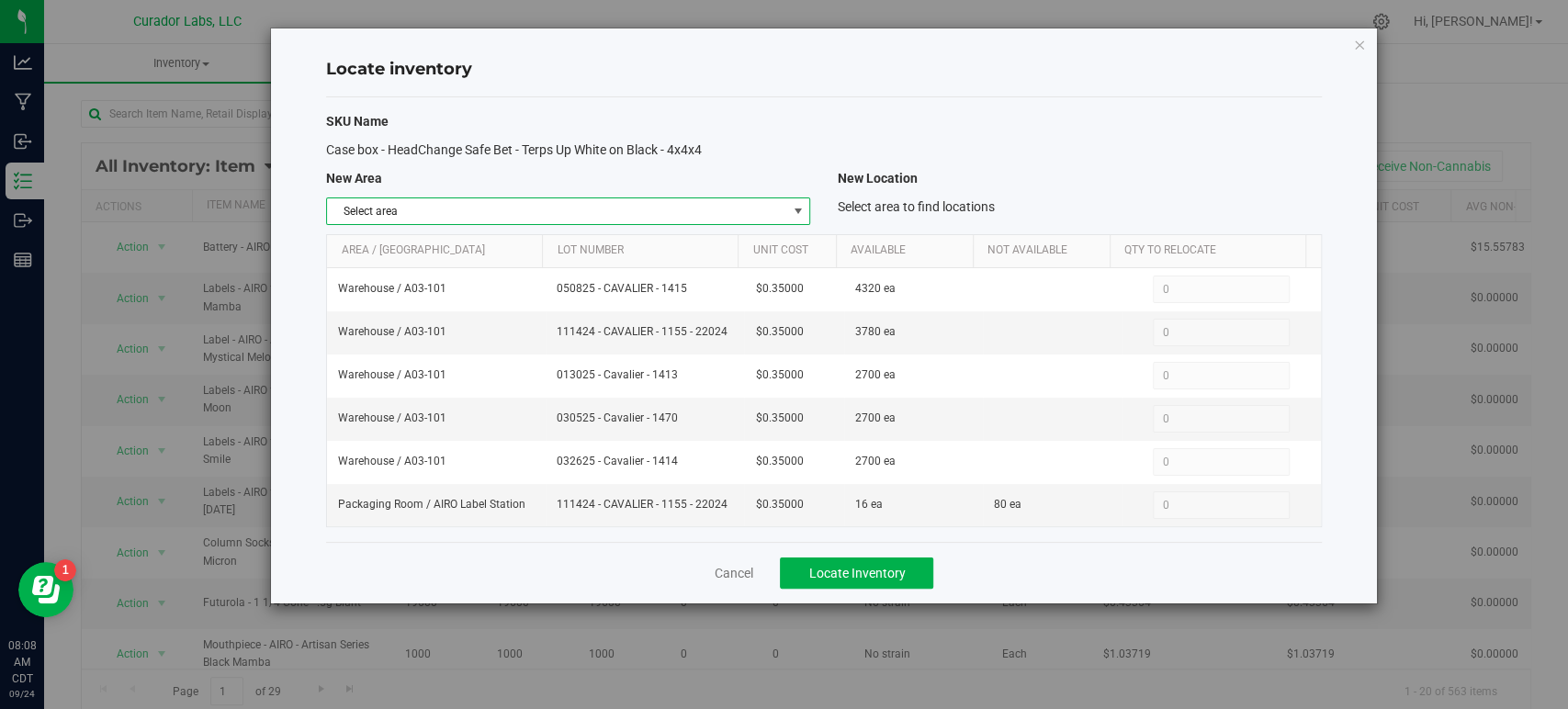
click at [419, 223] on span "Select area" at bounding box center [556, 210] width 459 height 26
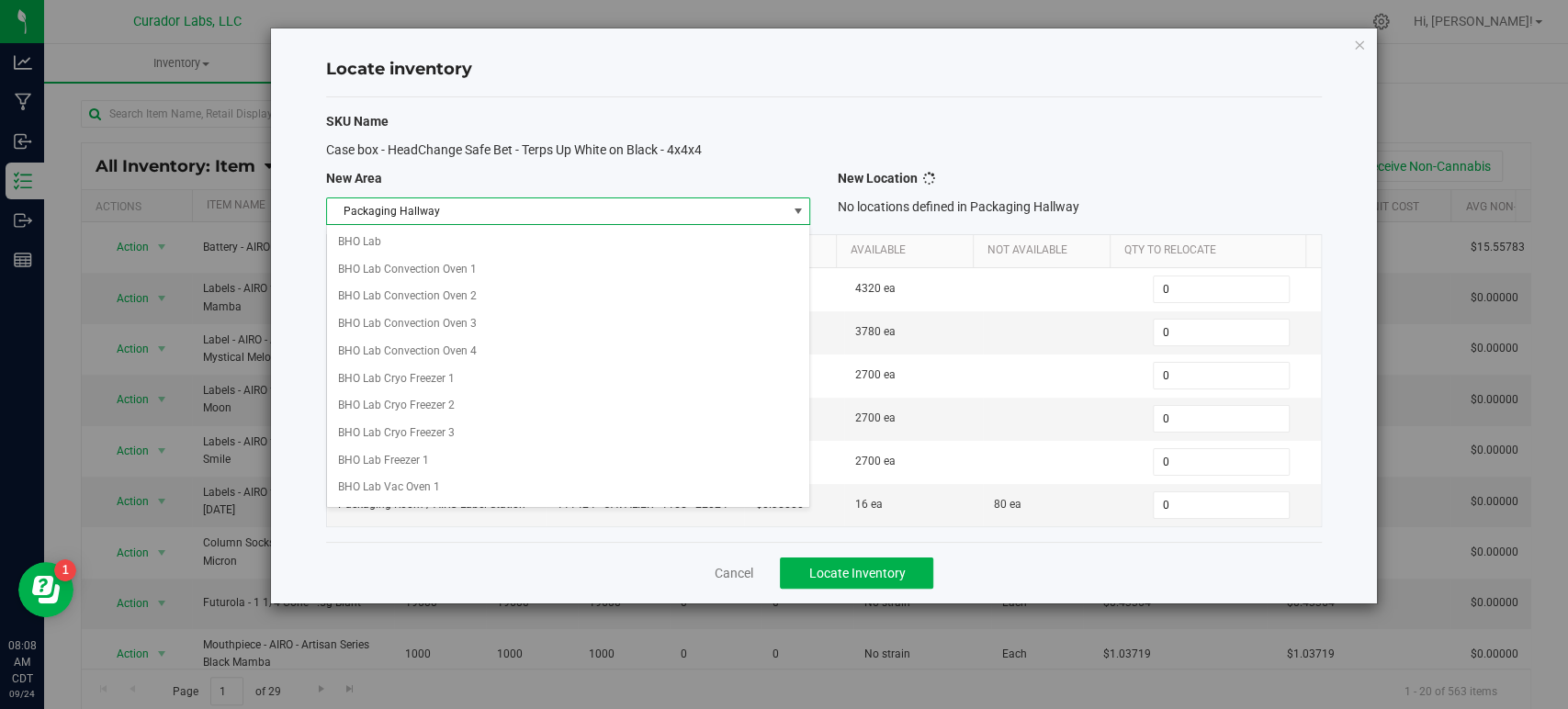
scroll to position [781, 0]
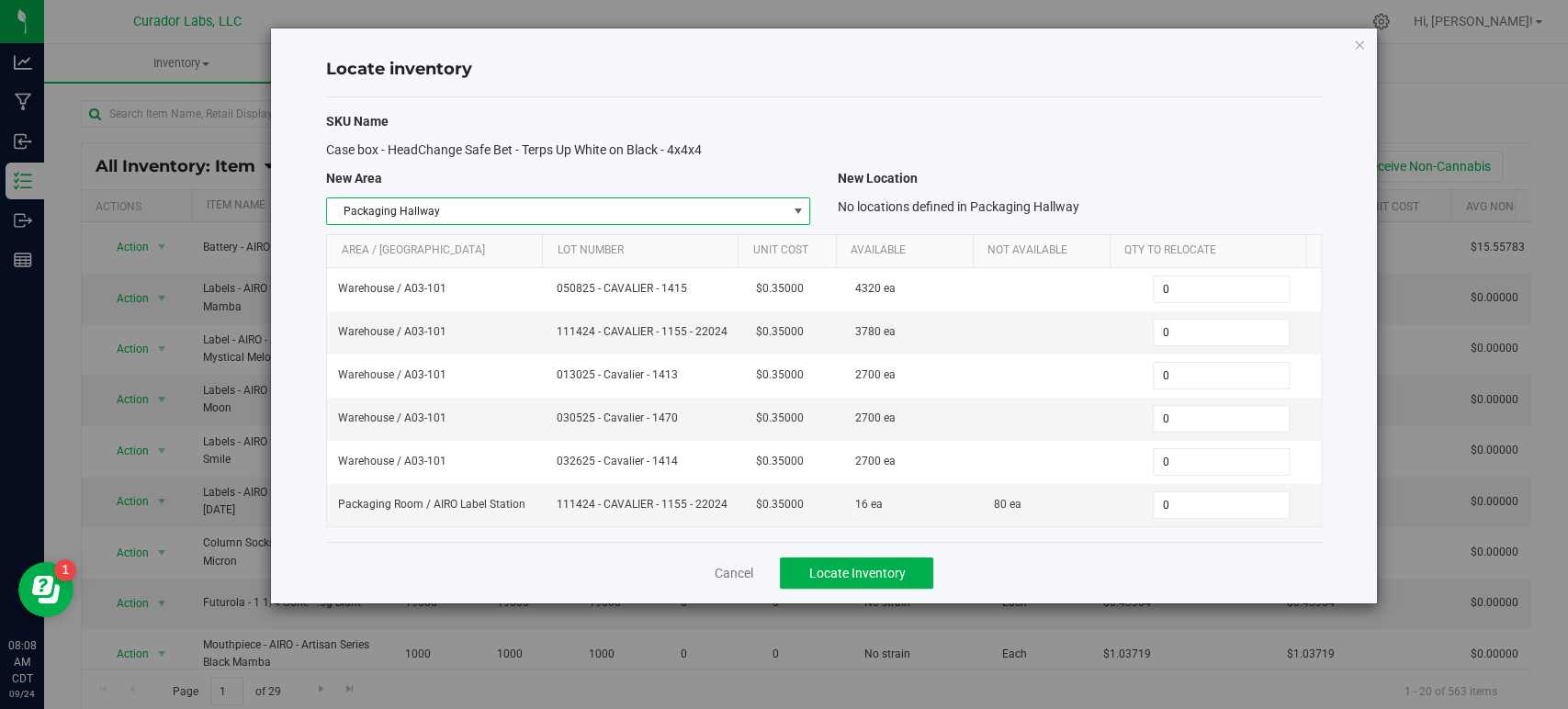
click at [413, 219] on span "Packaging Hallway" at bounding box center [556, 210] width 459 height 26
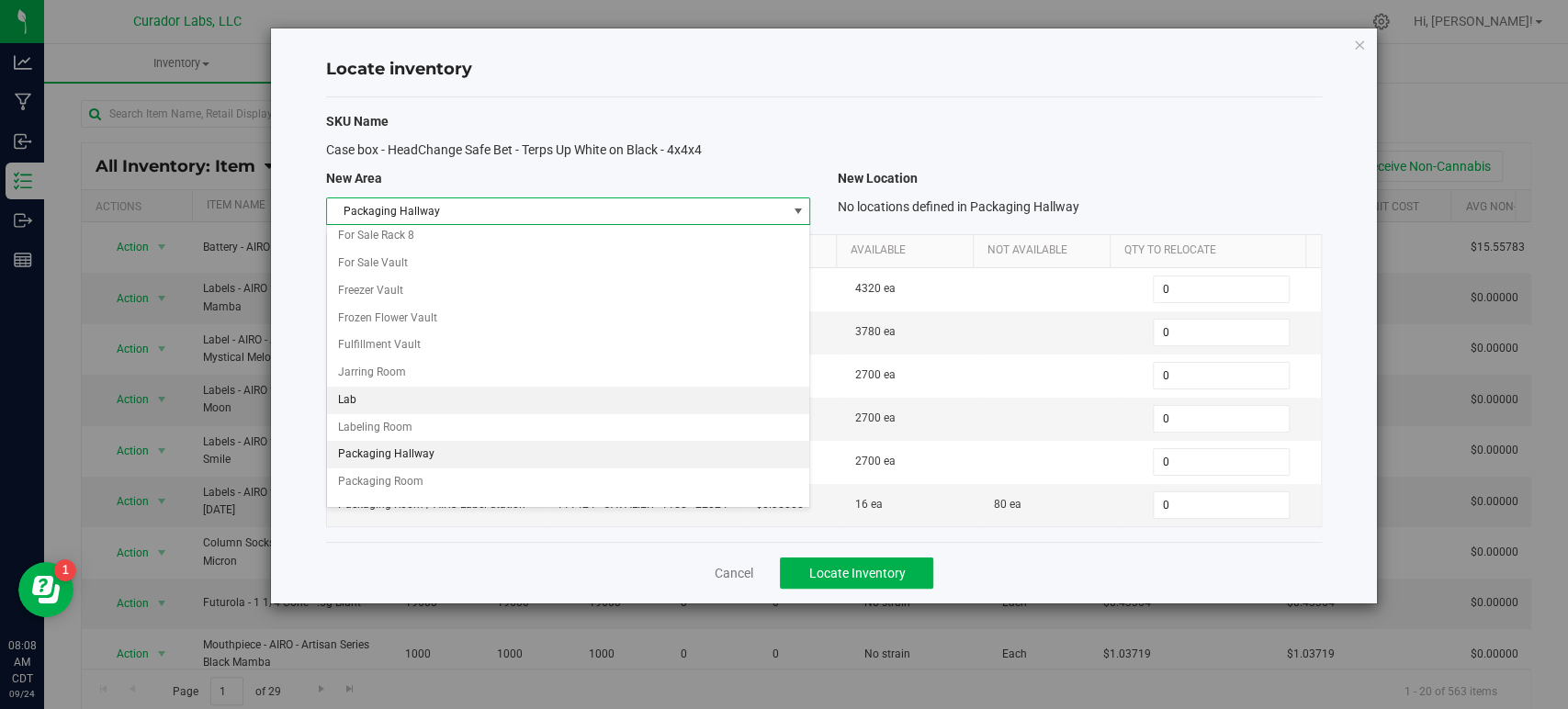
scroll to position [825, 0]
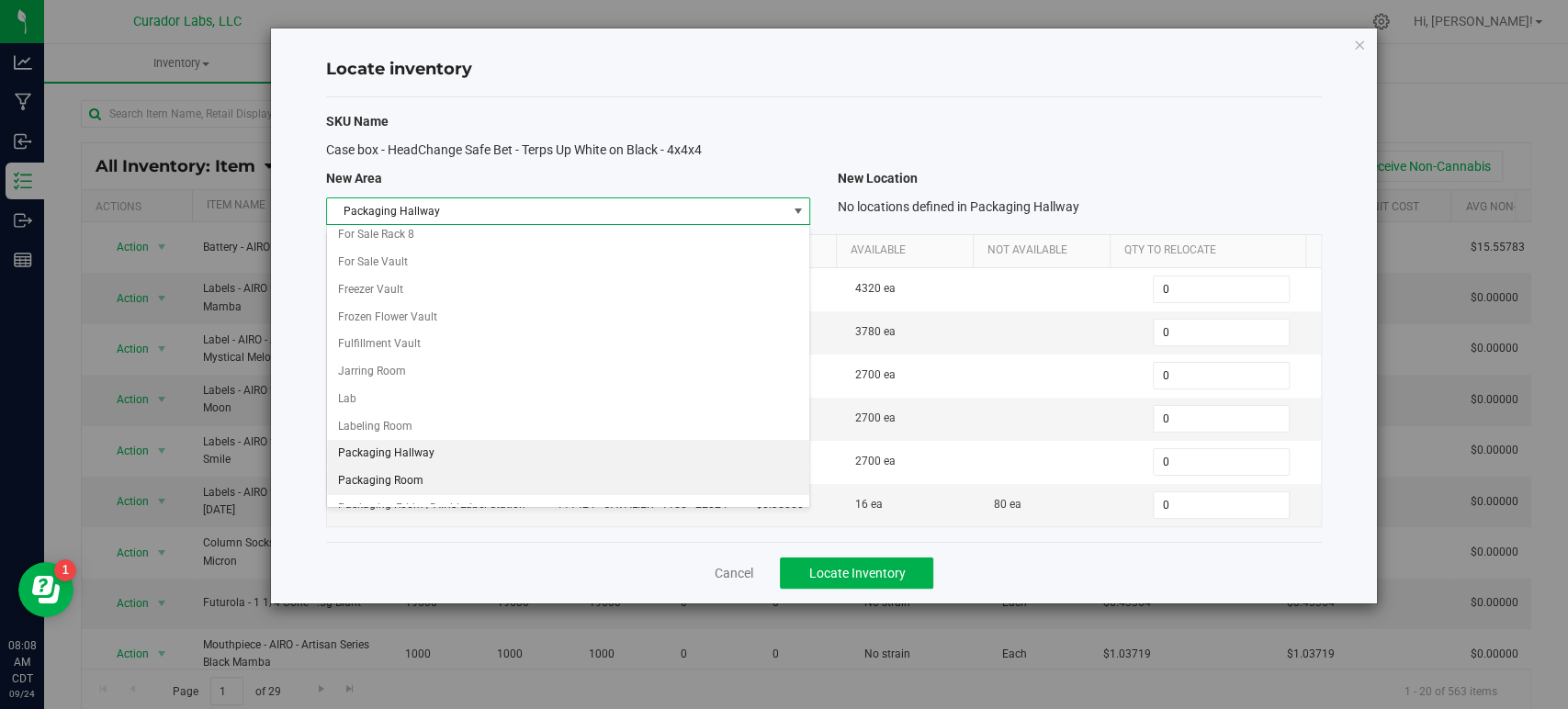
click at [391, 473] on li "Packaging Room" at bounding box center [568, 481] width 482 height 27
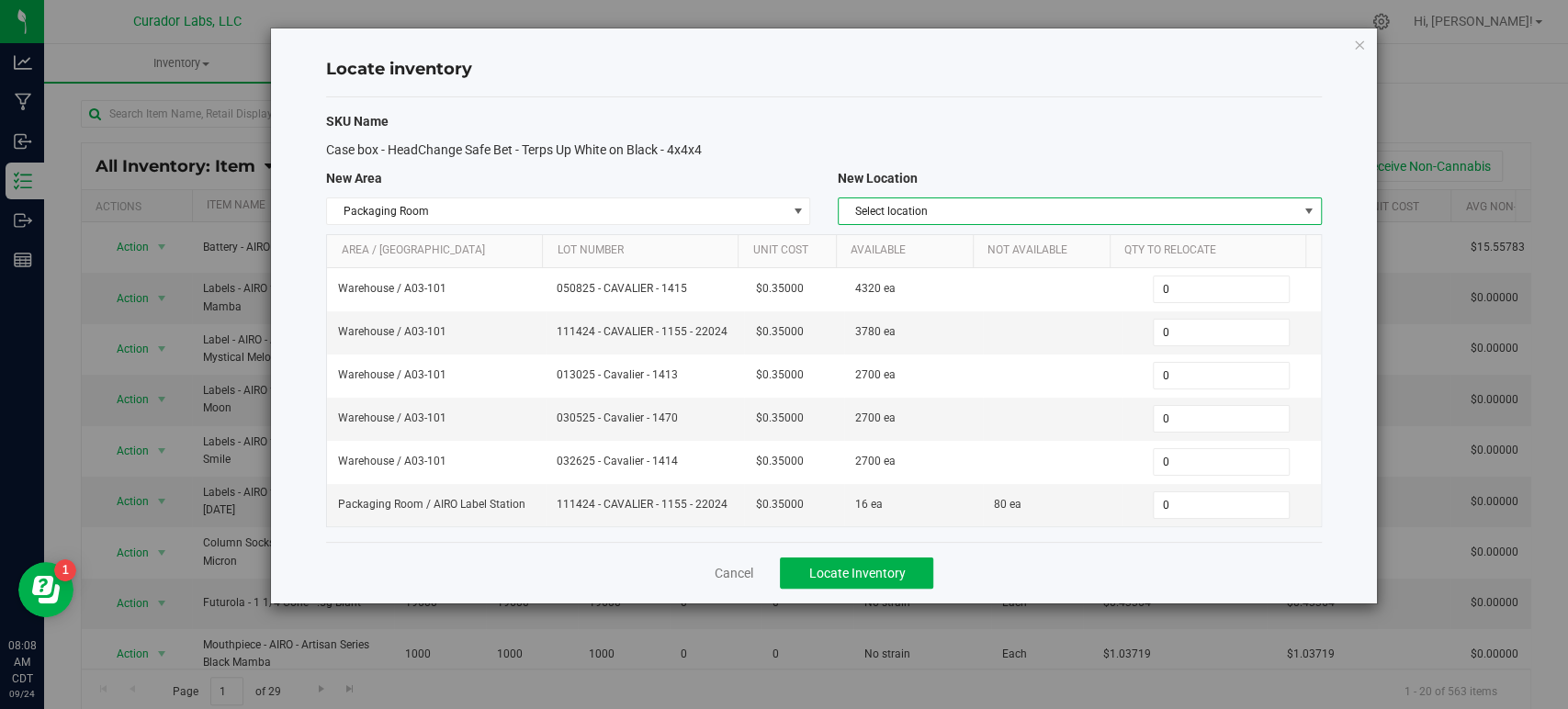
click at [889, 208] on span "Select location" at bounding box center [1067, 210] width 459 height 26
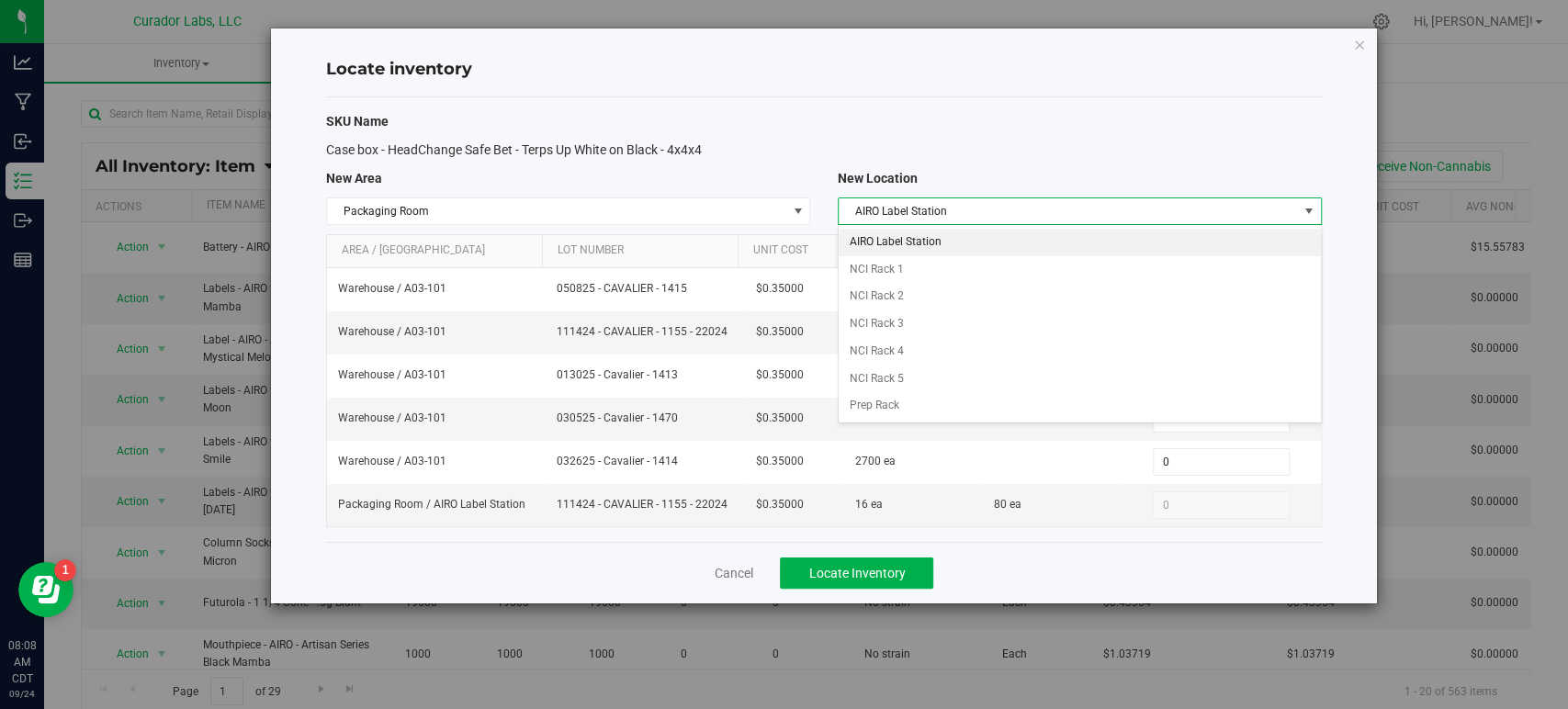
click at [903, 242] on li "AIRO Label Station" at bounding box center [1079, 242] width 482 height 27
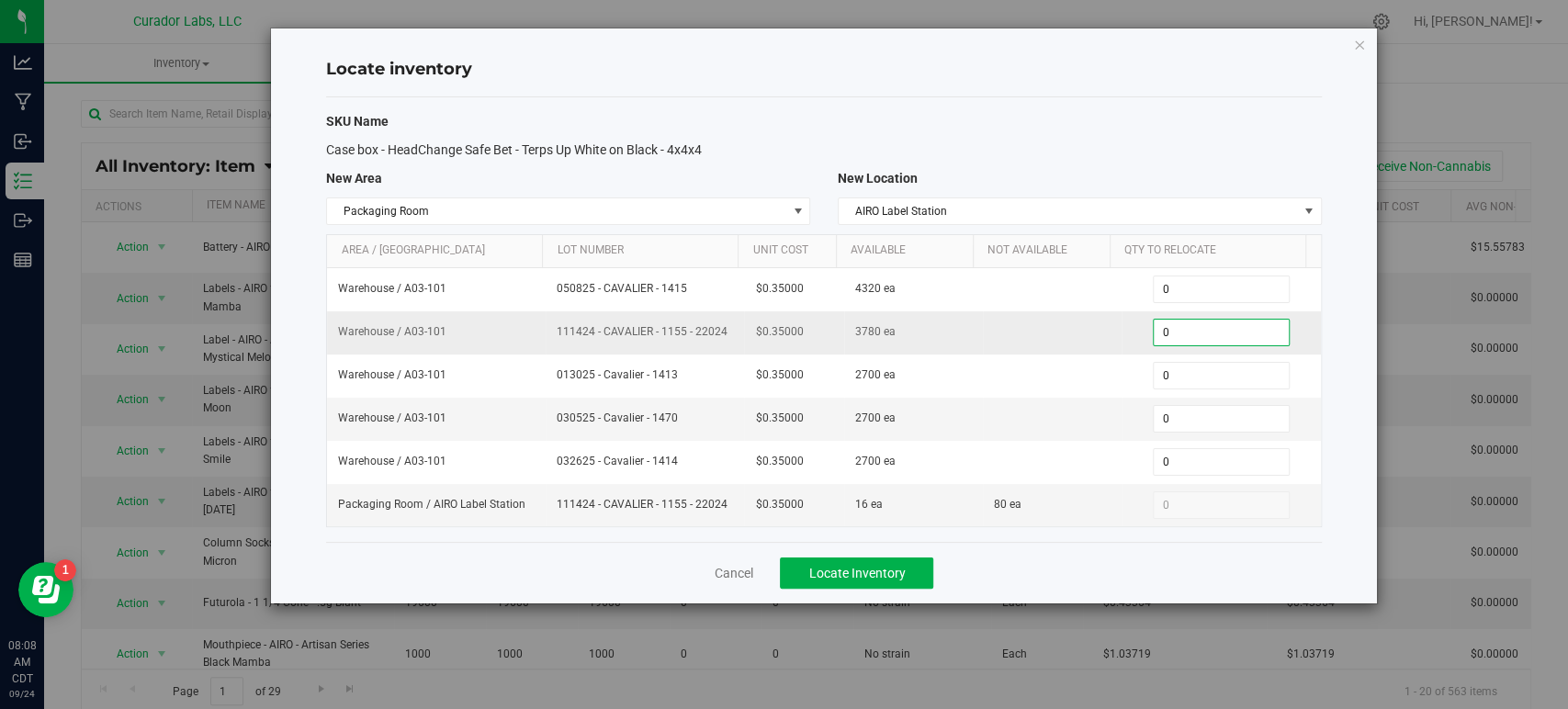
click at [1164, 323] on span "0 0" at bounding box center [1221, 333] width 137 height 27
click at [1164, 323] on input "0" at bounding box center [1221, 332] width 135 height 26
click at [1193, 337] on input "300" at bounding box center [1221, 332] width 135 height 26
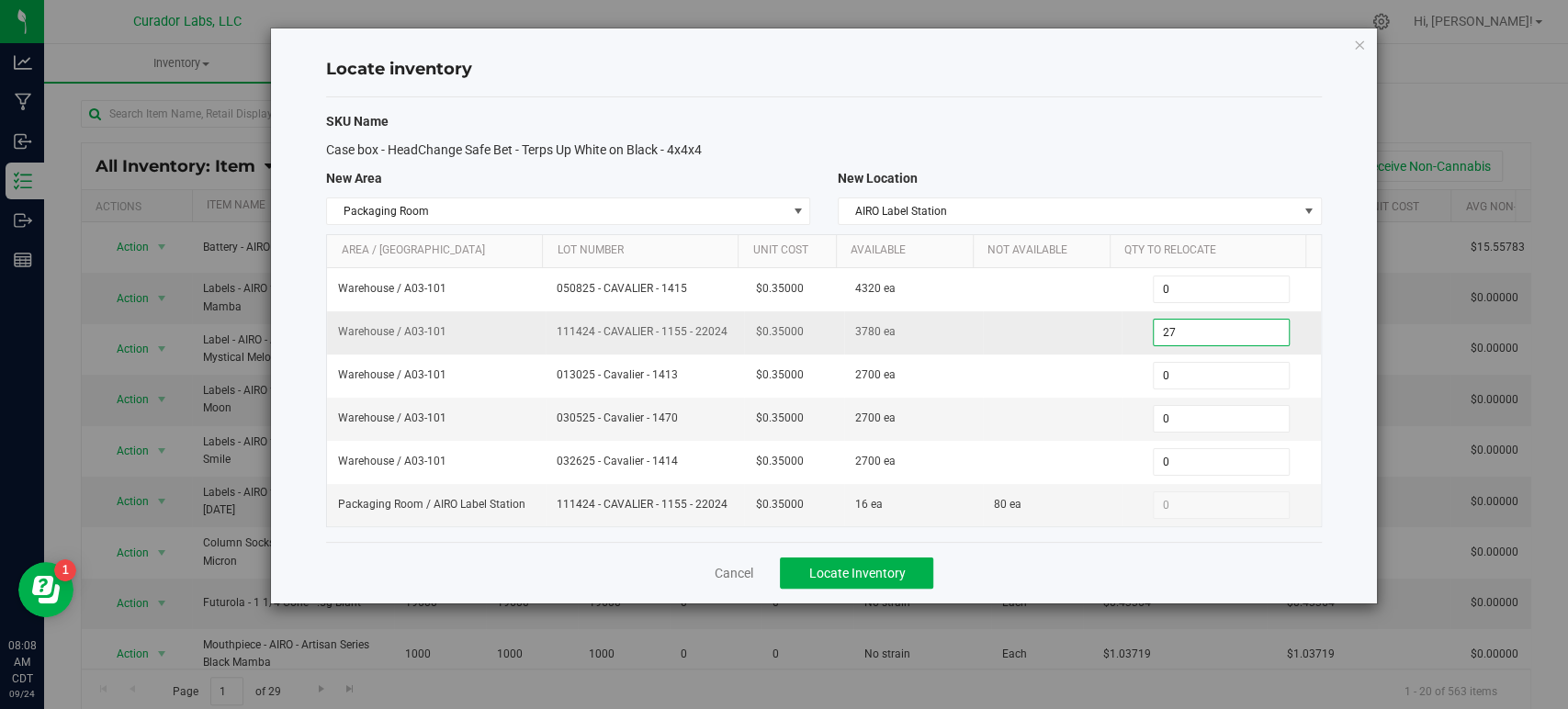
type input "270"
drag, startPoint x: 728, startPoint y: 331, endPoint x: 569, endPoint y: 344, distance: 159.5
click at [569, 344] on td "111424 - CAVALIER - 1155 - 22024" at bounding box center [644, 333] width 198 height 43
copy span "111424 - CAVALIER - 1155 - 22024"
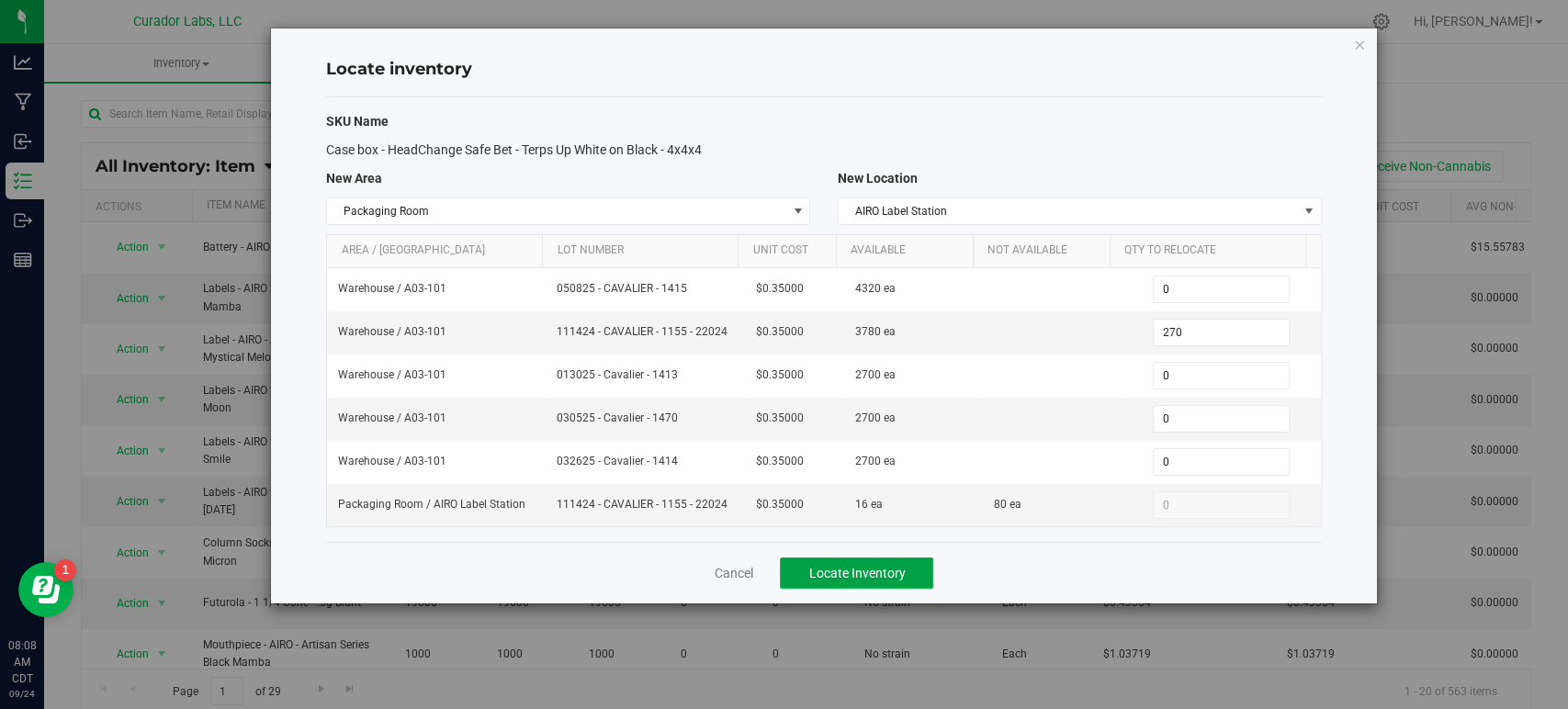
click at [814, 561] on button "Locate Inventory" at bounding box center [857, 573] width 153 height 31
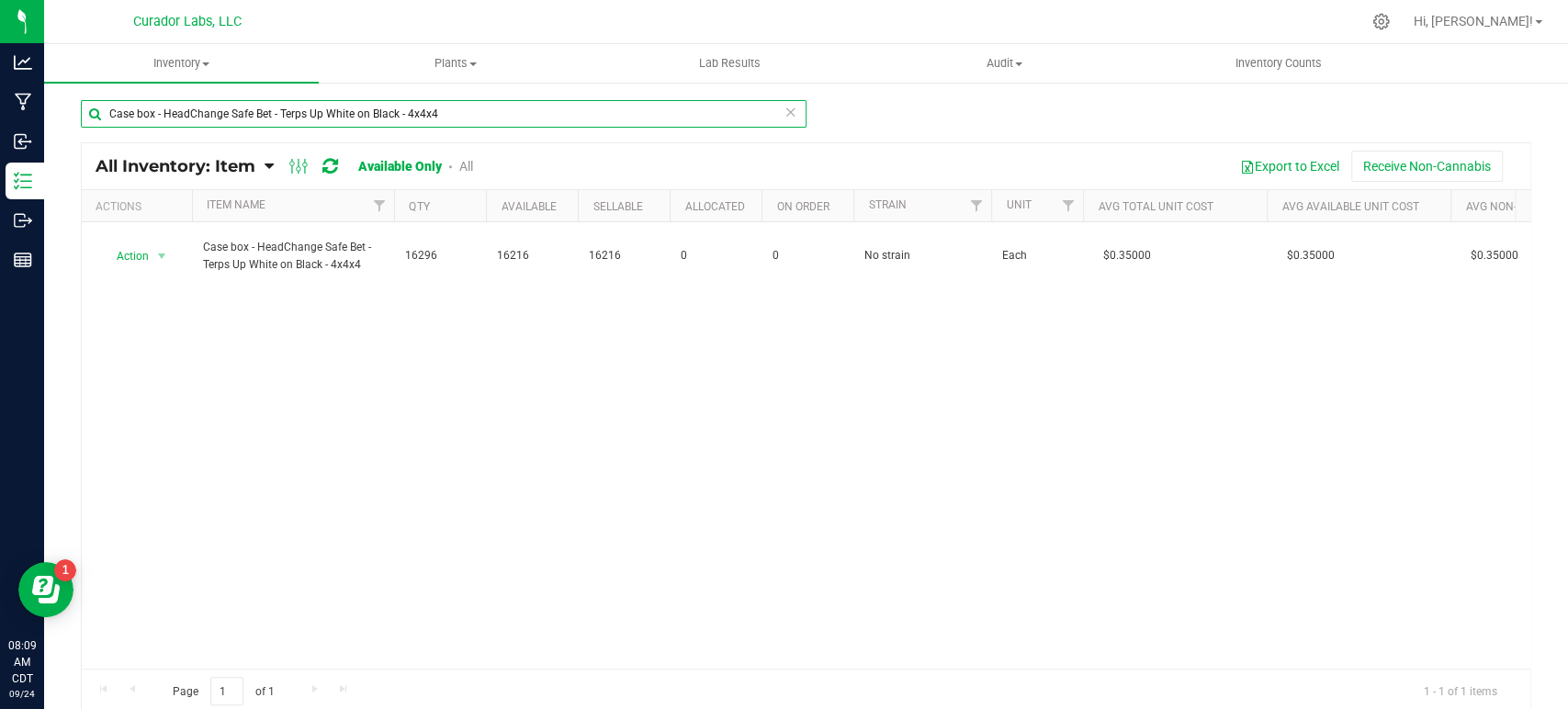
click at [330, 121] on input "Case box - HeadChange Safe Bet - Terps Up White on Black - 4x4x4" at bounding box center [443, 113] width 726 height 27
paste input "Press Bags - 37 micron - 2 x 4.5"
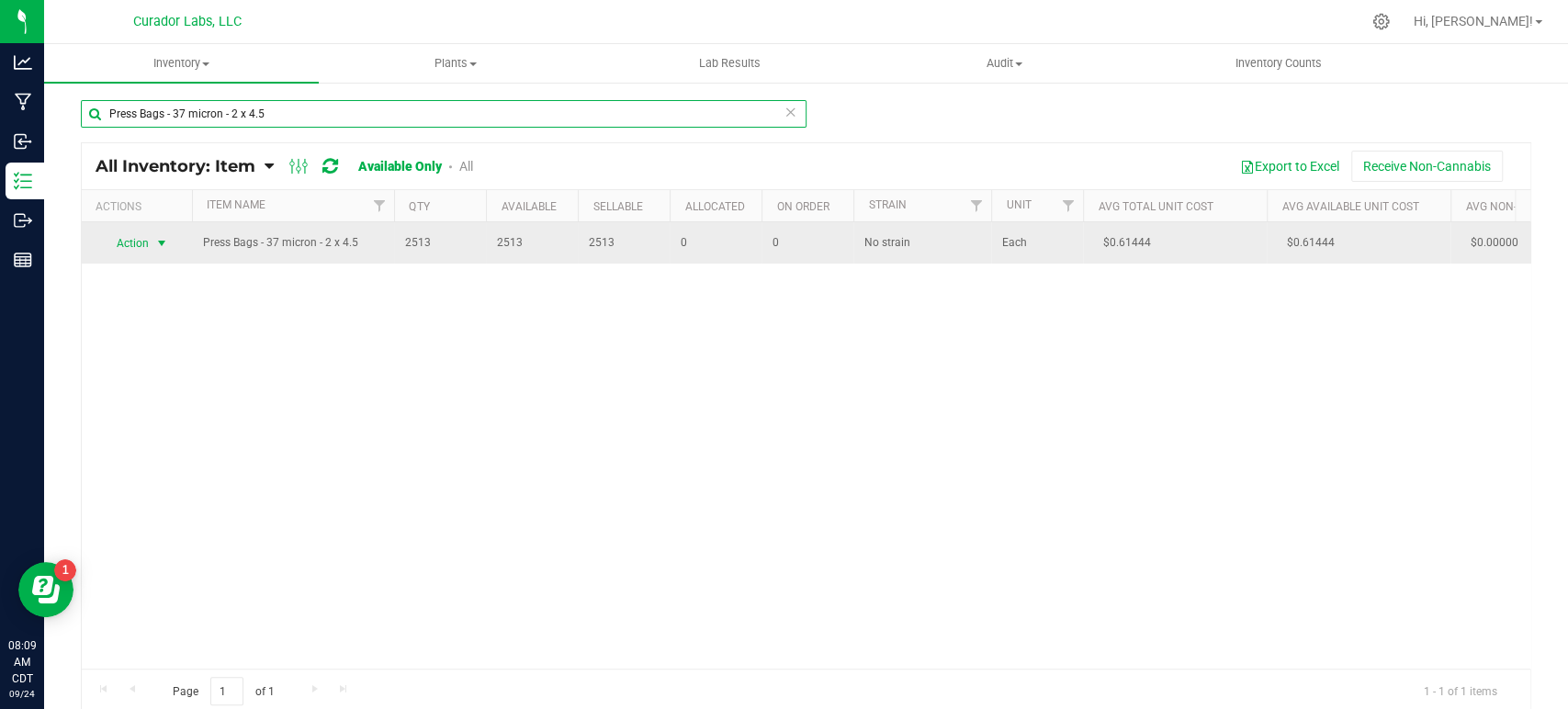
type input "Press Bags - 37 micron - 2 x 4.5"
click at [133, 242] on span "Action" at bounding box center [124, 243] width 49 height 26
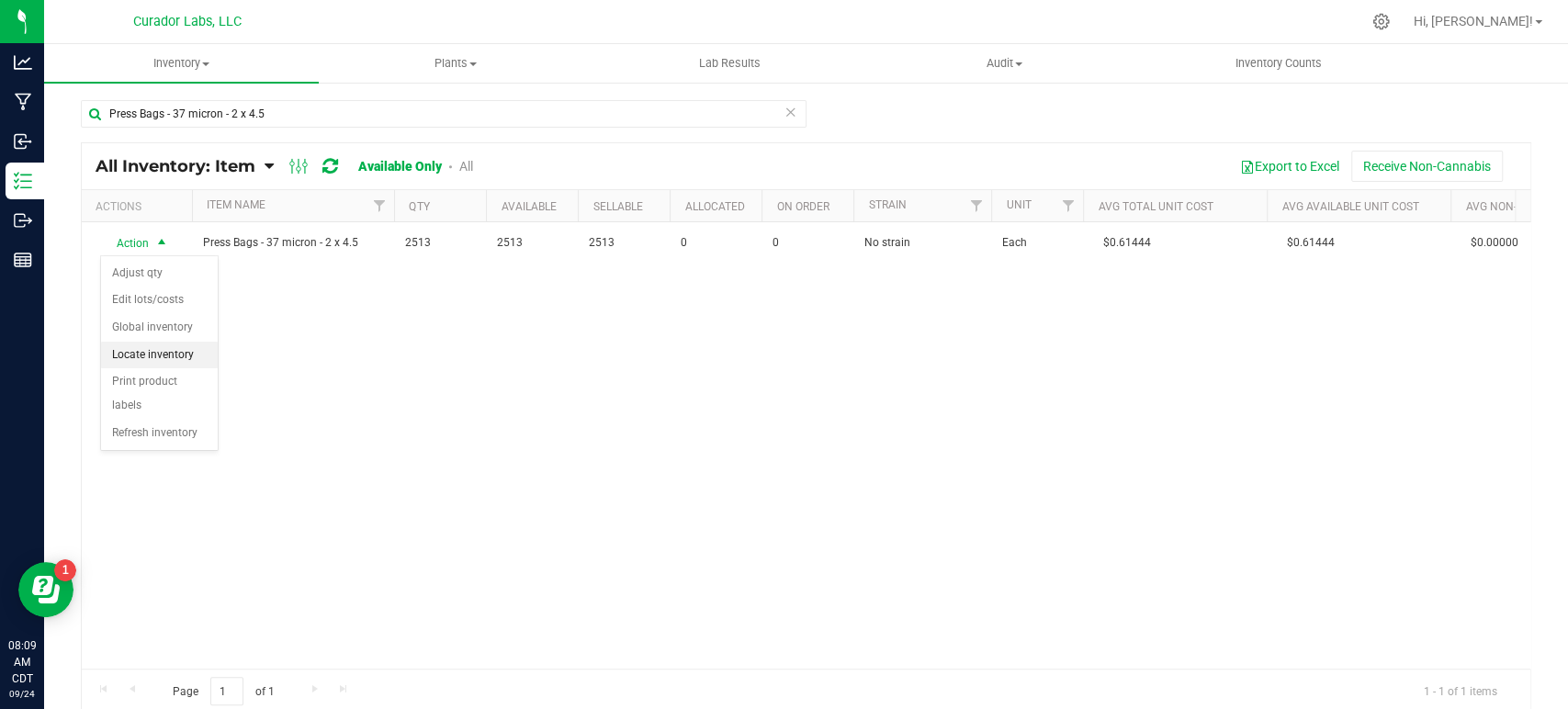
click at [167, 356] on li "Locate inventory" at bounding box center [159, 355] width 116 height 27
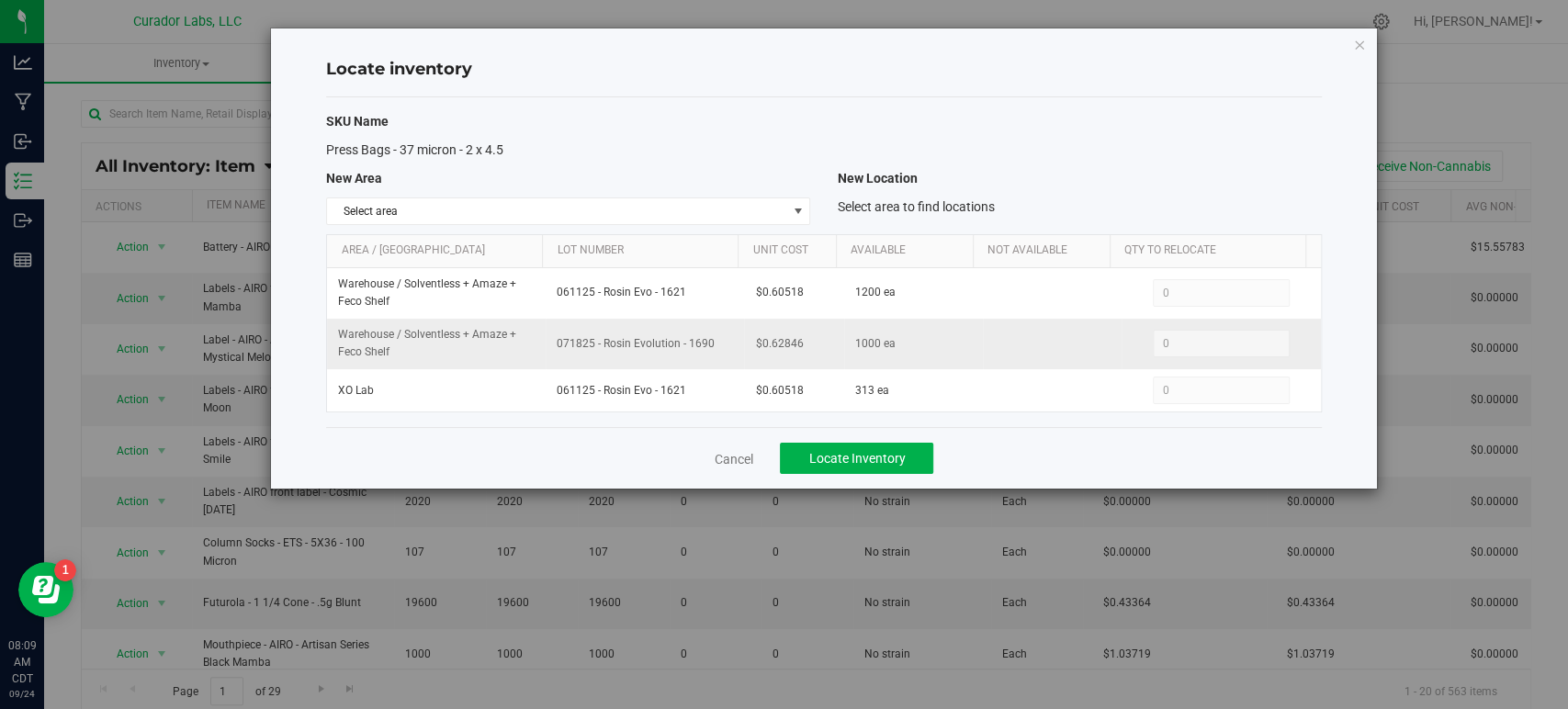
click at [385, 349] on span "Warehouse / Solventless + Amaze + Feco Shelf" at bounding box center [436, 343] width 197 height 35
click at [1010, 348] on td at bounding box center [1052, 344] width 139 height 50
click at [634, 204] on span "Select area" at bounding box center [556, 210] width 459 height 26
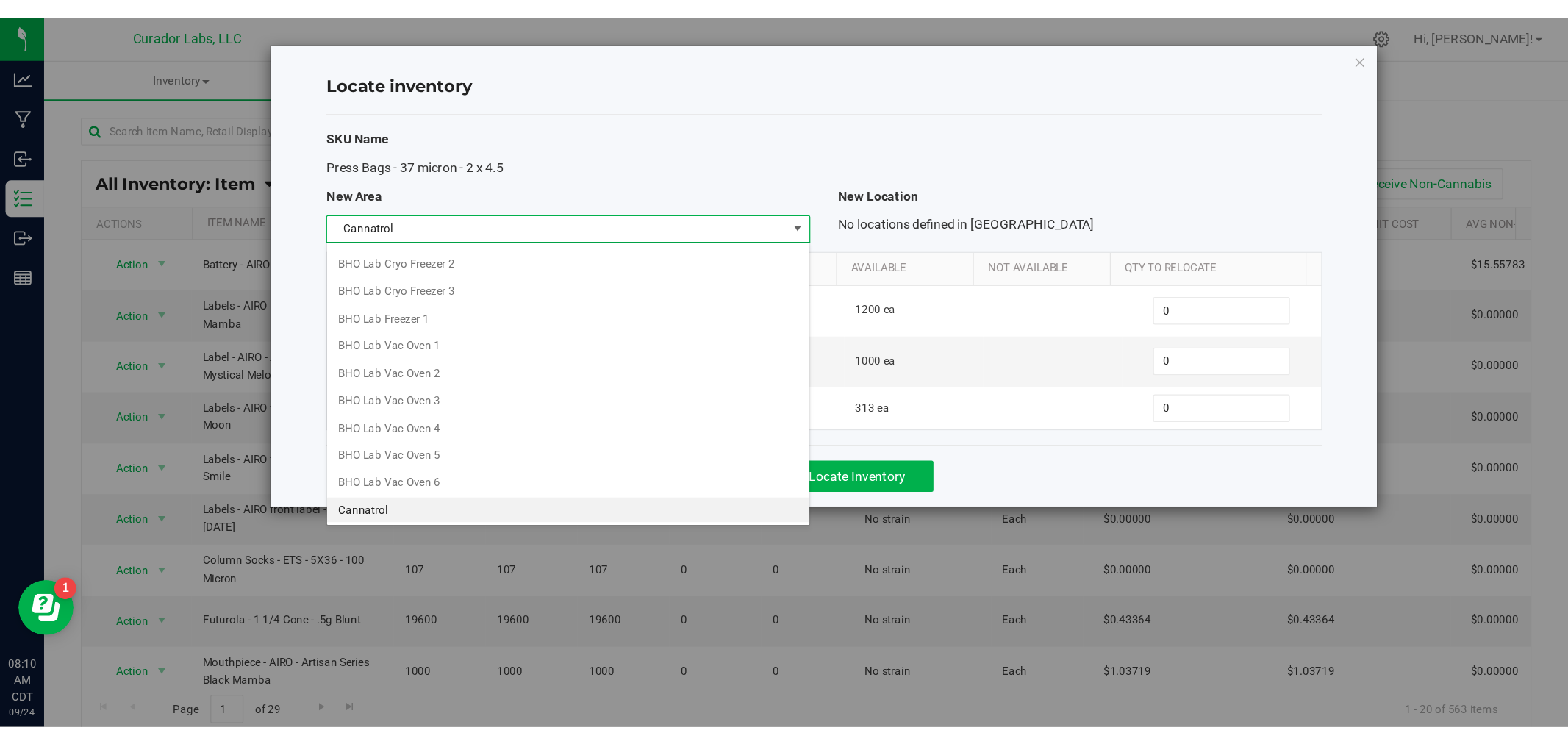
scroll to position [148, 0]
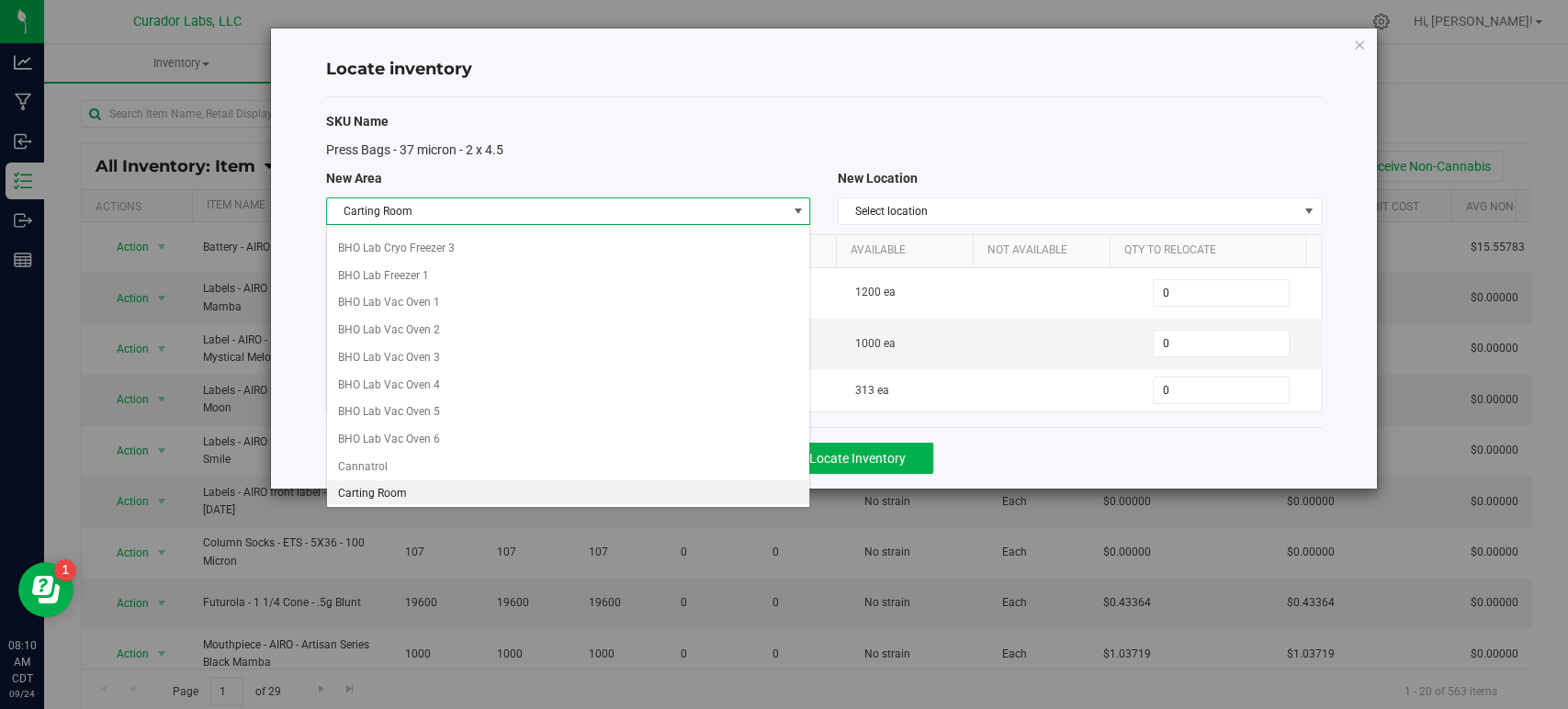
click at [408, 491] on li "Carting Room" at bounding box center [568, 494] width 482 height 27
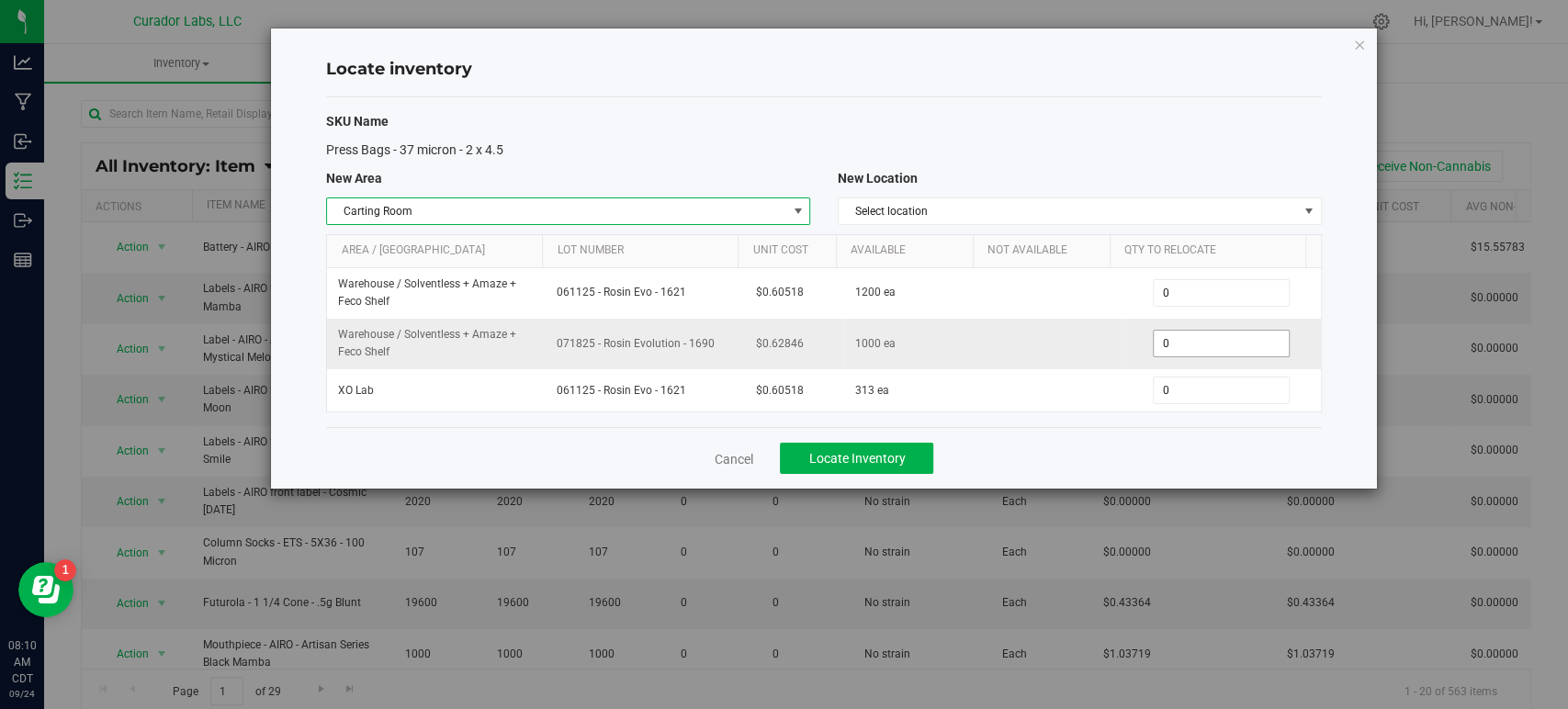
click at [1194, 348] on span "0 0" at bounding box center [1221, 343] width 137 height 27
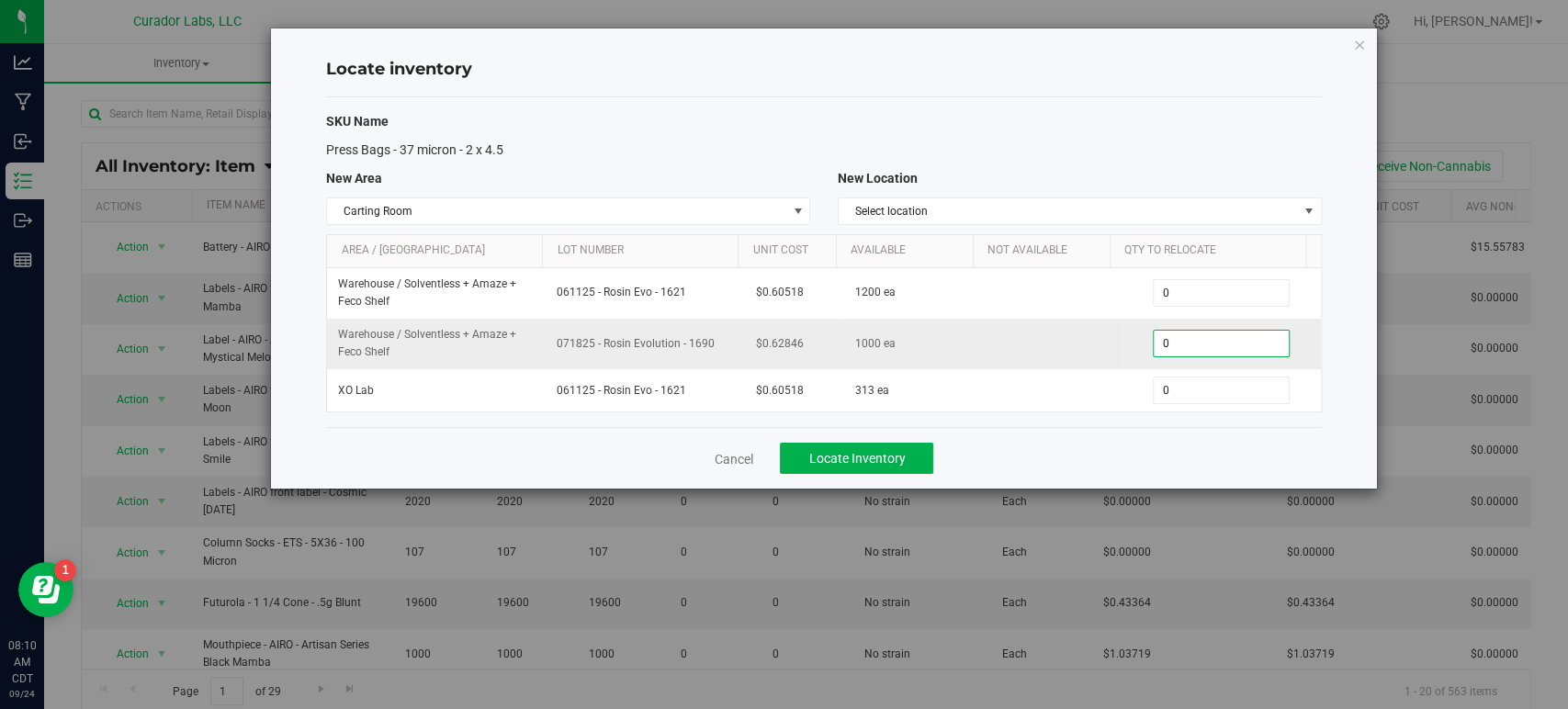
click at [1194, 348] on input "0" at bounding box center [1221, 343] width 135 height 26
type input "200"
drag, startPoint x: 705, startPoint y: 339, endPoint x: 543, endPoint y: 339, distance: 162.0
click at [545, 339] on td "071825 - Rosin Evolution - 1690" at bounding box center [644, 344] width 198 height 50
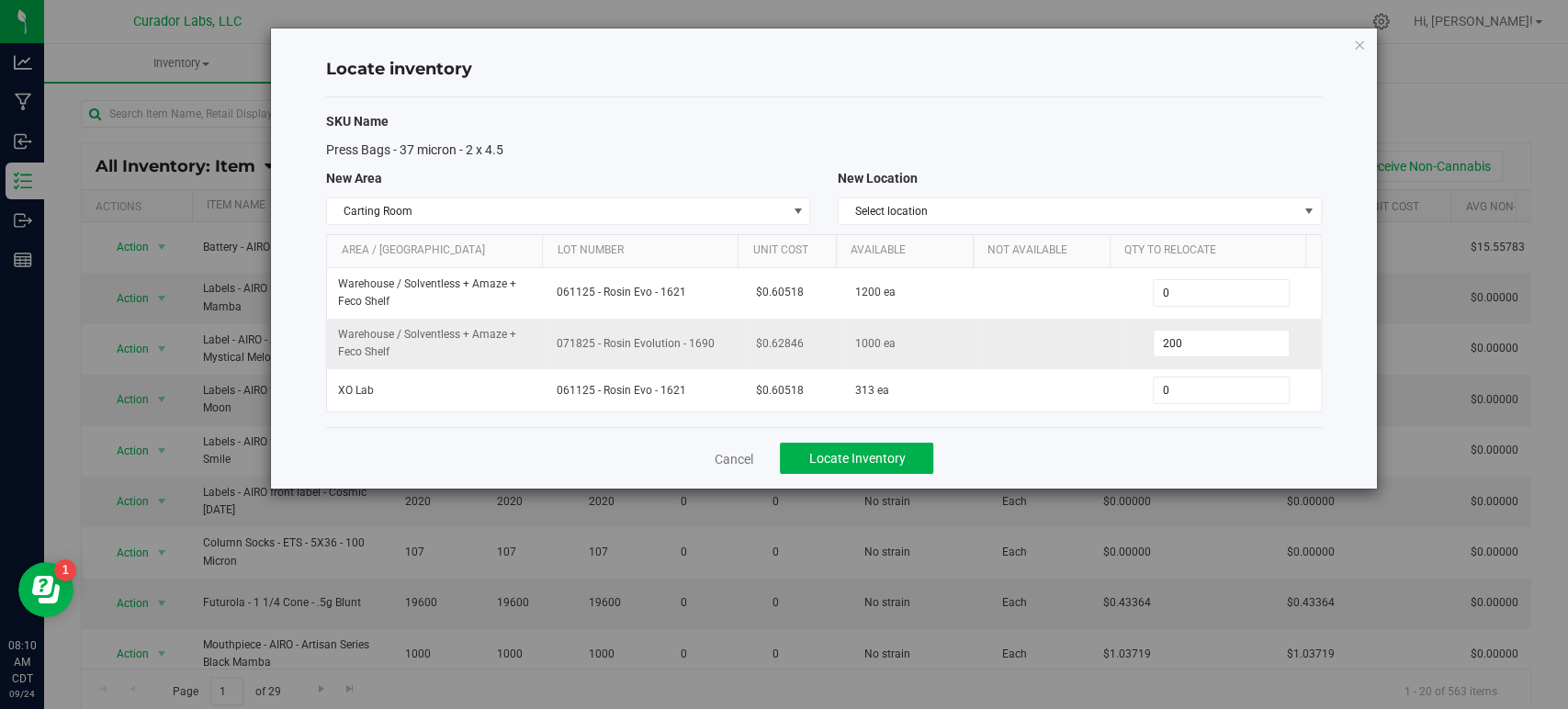
copy span "071825 - Rosin Evolution - 1690"
click at [873, 466] on button "Locate Inventory" at bounding box center [857, 458] width 153 height 31
